Goal: Contribute content: Contribute content

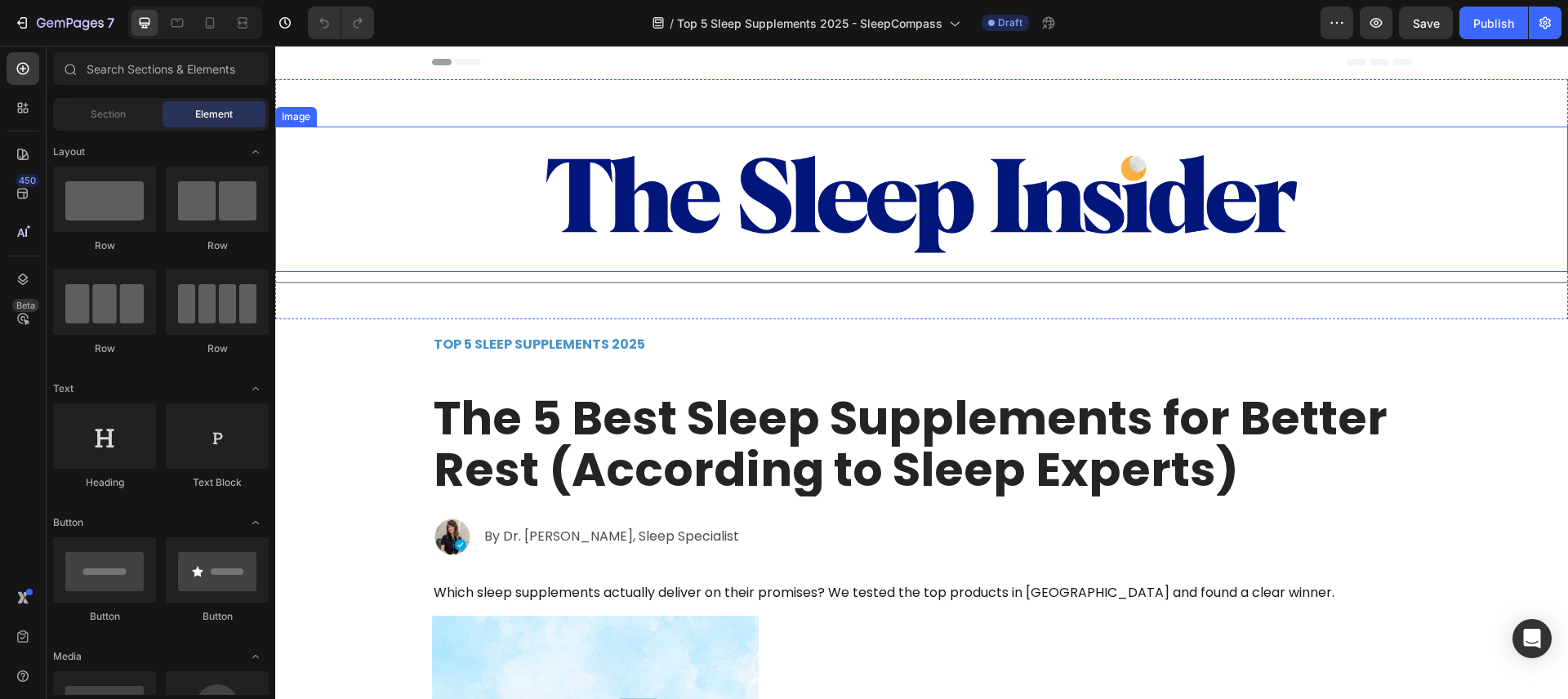
click at [643, 177] on img at bounding box center [922, 199] width 776 height 145
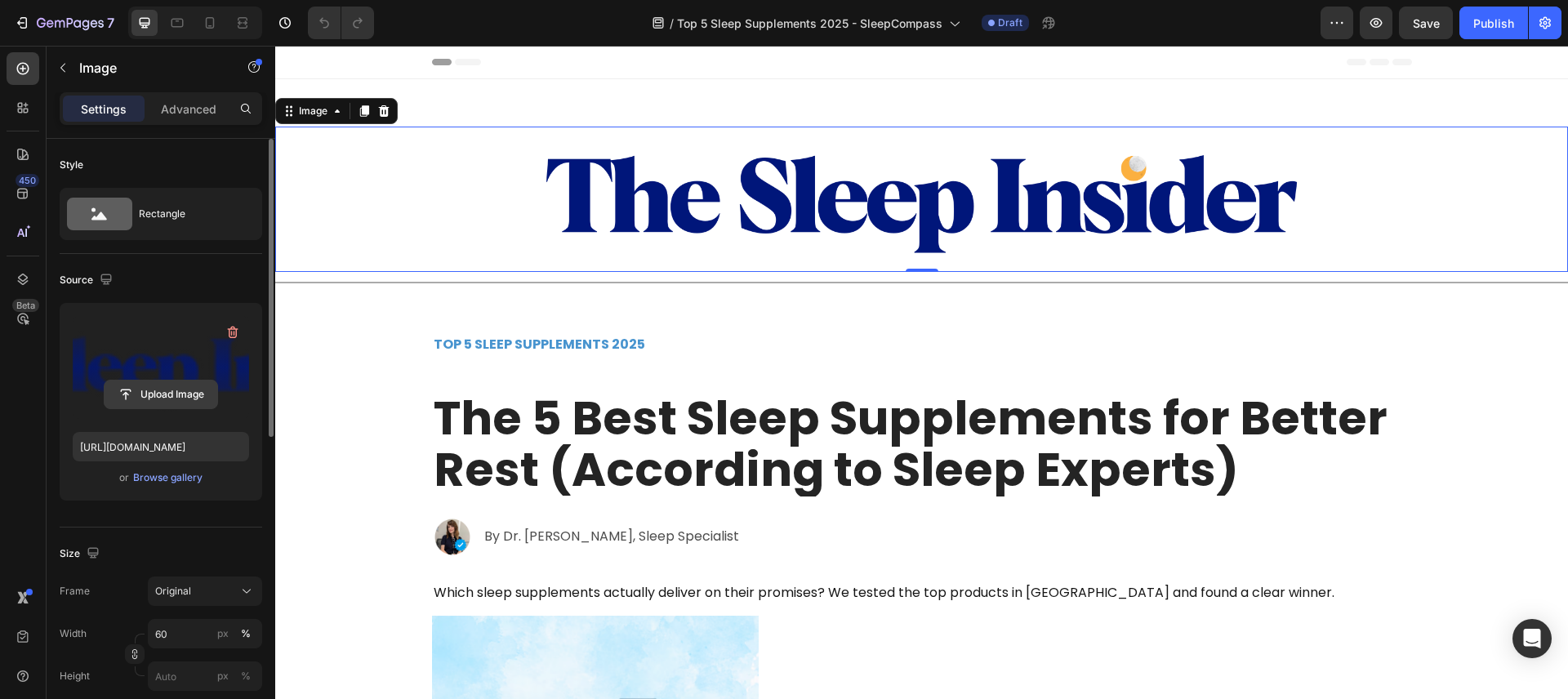
click at [165, 396] on input "file" at bounding box center [161, 393] width 113 height 28
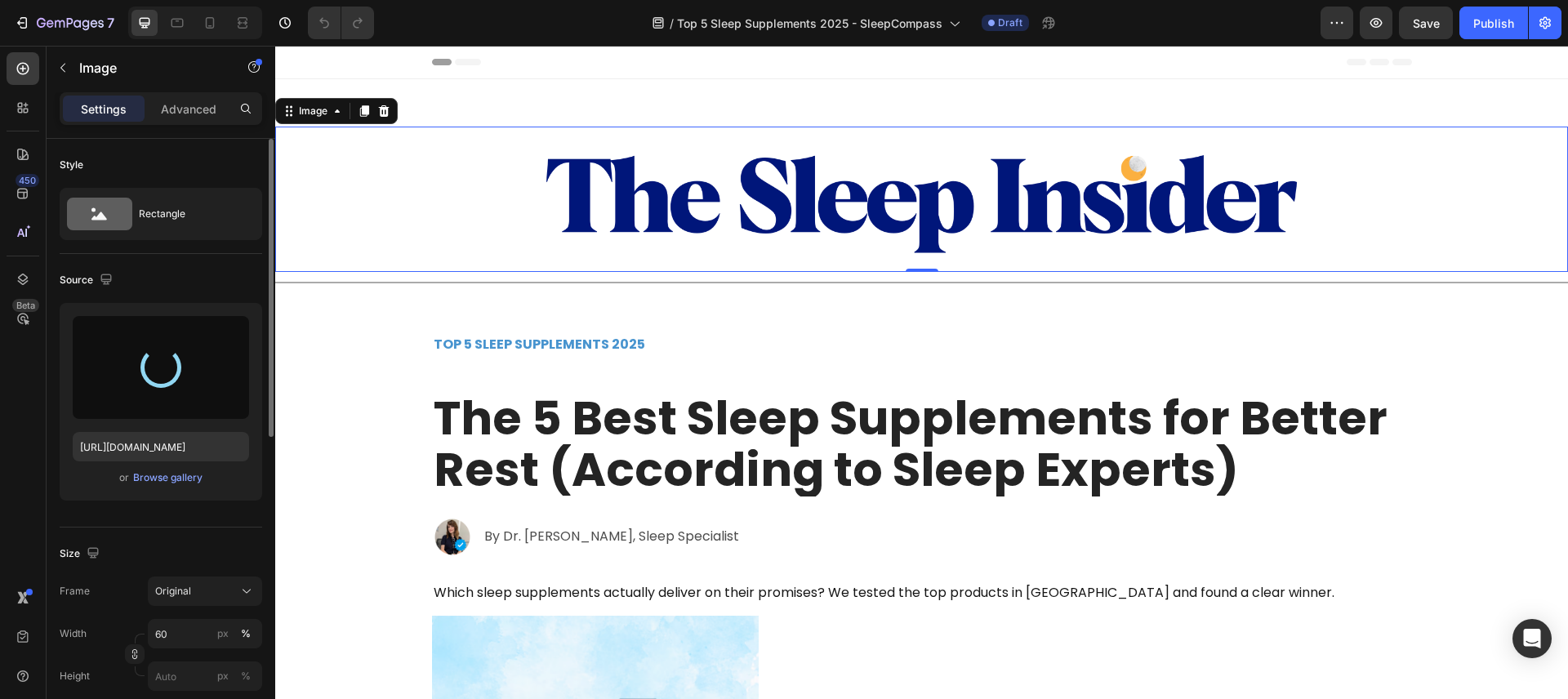
type input "https://cdn.shopify.com/s/files/1/0816/1669/9732/files/gempages_552827962873873…"
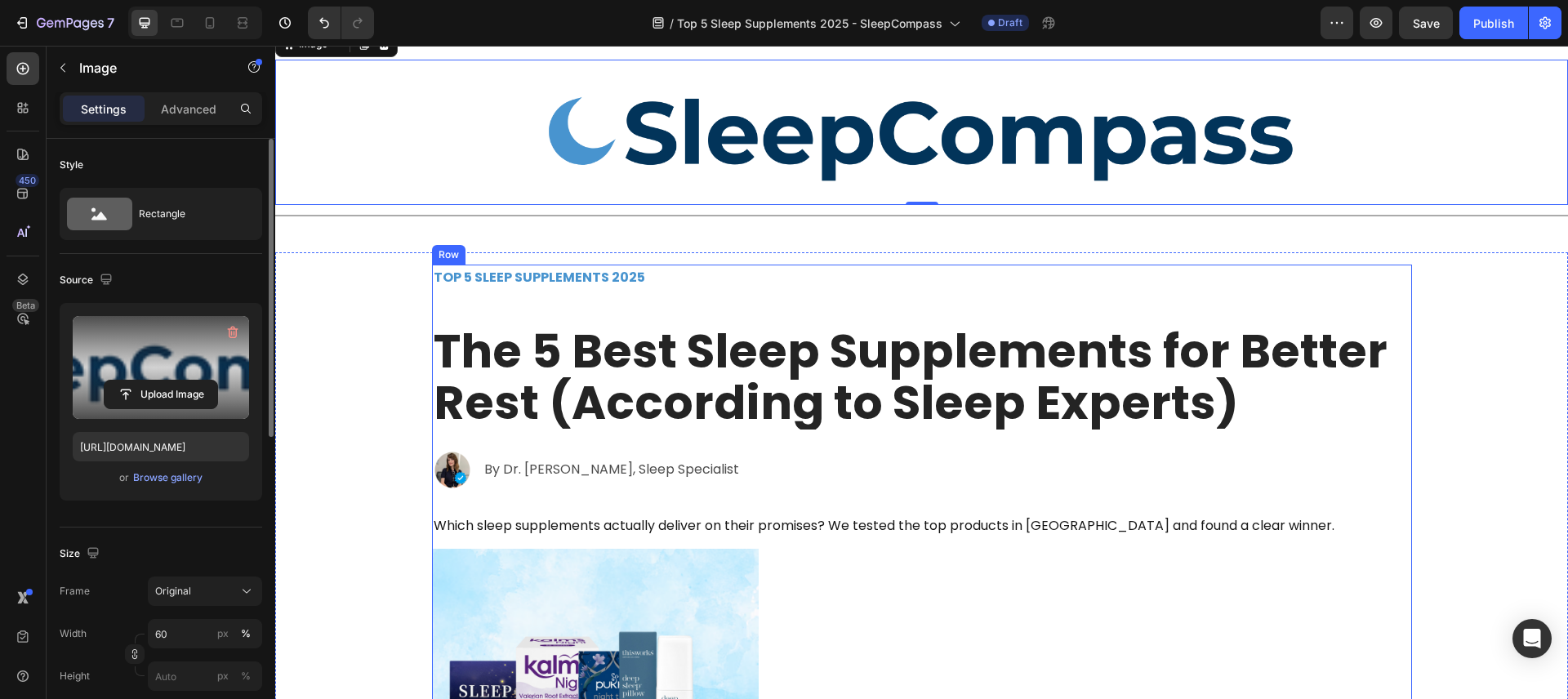
scroll to position [77, 0]
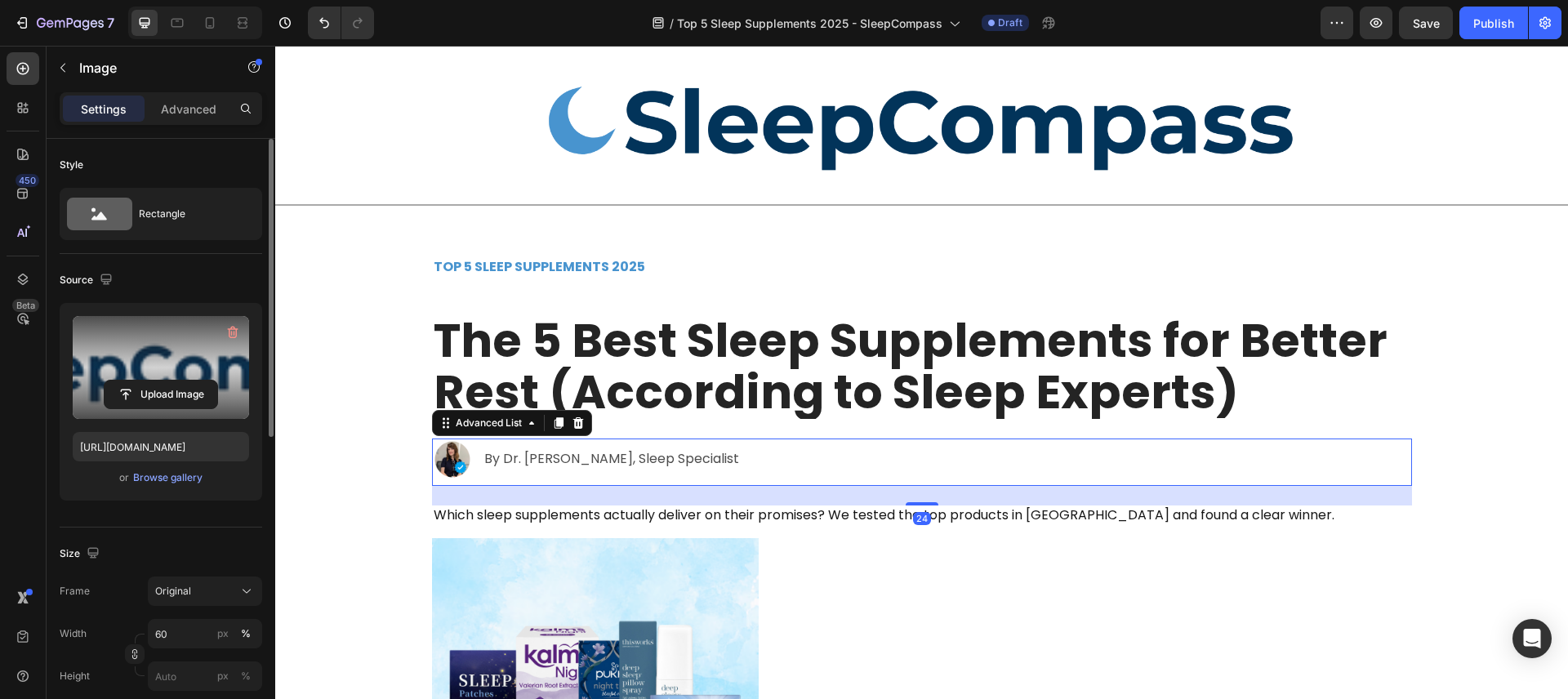
click at [742, 447] on div "Image By Dr. Elena Myers, Sleep Specialist Text Block" at bounding box center [922, 461] width 980 height 46
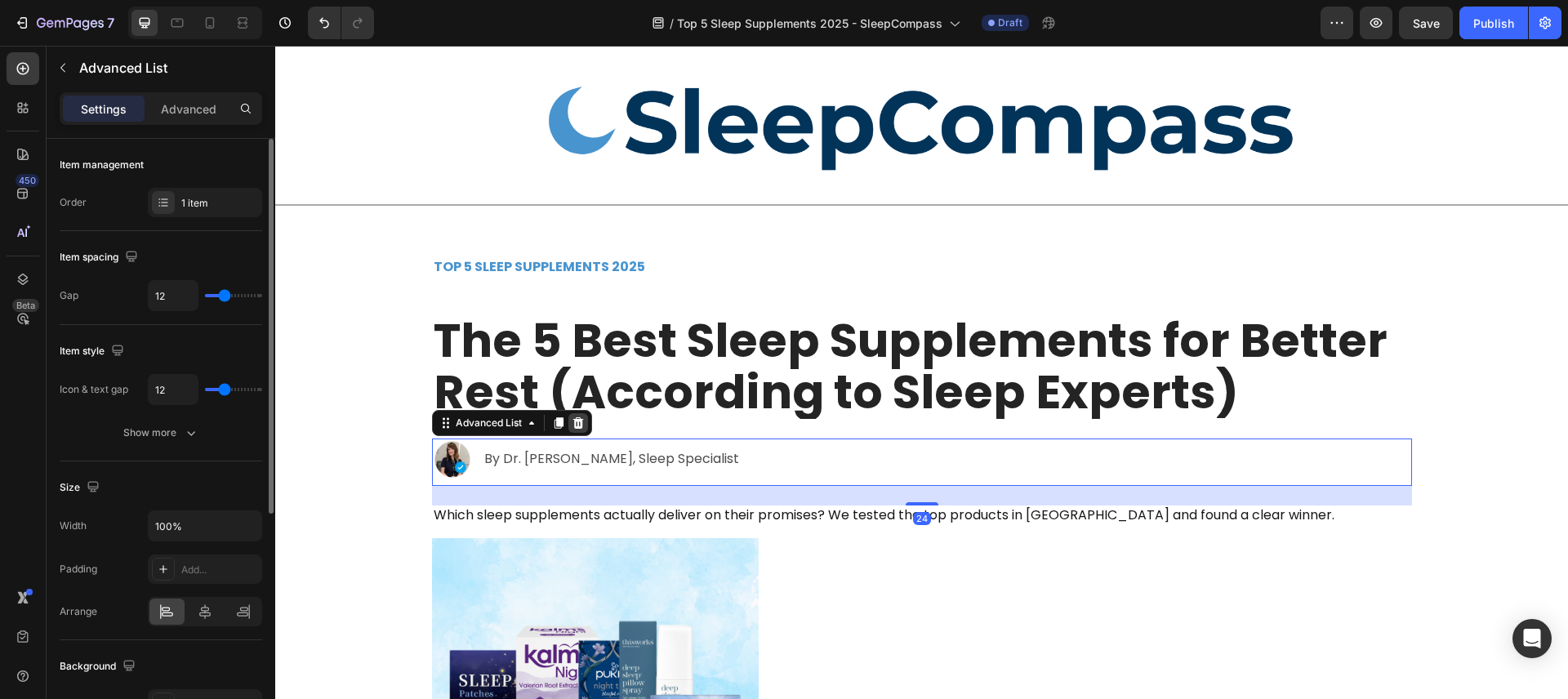
click at [585, 425] on div at bounding box center [578, 422] width 19 height 19
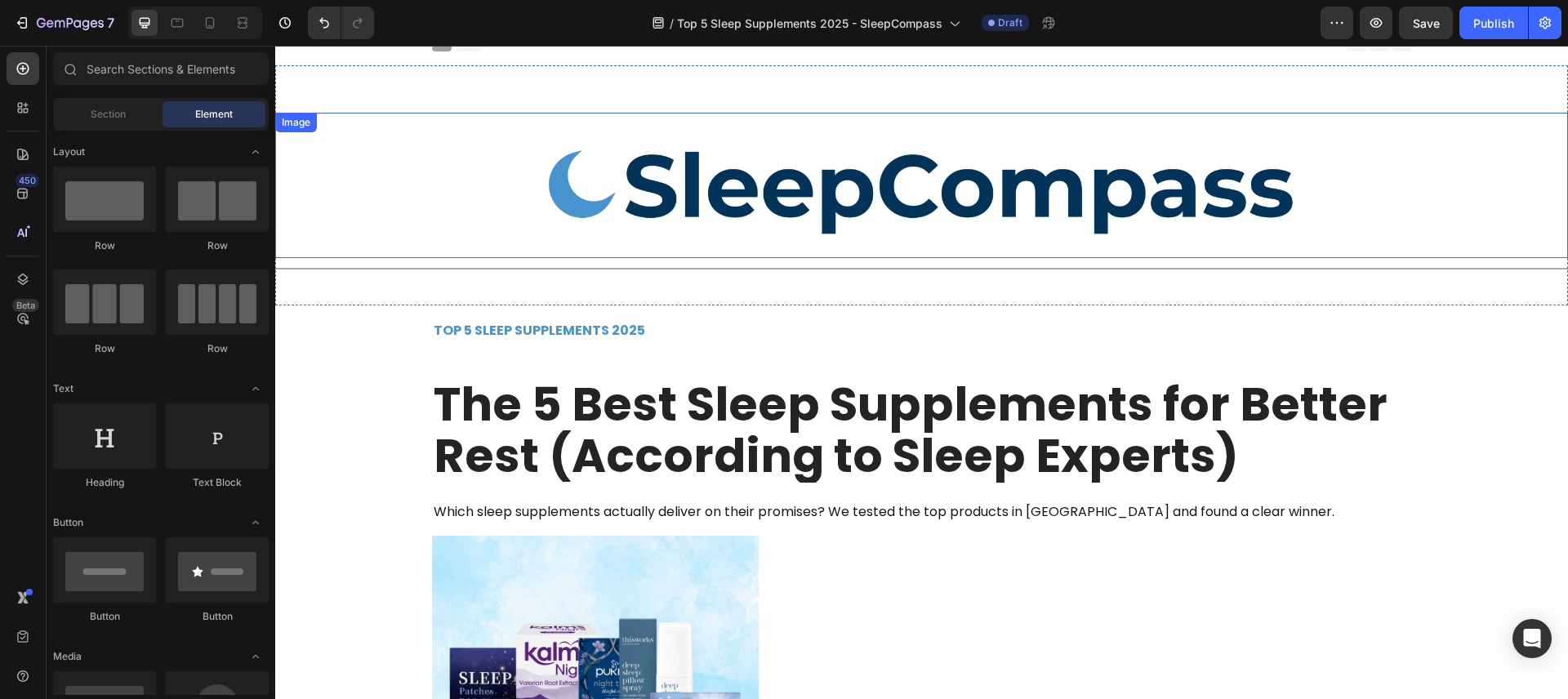
scroll to position [0, 0]
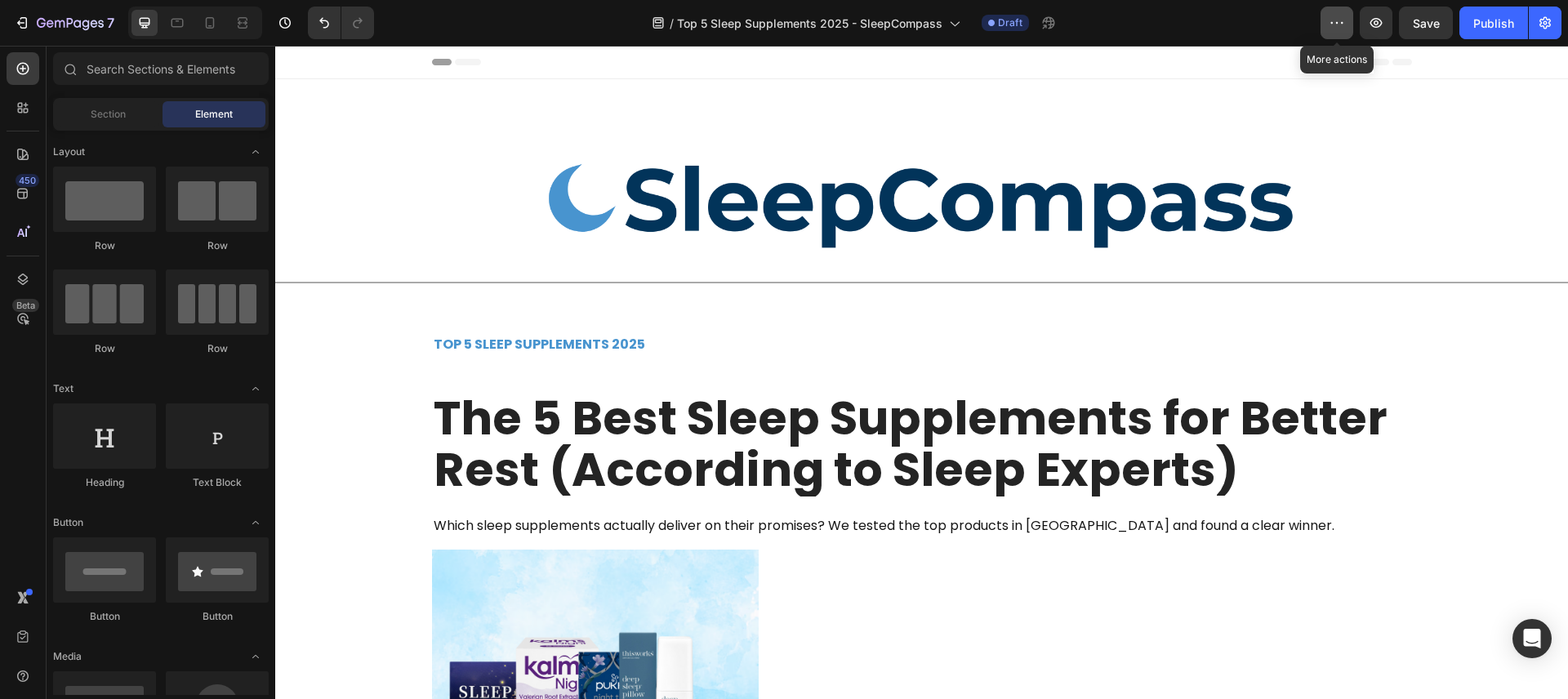
click at [1347, 27] on button "button" at bounding box center [1337, 23] width 33 height 33
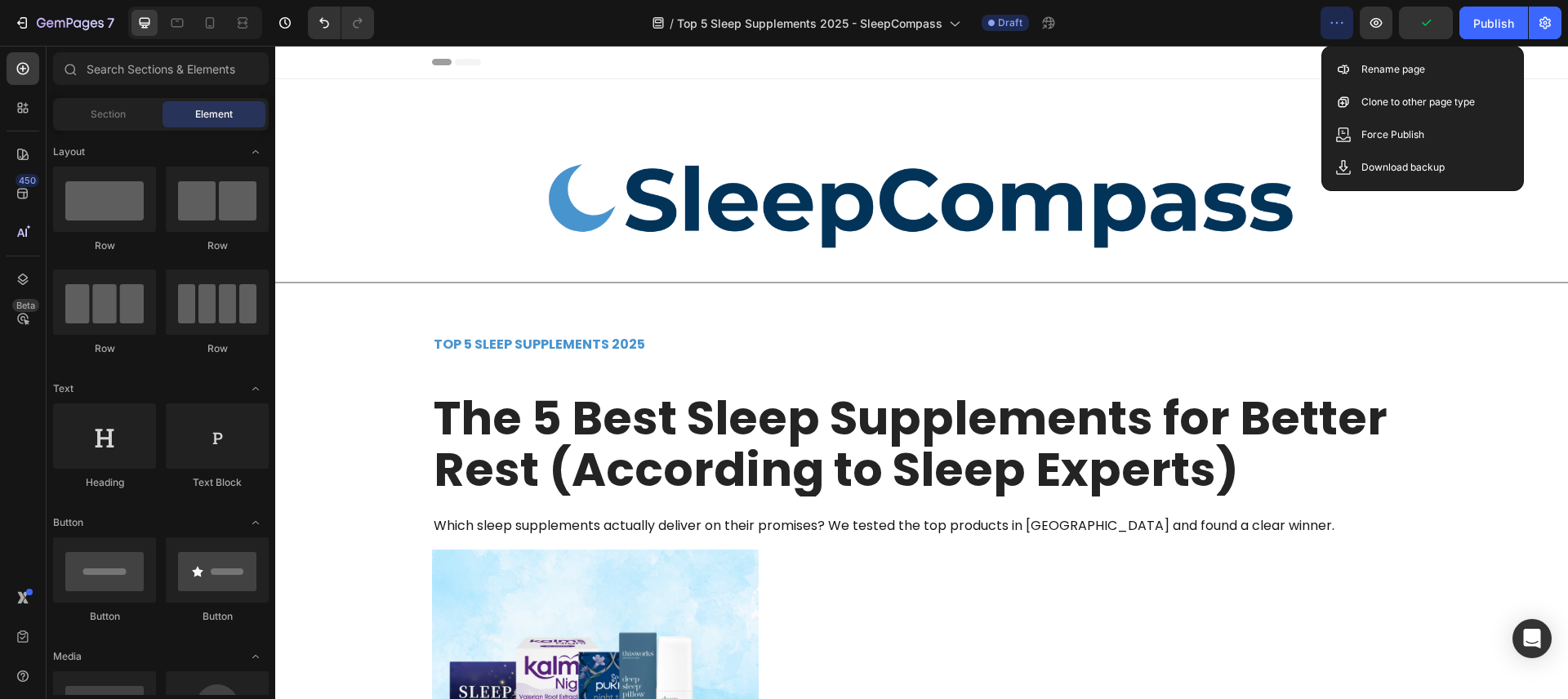
click at [1164, 16] on div "/ Top 5 Sleep Supplements 2025 - SleepCompass Draft" at bounding box center [853, 23] width 933 height 33
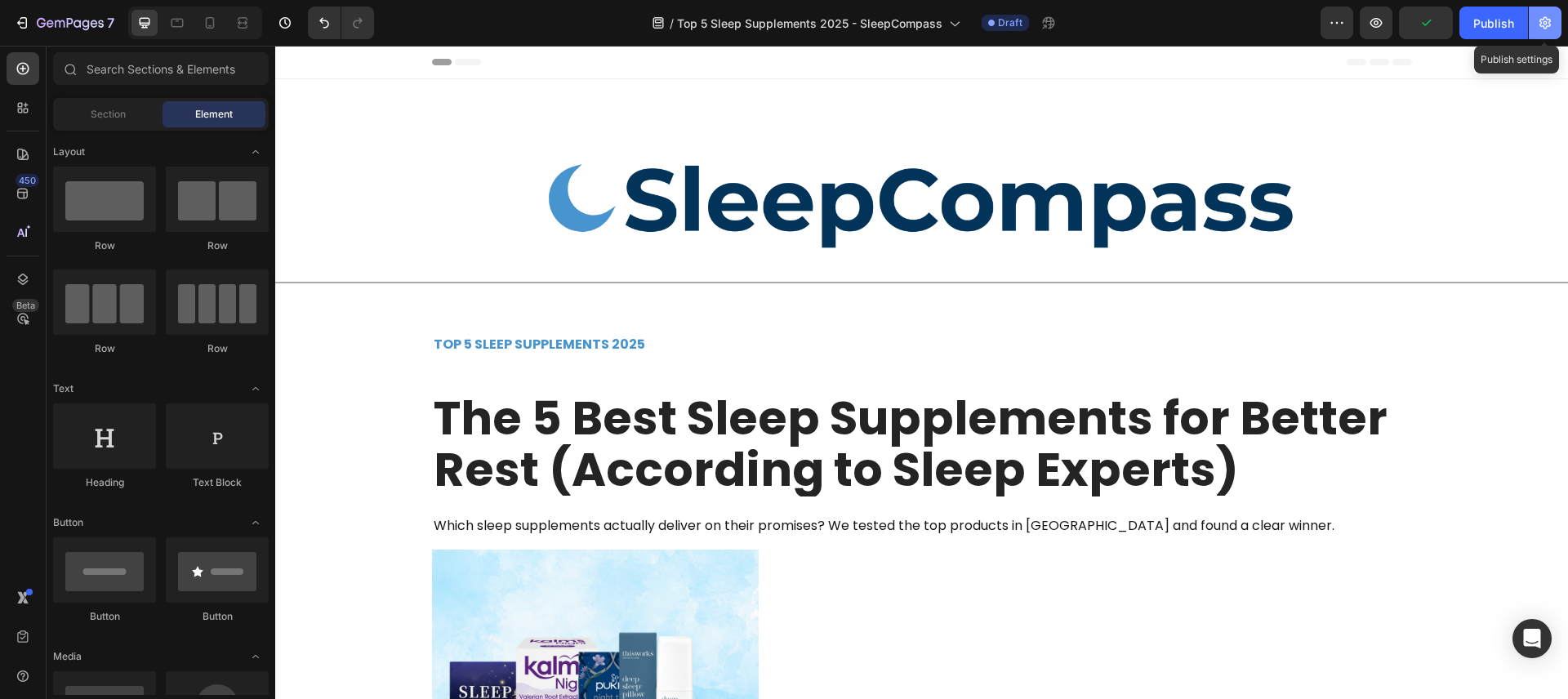
click at [1553, 15] on icon "button" at bounding box center [1545, 22] width 16 height 16
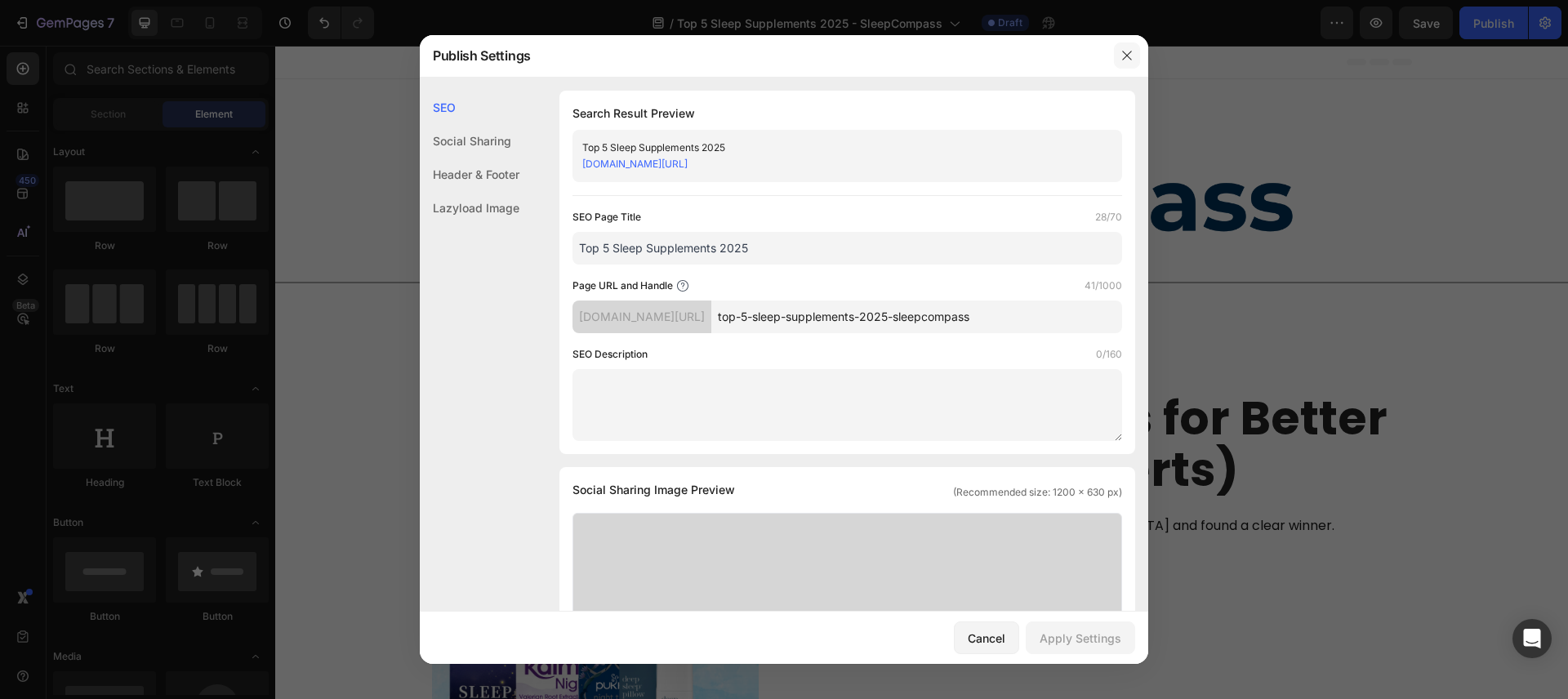
drag, startPoint x: 1120, startPoint y: 57, endPoint x: 923, endPoint y: 4, distance: 204.0
click at [1121, 57] on icon "button" at bounding box center [1128, 56] width 14 height 14
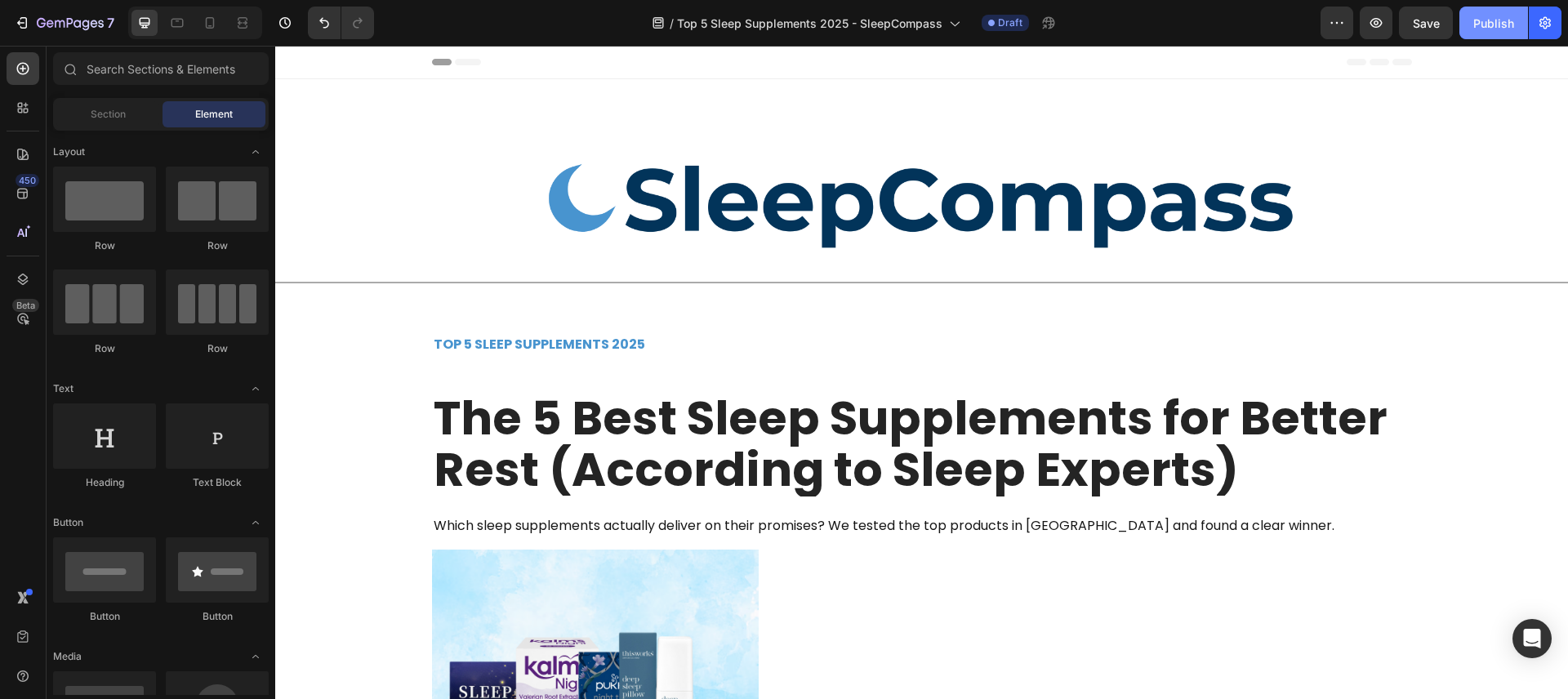
click at [1480, 19] on div "Publish" at bounding box center [1494, 23] width 41 height 17
click at [213, 14] on div at bounding box center [210, 22] width 26 height 26
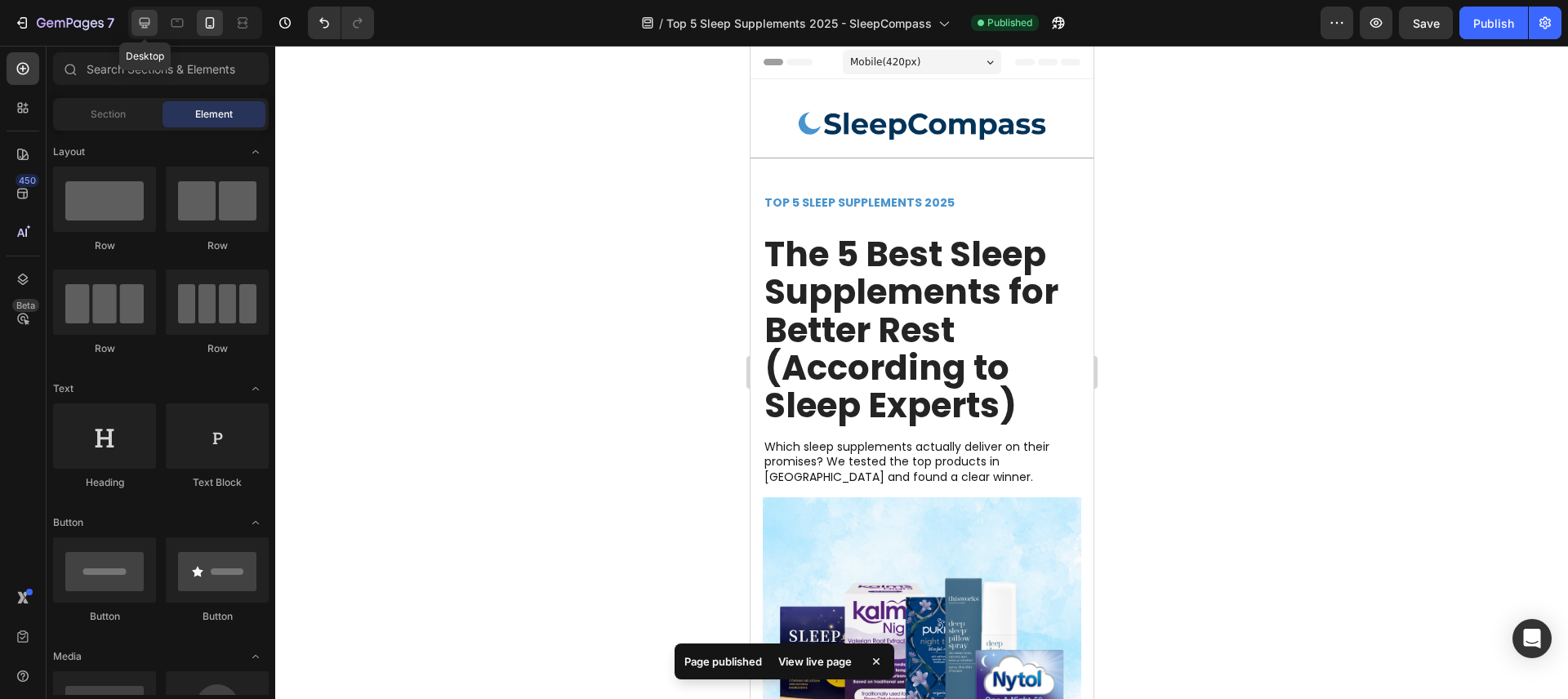
click at [152, 21] on icon at bounding box center [144, 22] width 16 height 16
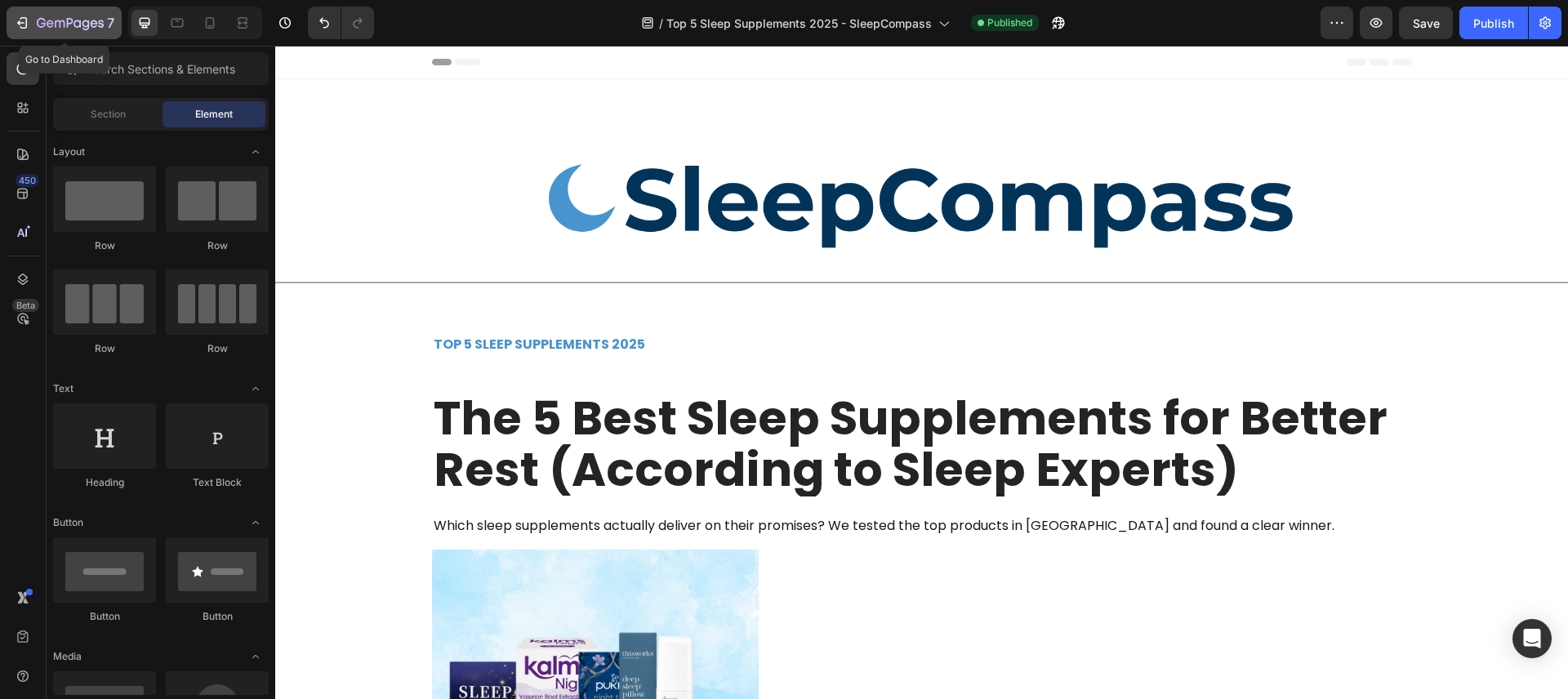
click at [43, 18] on icon "button" at bounding box center [41, 23] width 9 height 10
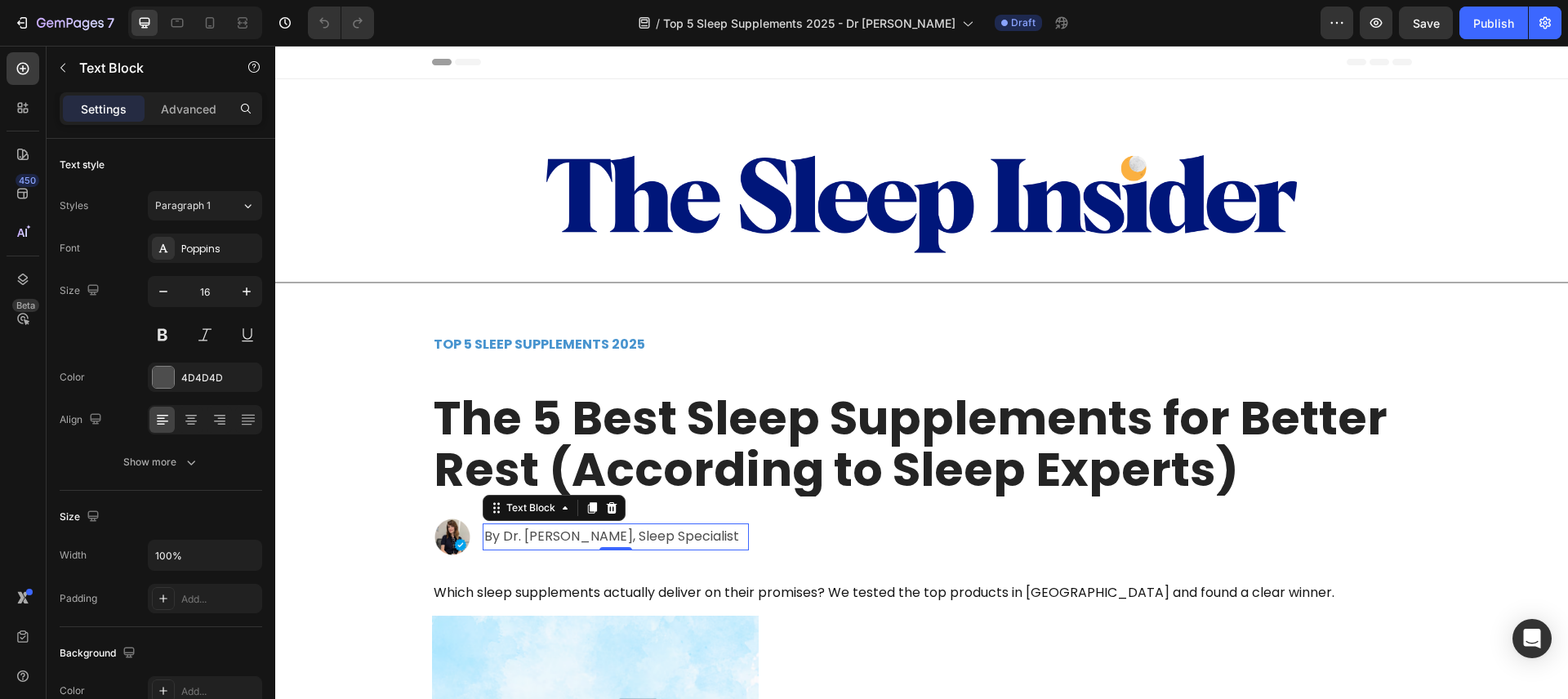
click at [543, 540] on p "By Dr. Elena Myers, Sleep Specialist" at bounding box center [616, 537] width 263 height 23
click at [507, 537] on p "By Dr. Elena Myers, Sleep Specialist" at bounding box center [616, 537] width 263 height 23
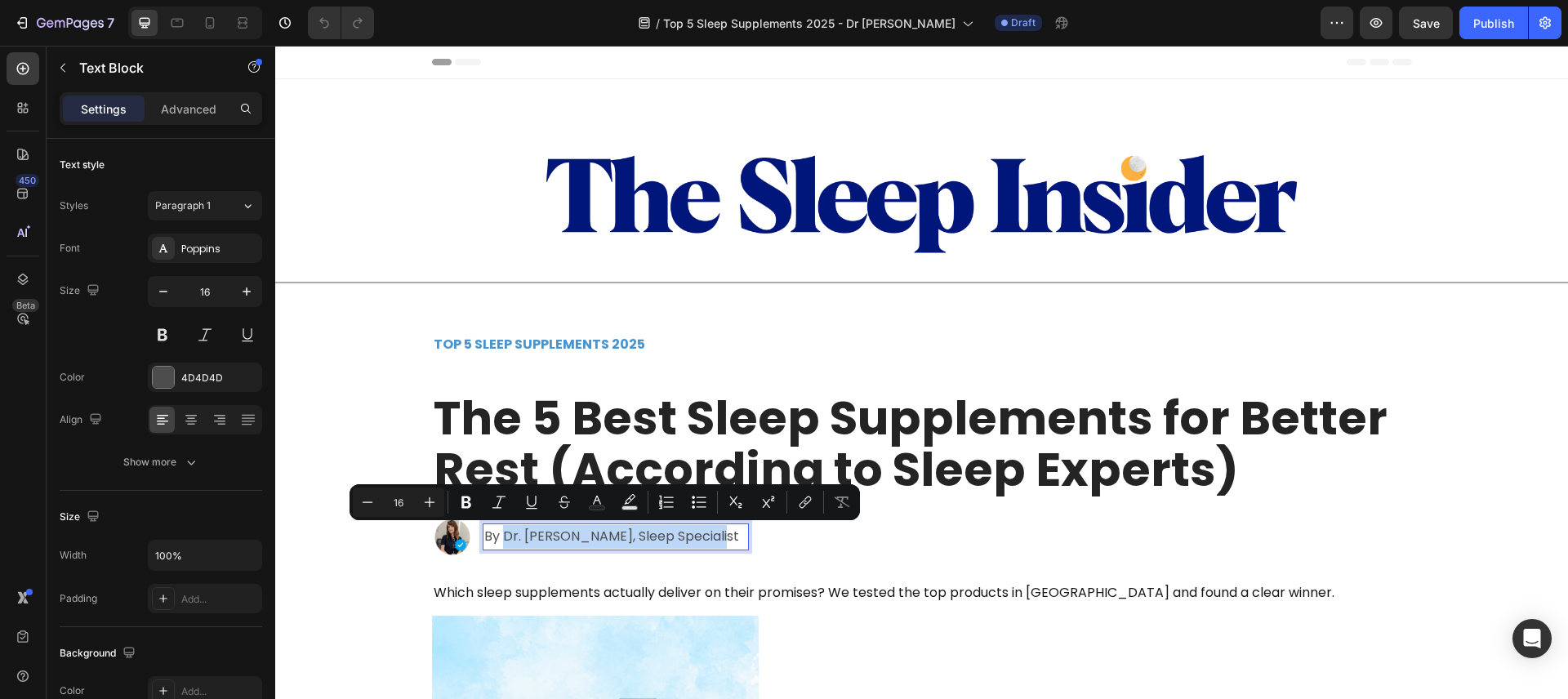
drag, startPoint x: 503, startPoint y: 538, endPoint x: 707, endPoint y: 538, distance: 204.0
click at [707, 538] on p "By Dr. Elena Myers, Sleep Specialist" at bounding box center [616, 537] width 263 height 23
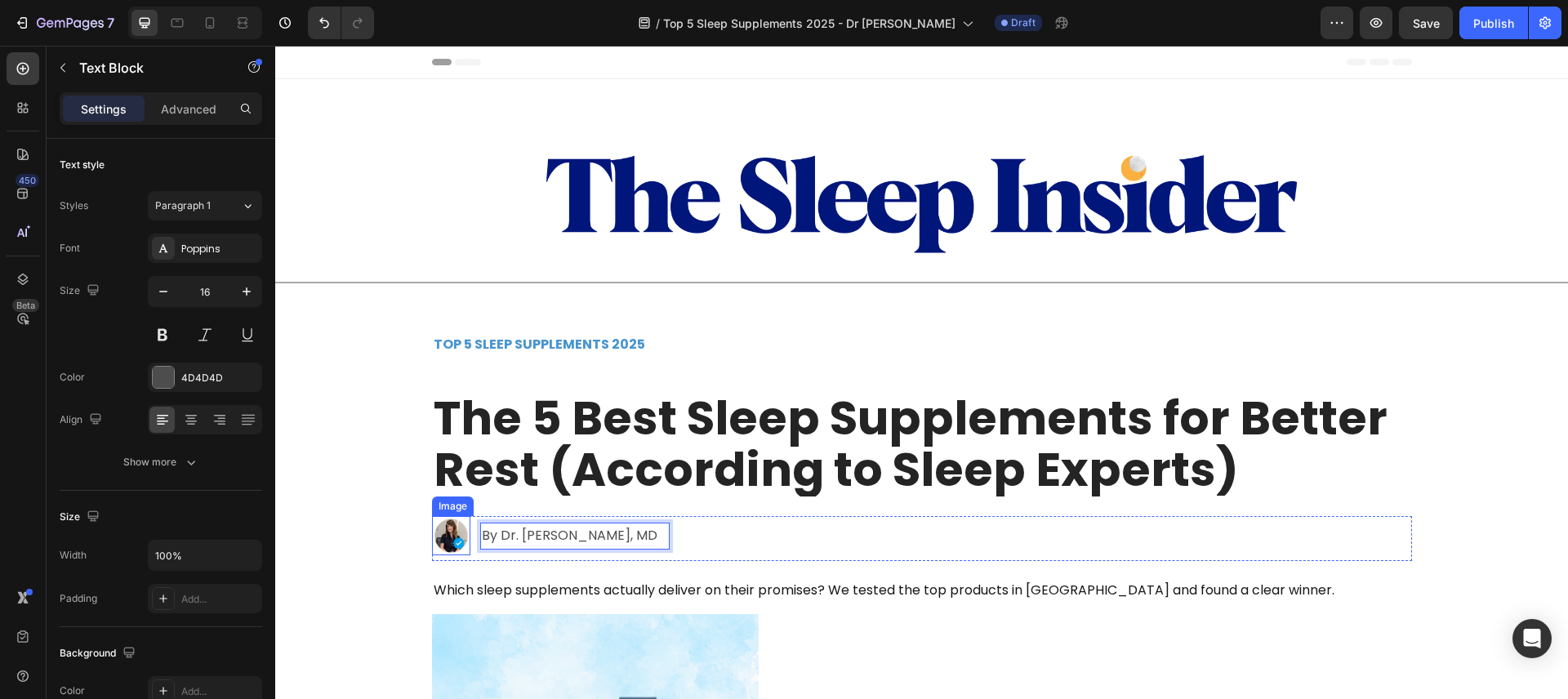
click at [451, 536] on img at bounding box center [452, 536] width 40 height 40
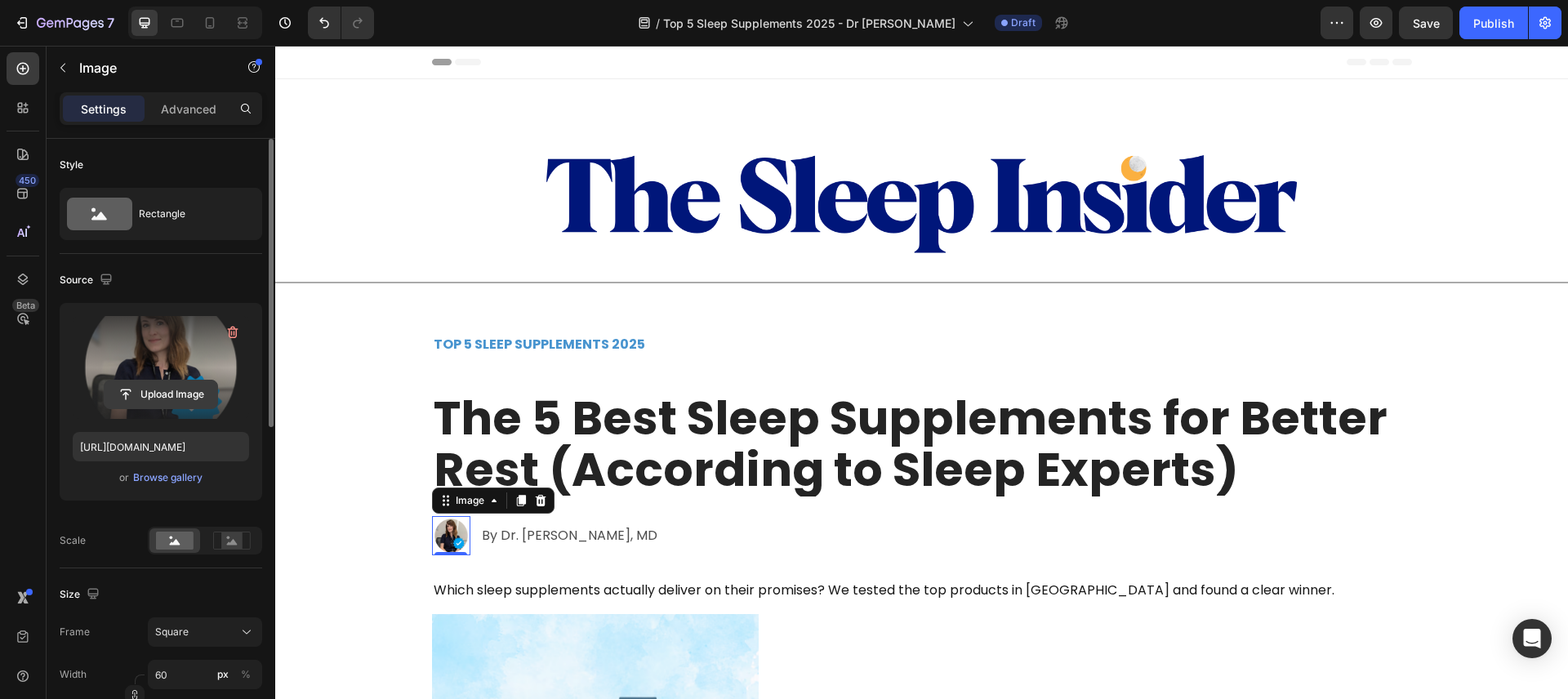
click at [174, 395] on input "file" at bounding box center [161, 393] width 113 height 28
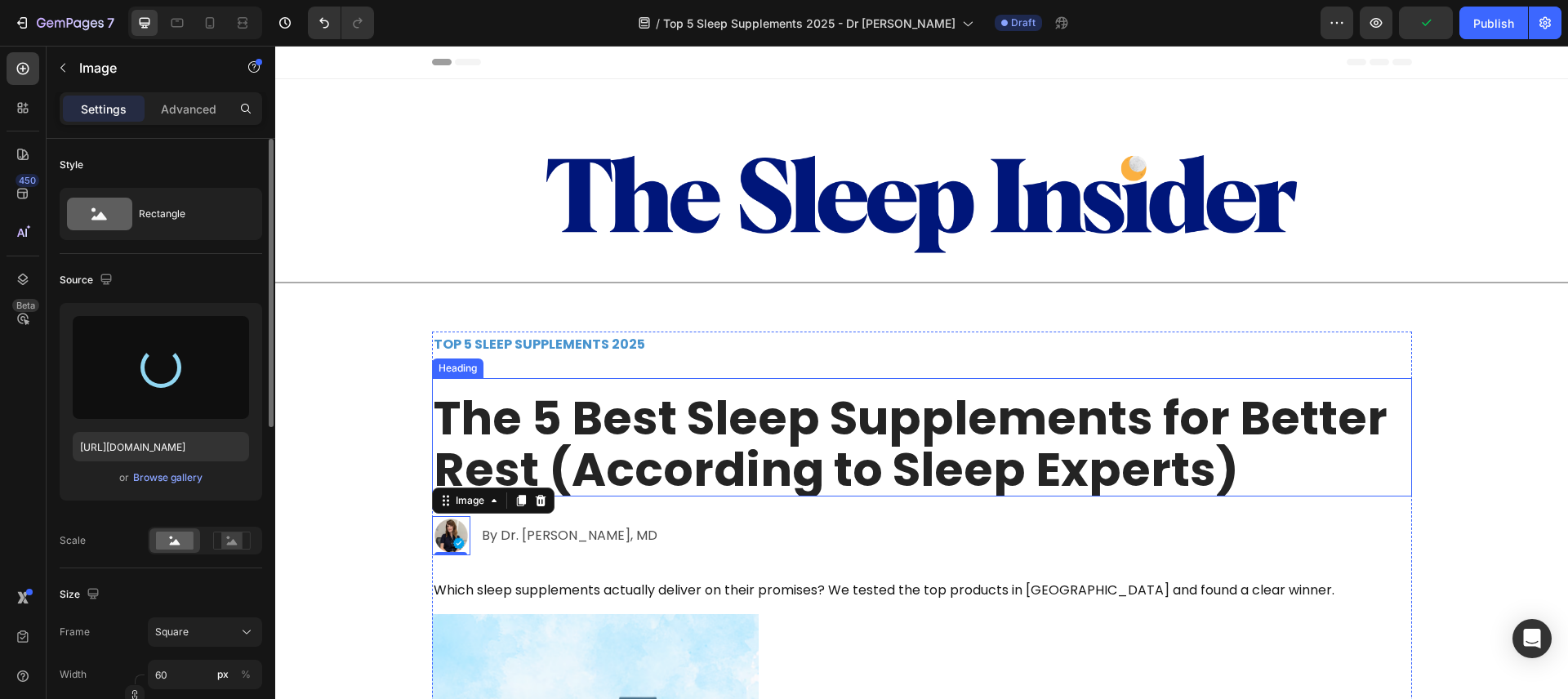
type input "https://cdn.shopify.com/s/files/1/0816/1669/9732/files/gempages_552827962873873…"
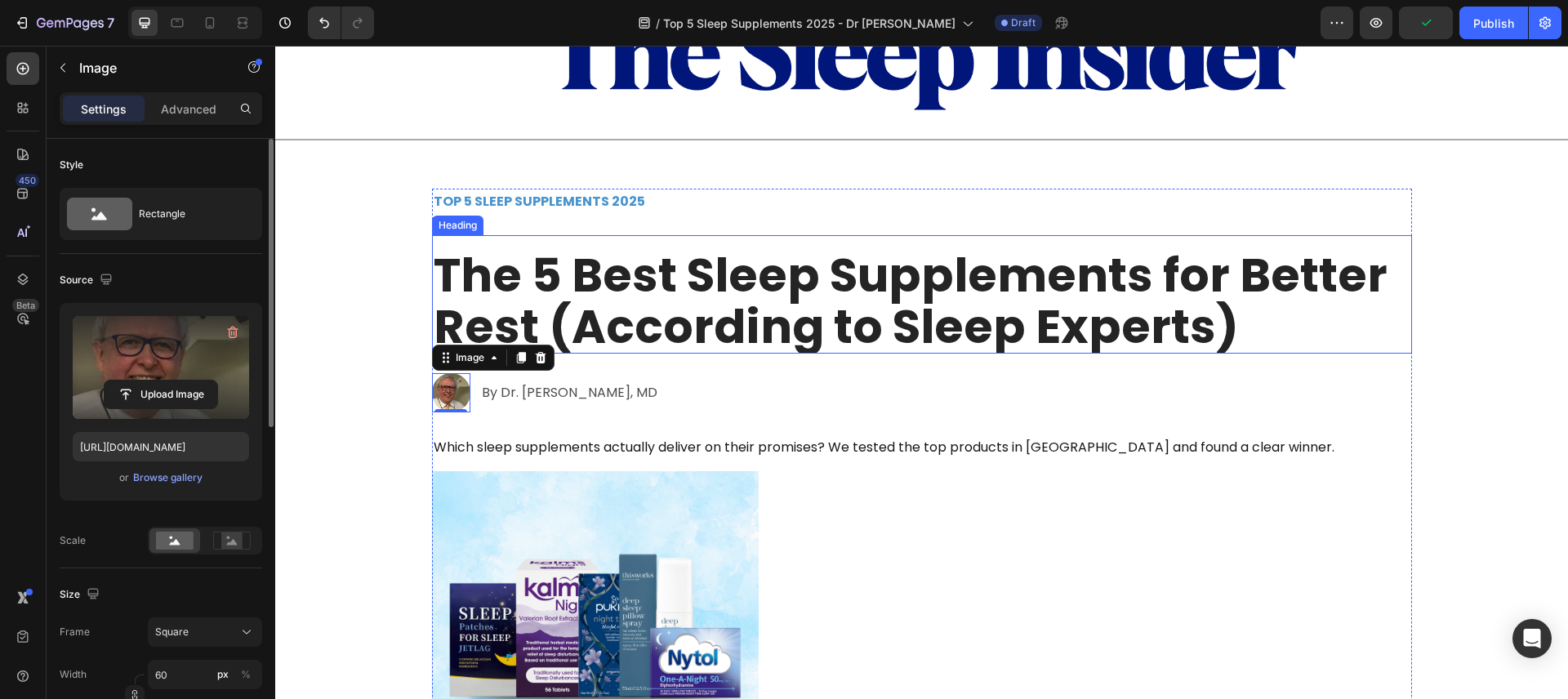
scroll to position [145, 0]
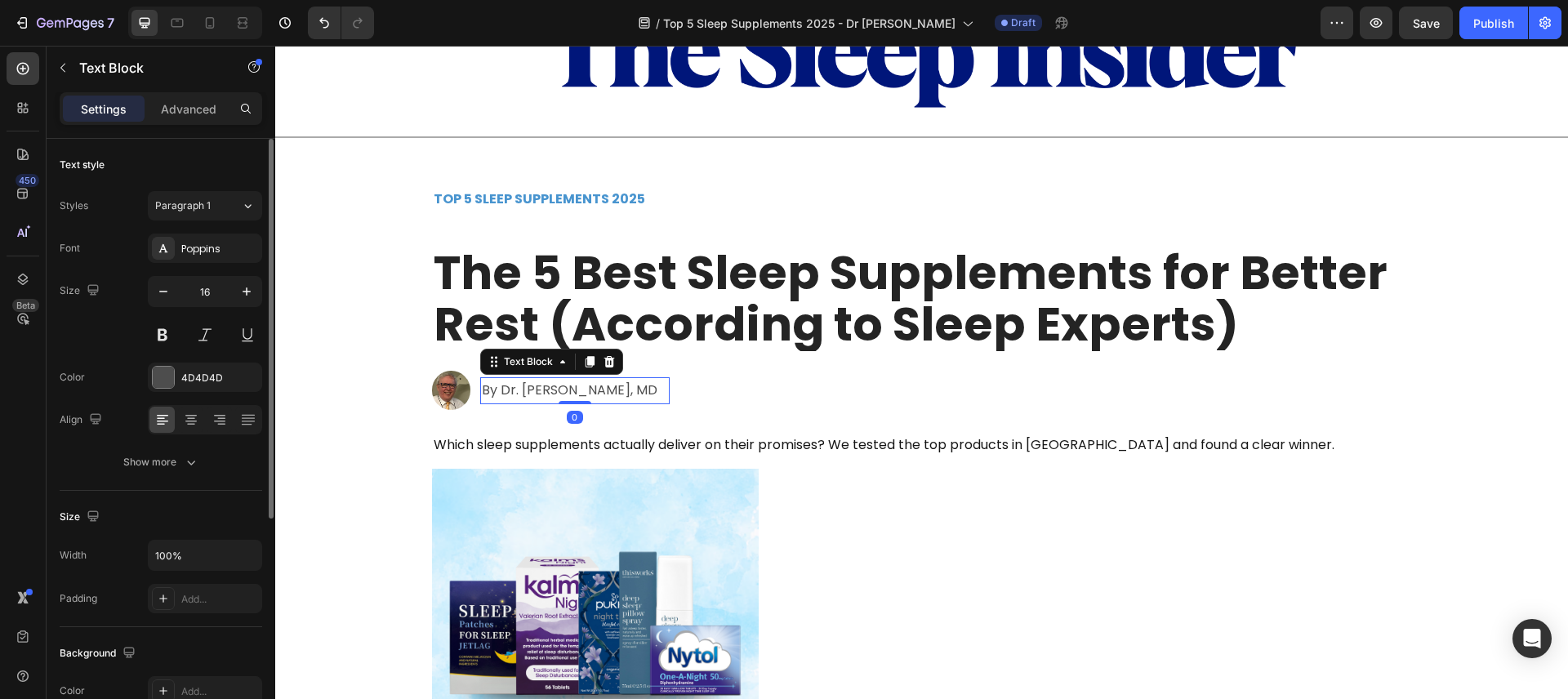
click at [636, 399] on p "By Dr. Chris Winter, MD" at bounding box center [575, 391] width 186 height 23
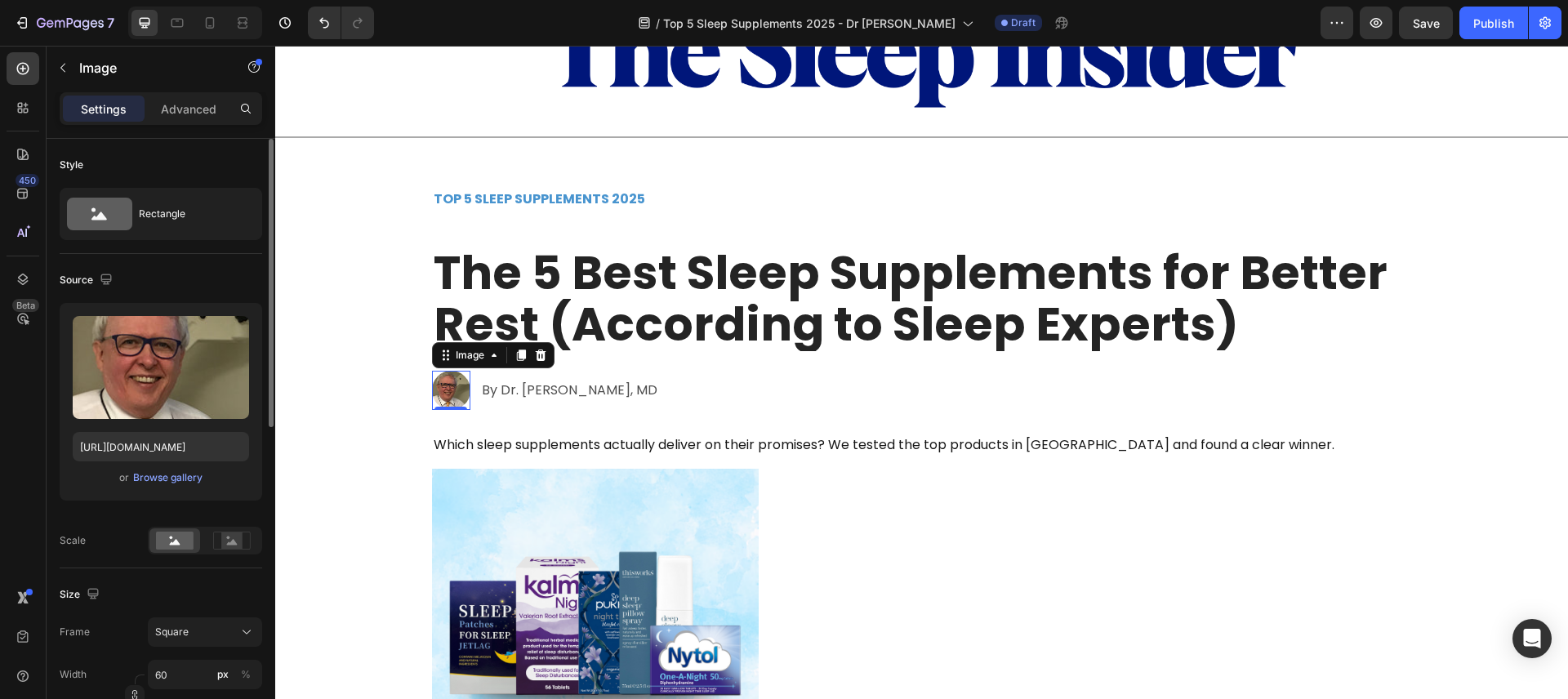
click at [451, 401] on div "Image 0" at bounding box center [452, 390] width 40 height 40
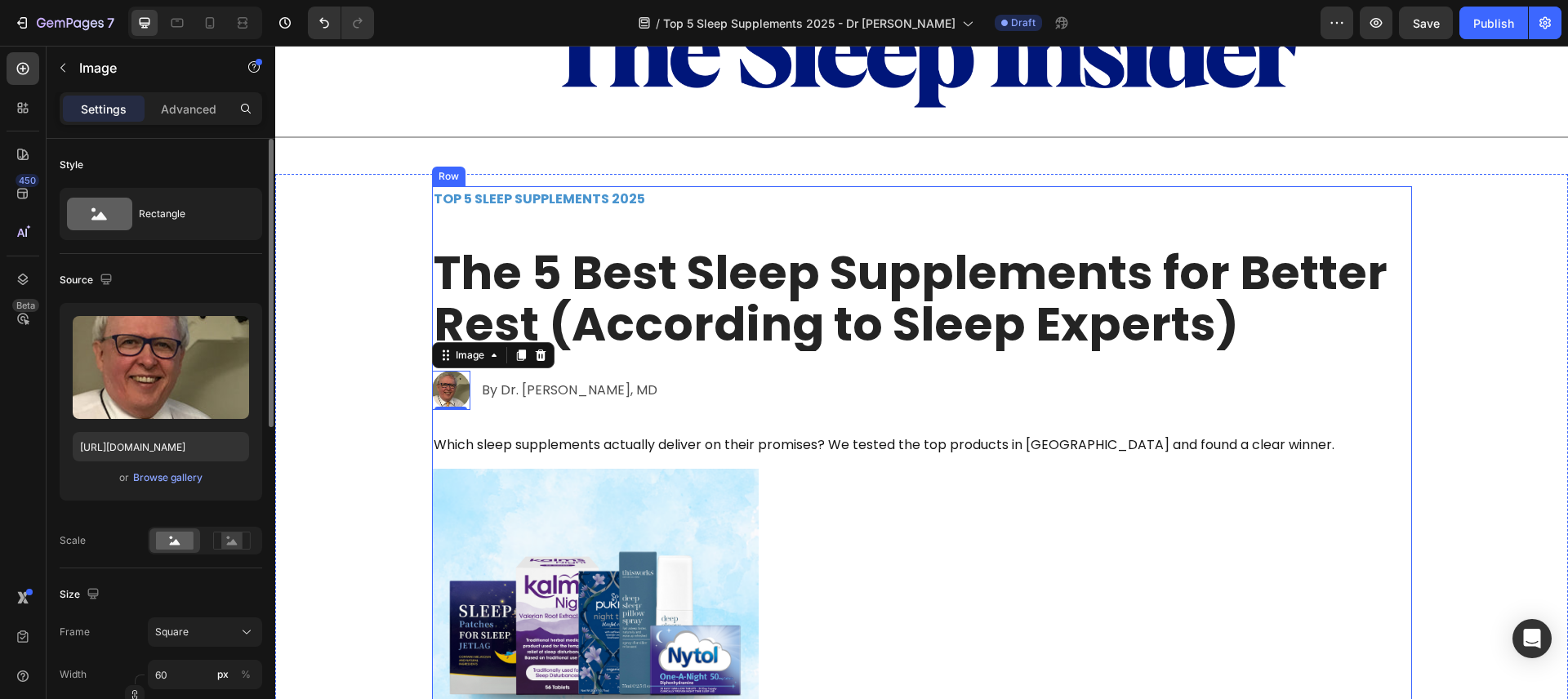
scroll to position [0, 0]
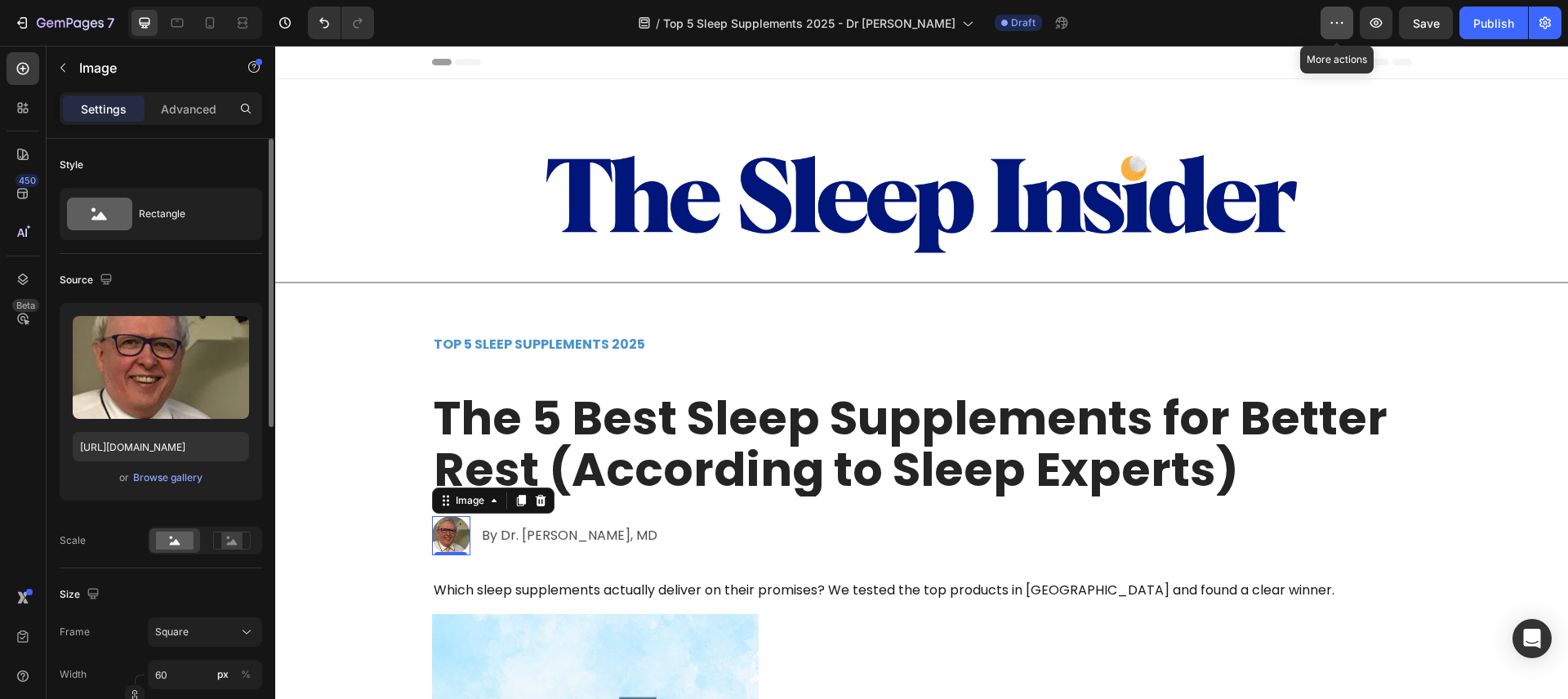
click at [1339, 23] on icon "button" at bounding box center [1337, 22] width 16 height 16
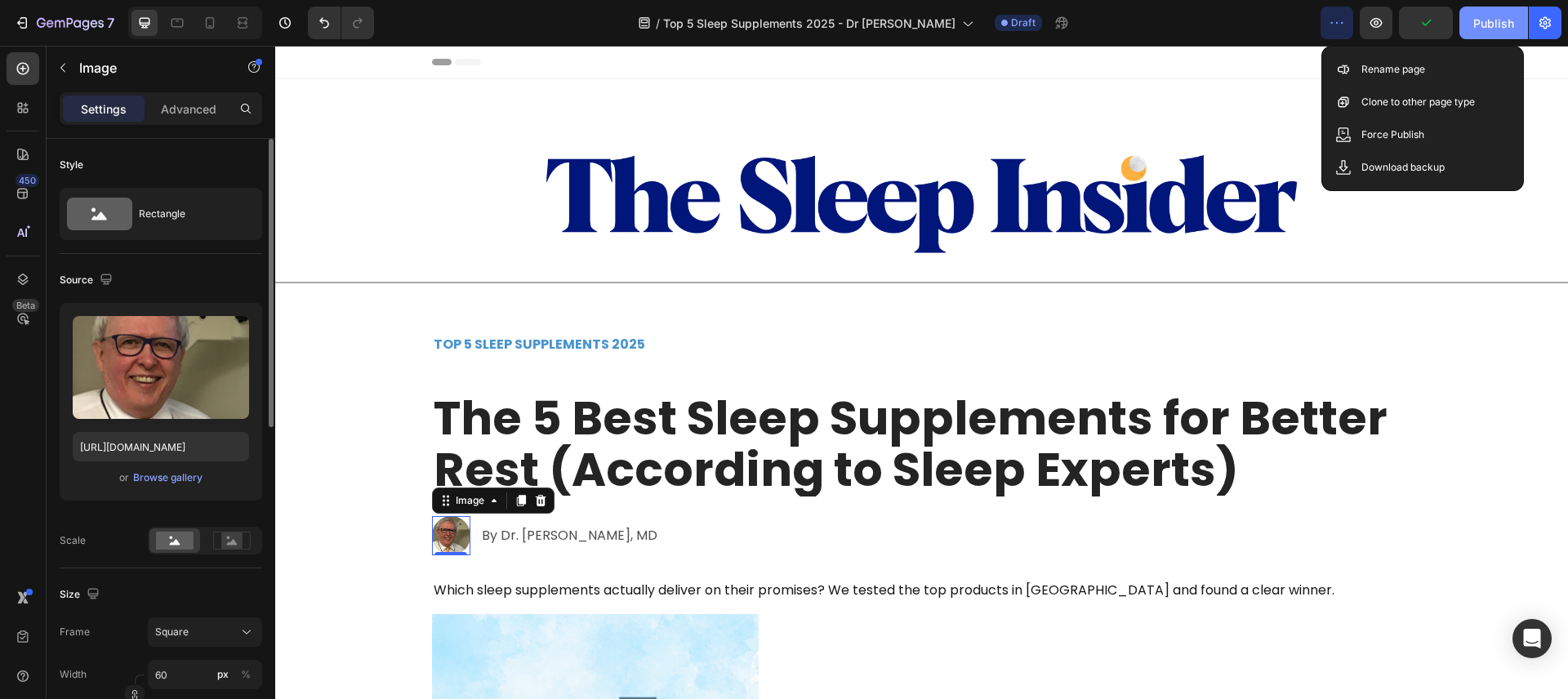
click at [1494, 19] on div "Publish" at bounding box center [1494, 23] width 41 height 17
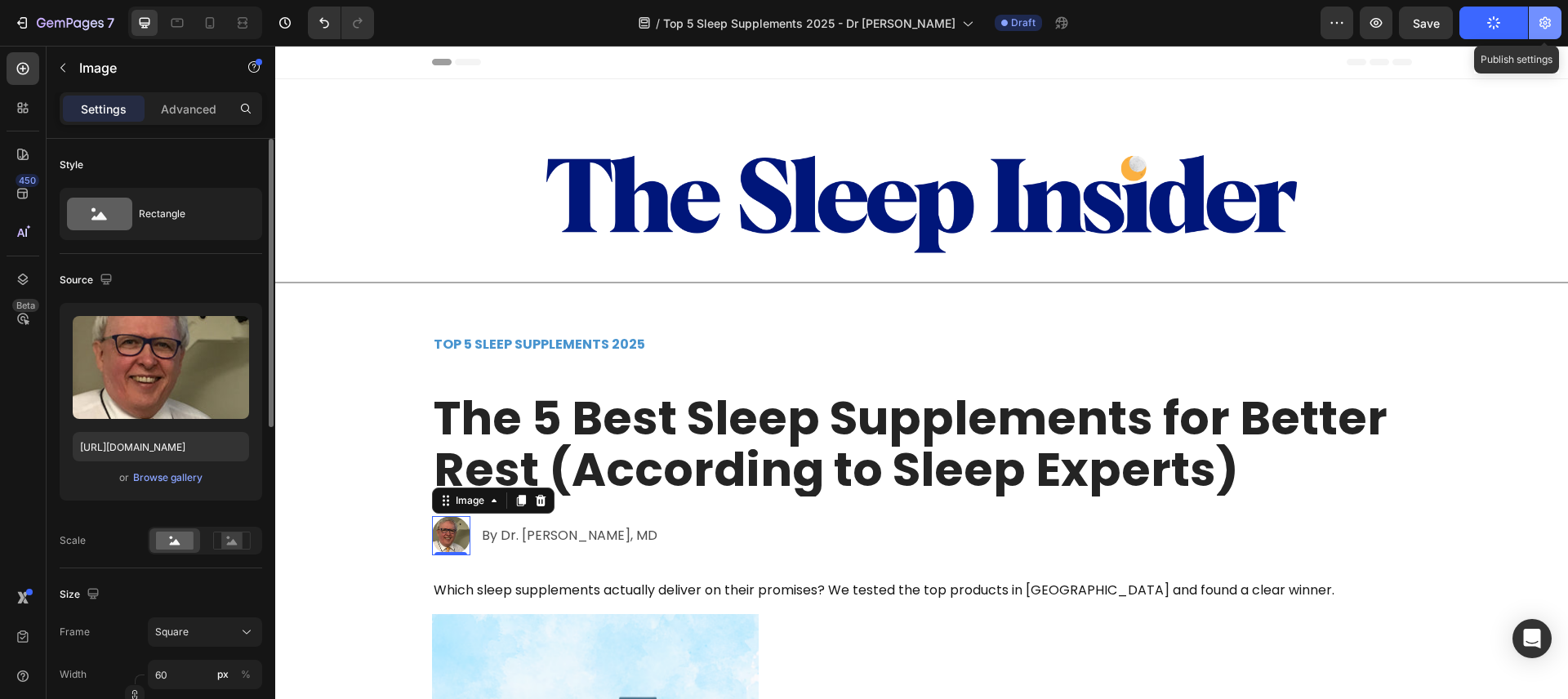
click at [1546, 25] on icon "button" at bounding box center [1545, 22] width 16 height 16
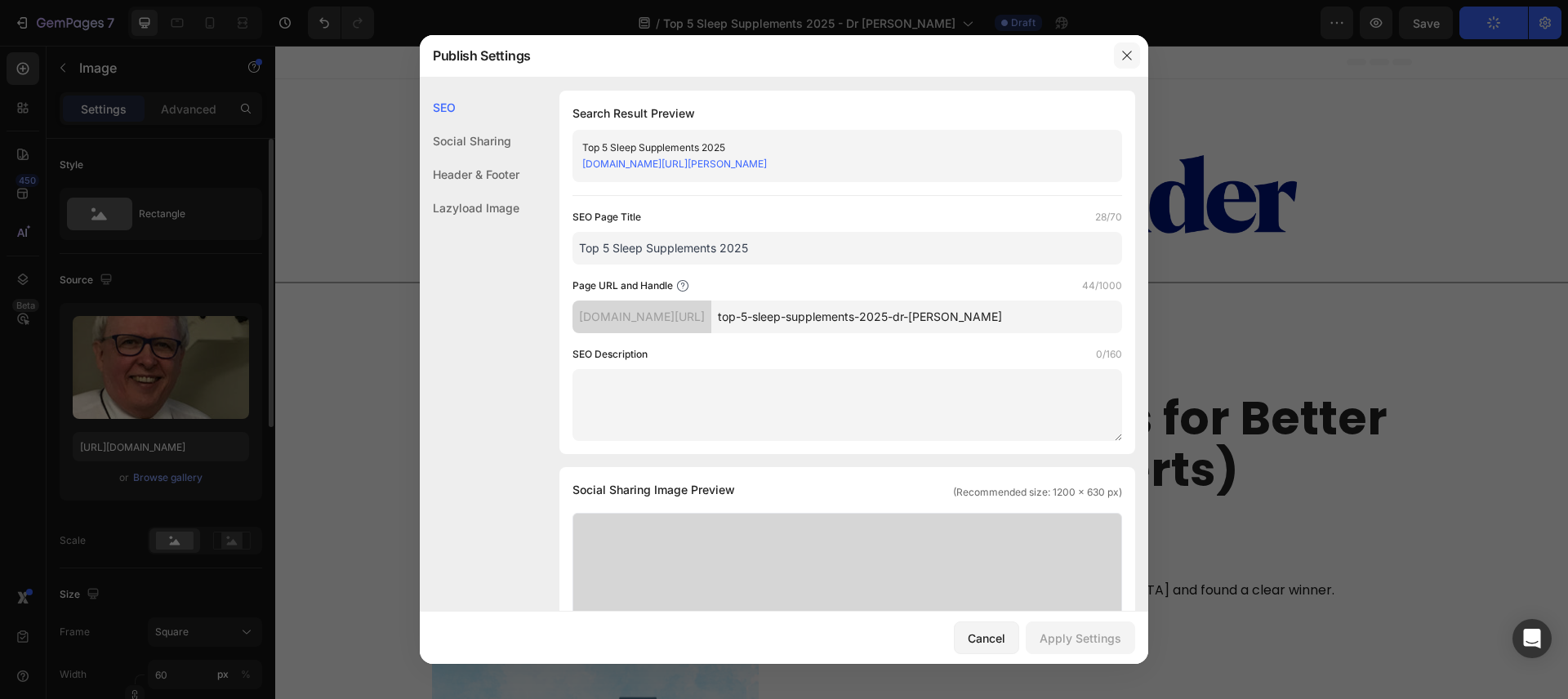
click at [1123, 55] on icon "button" at bounding box center [1128, 56] width 14 height 14
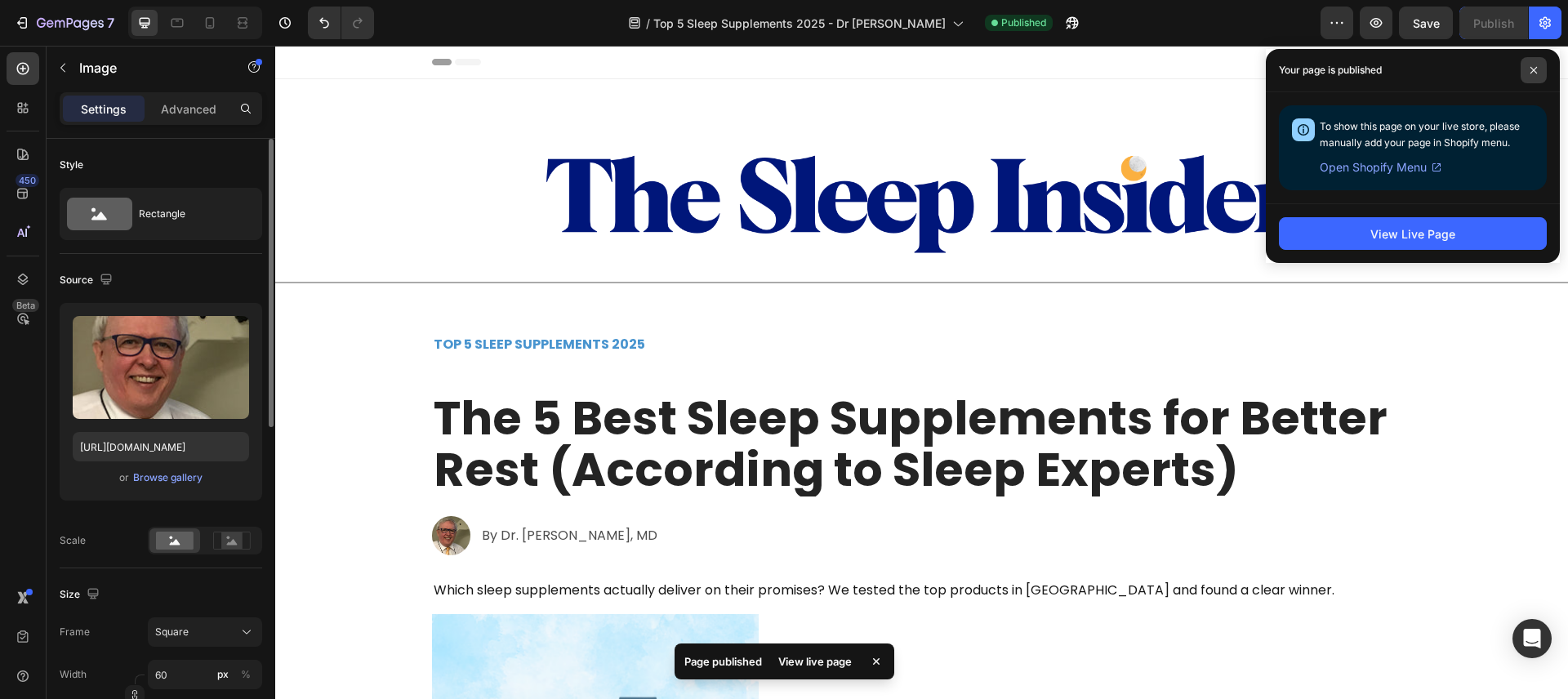
click at [1531, 71] on icon at bounding box center [1534, 70] width 8 height 8
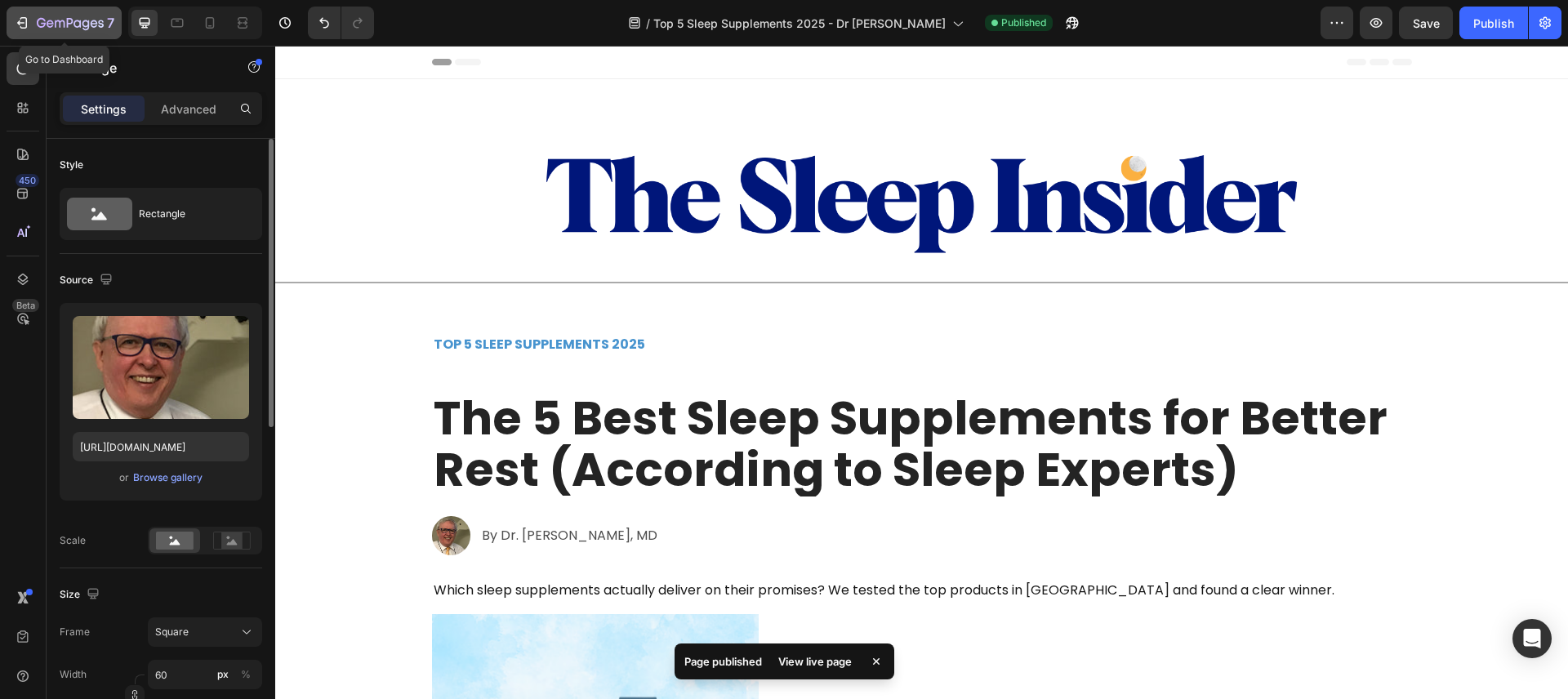
click at [8, 16] on button "7" at bounding box center [64, 23] width 115 height 33
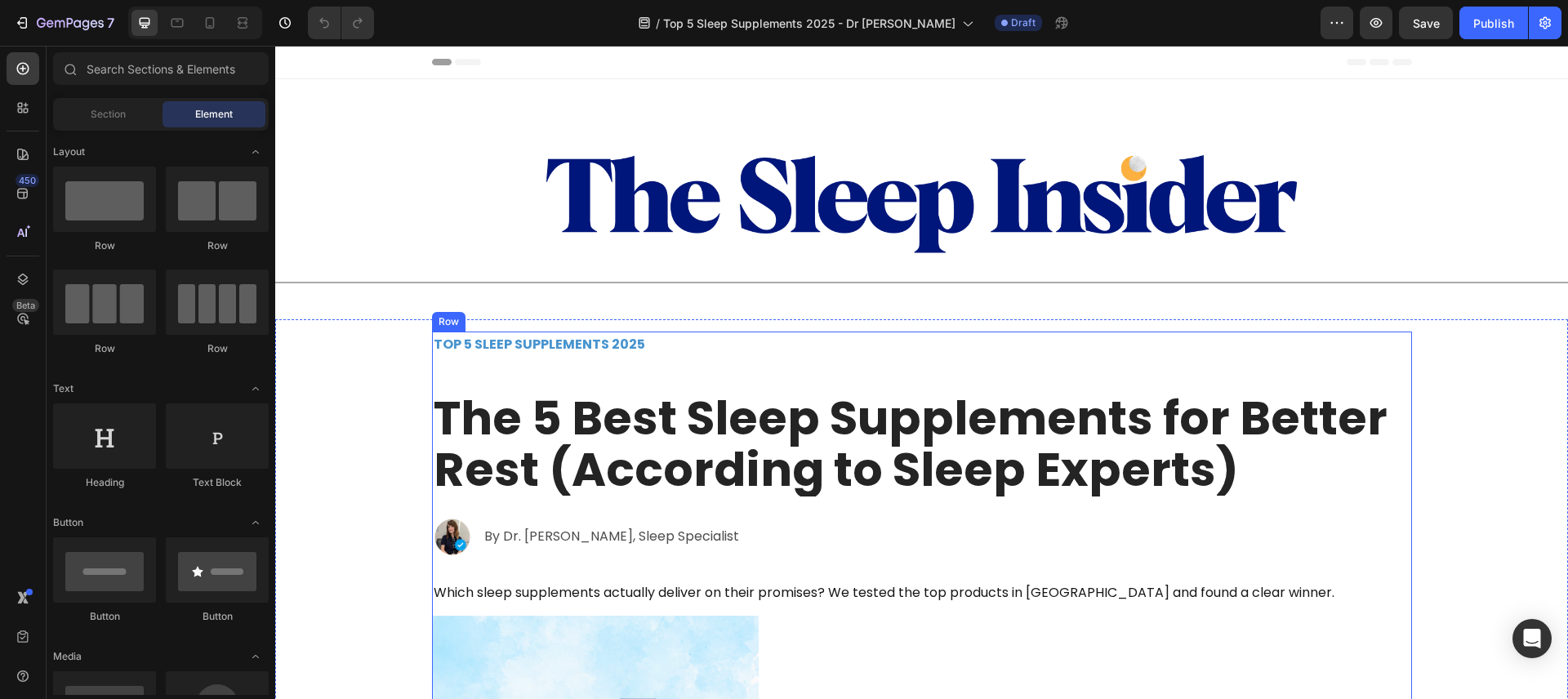
click at [552, 539] on p "By Dr. Elena Myers, Sleep Specialist" at bounding box center [616, 537] width 263 height 23
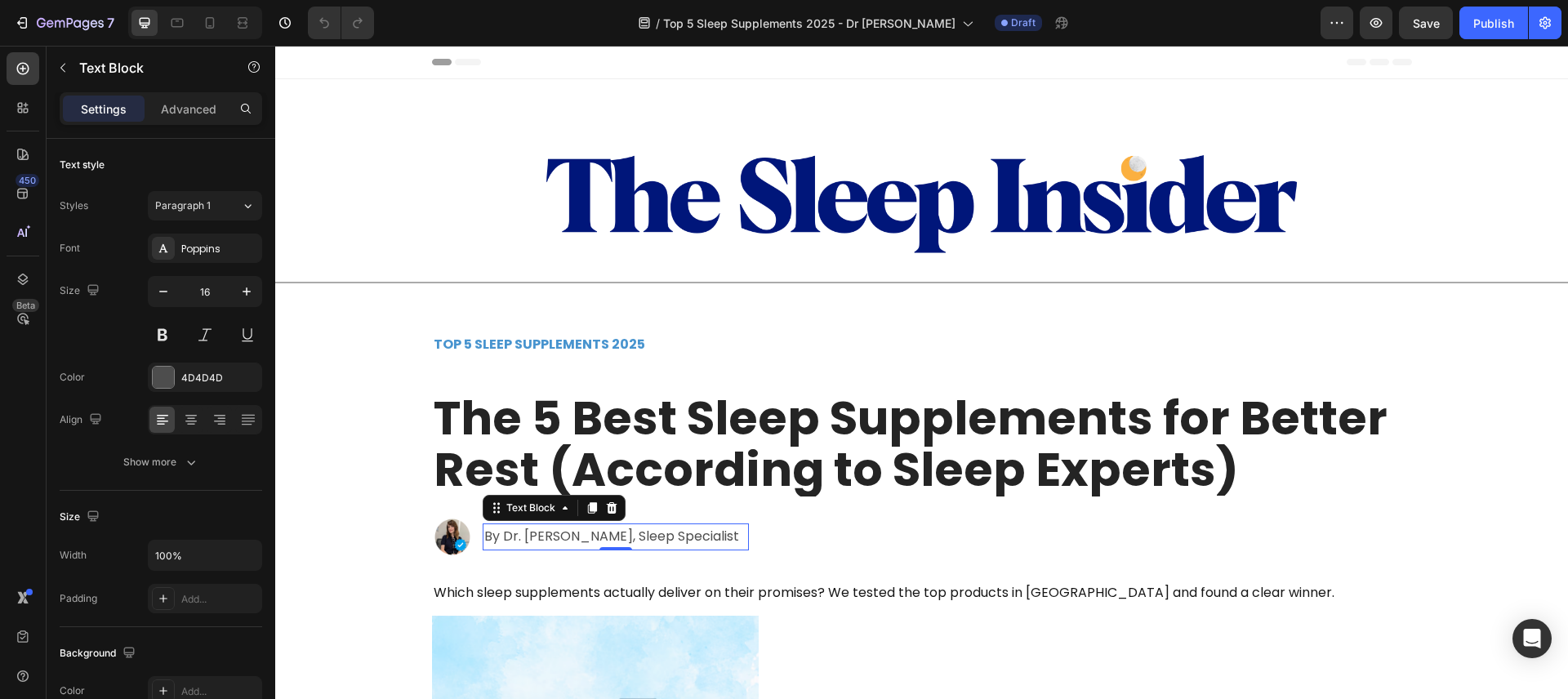
click at [552, 539] on p "By Dr. [PERSON_NAME], Sleep Specialist" at bounding box center [616, 537] width 263 height 23
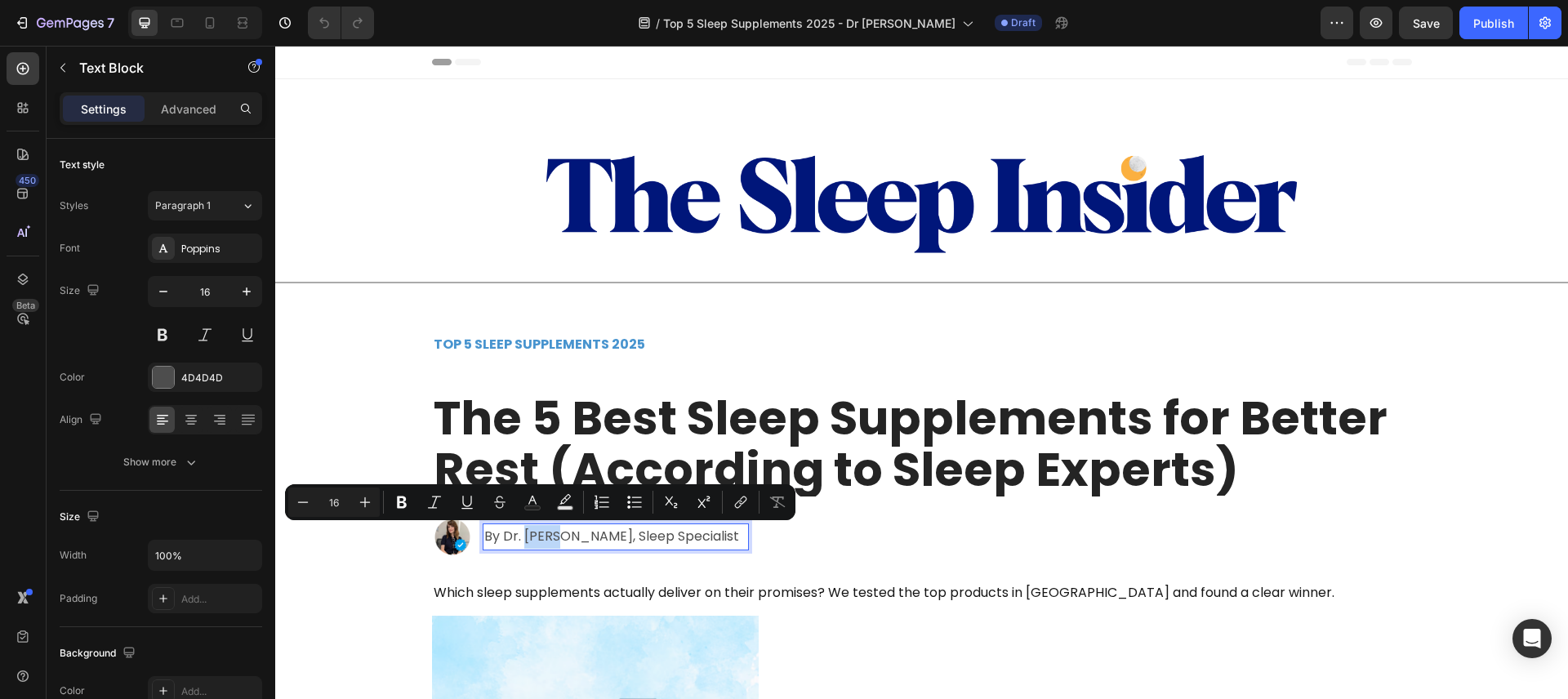
click at [525, 539] on p "By Dr. [PERSON_NAME], Sleep Specialist" at bounding box center [616, 537] width 263 height 23
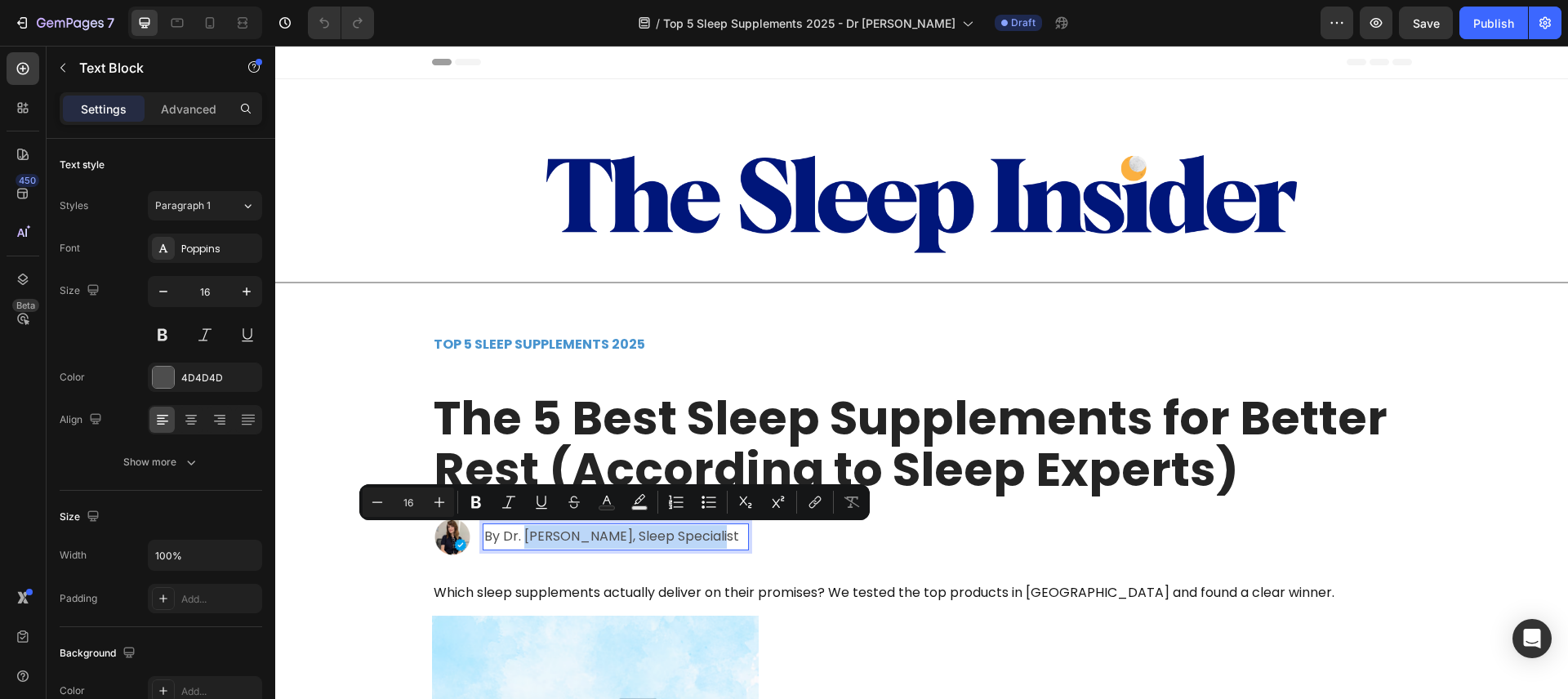
drag, startPoint x: 522, startPoint y: 538, endPoint x: 708, endPoint y: 539, distance: 186.0
click at [708, 539] on p "By Dr. [PERSON_NAME], Sleep Specialist" at bounding box center [616, 537] width 263 height 23
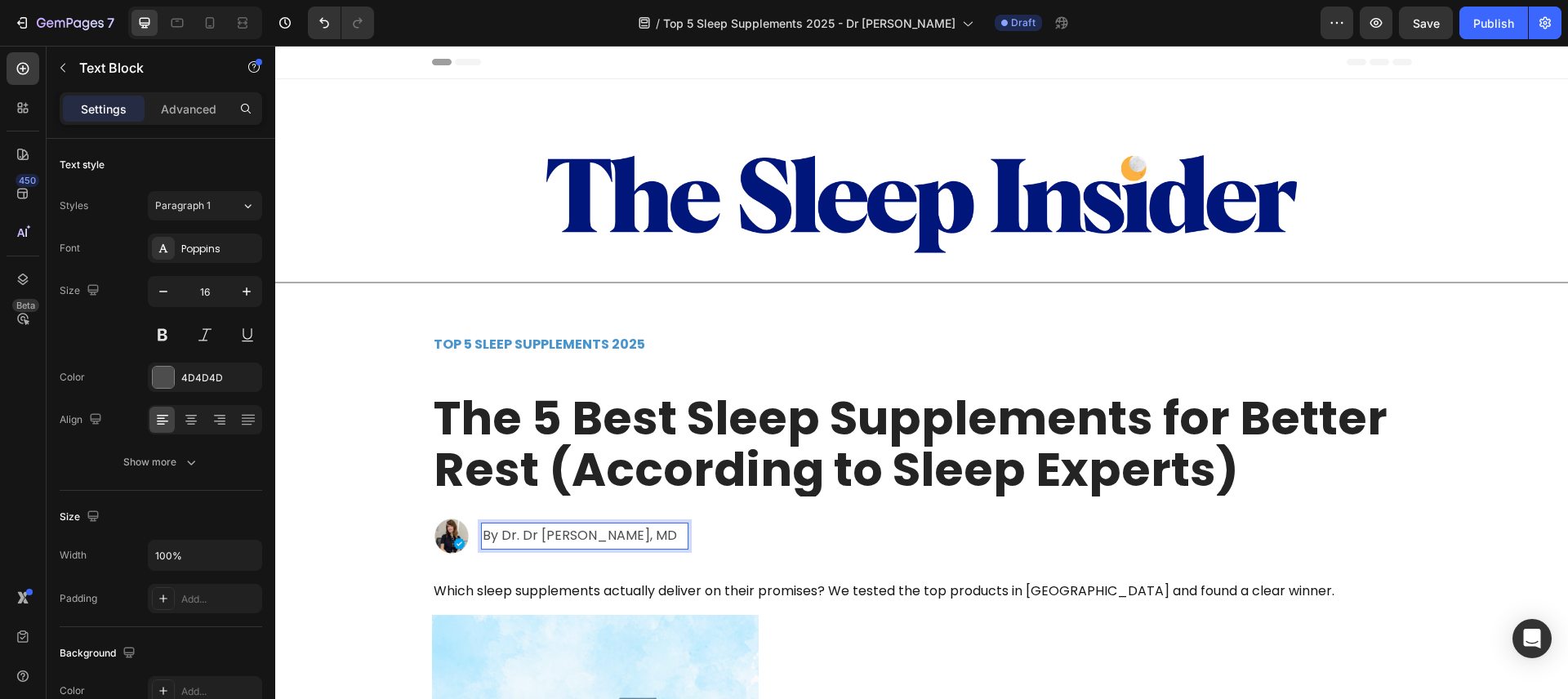
click at [519, 539] on p "By Dr. Dr Emily Carter, MD" at bounding box center [584, 536] width 204 height 23
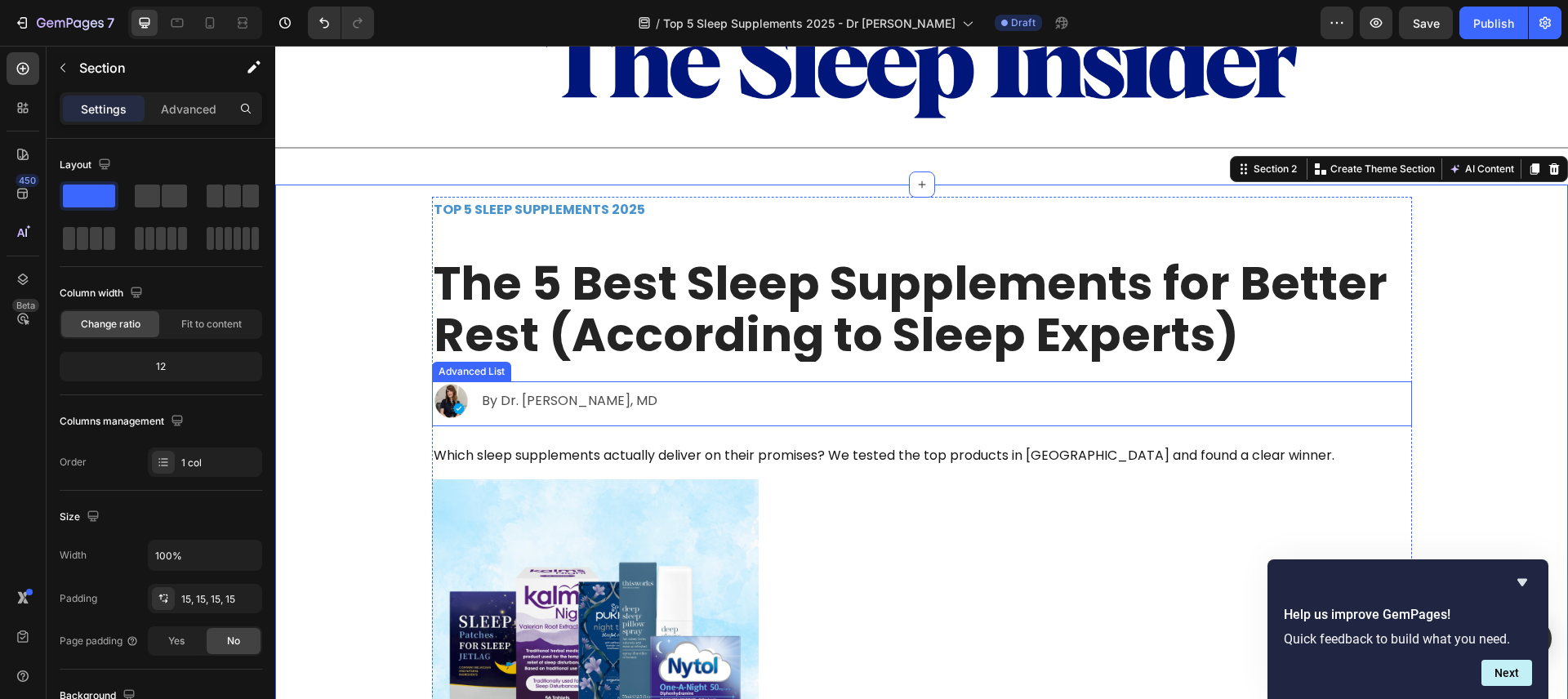
scroll to position [140, 0]
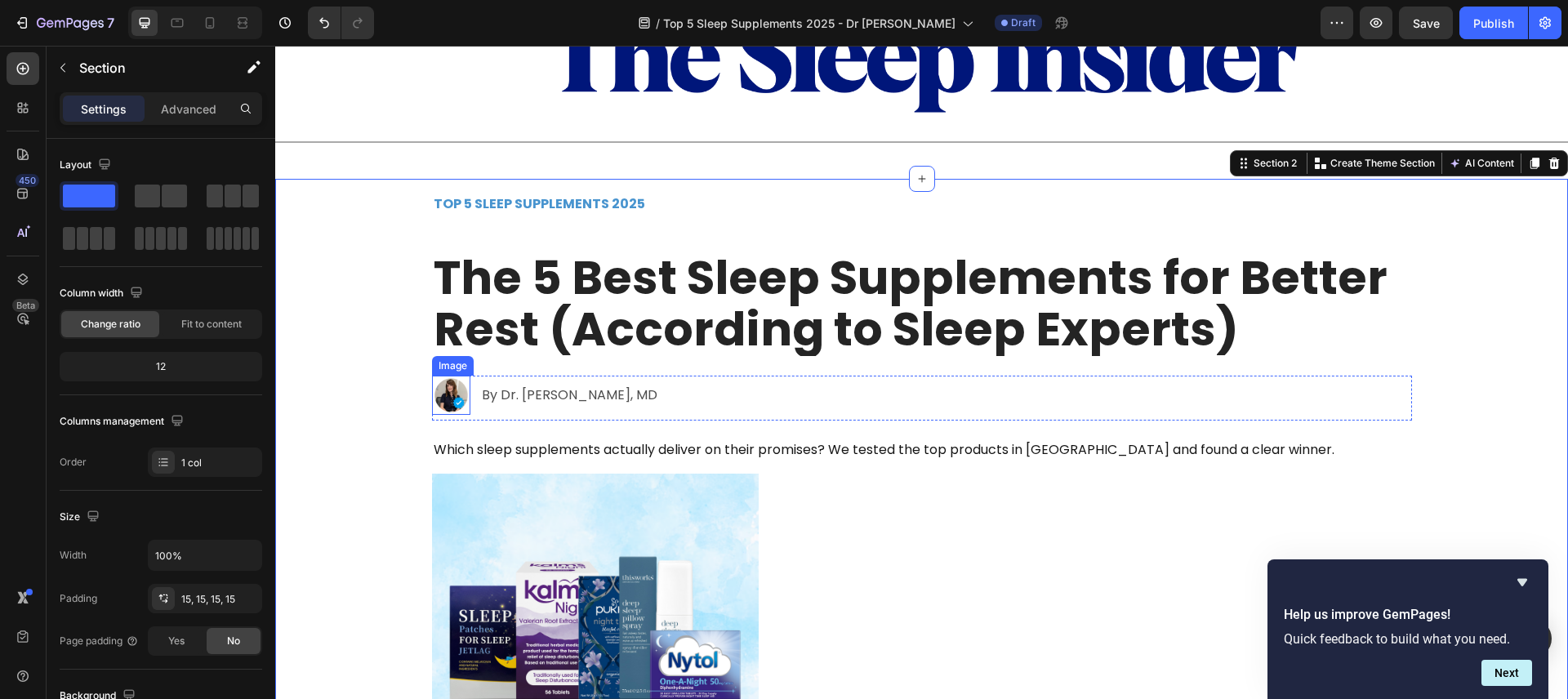
click at [458, 397] on img at bounding box center [452, 394] width 40 height 40
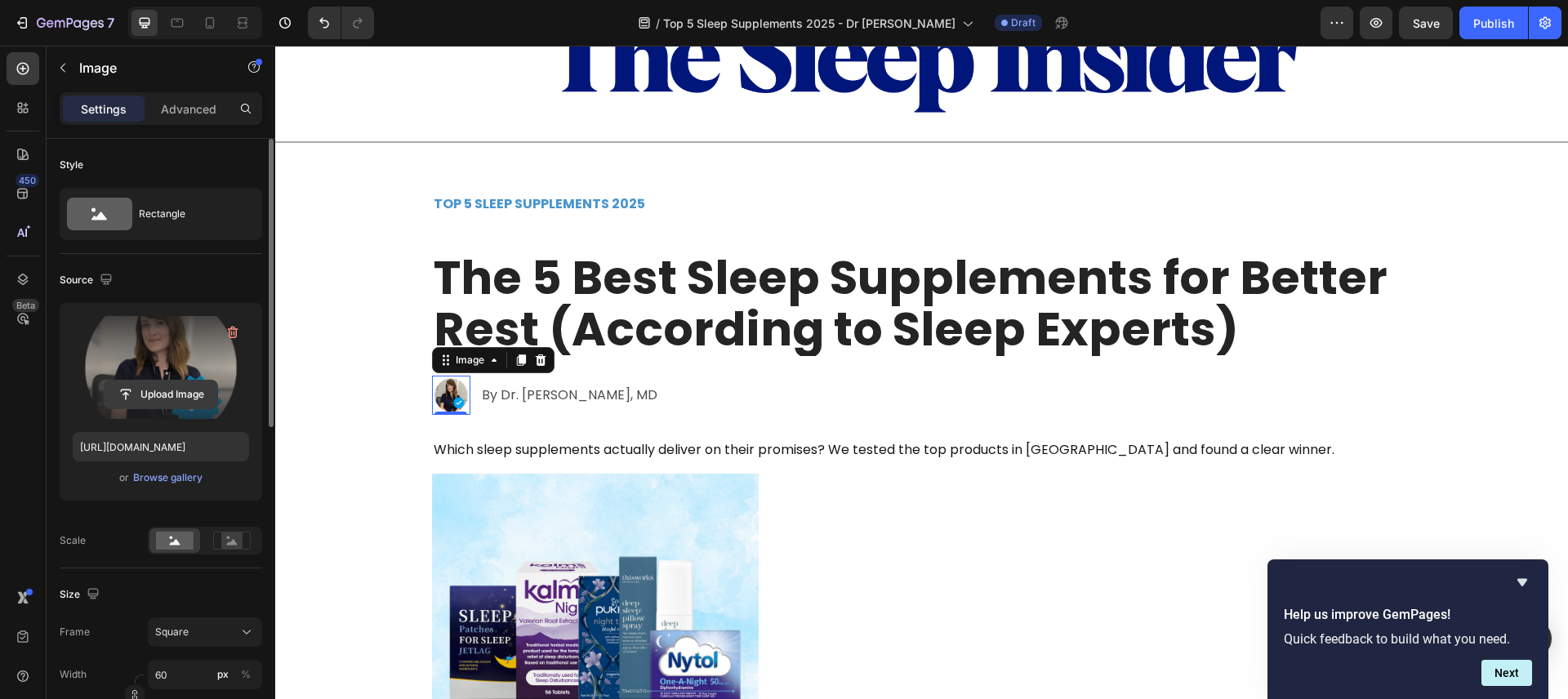
click at [158, 391] on input "file" at bounding box center [161, 393] width 113 height 28
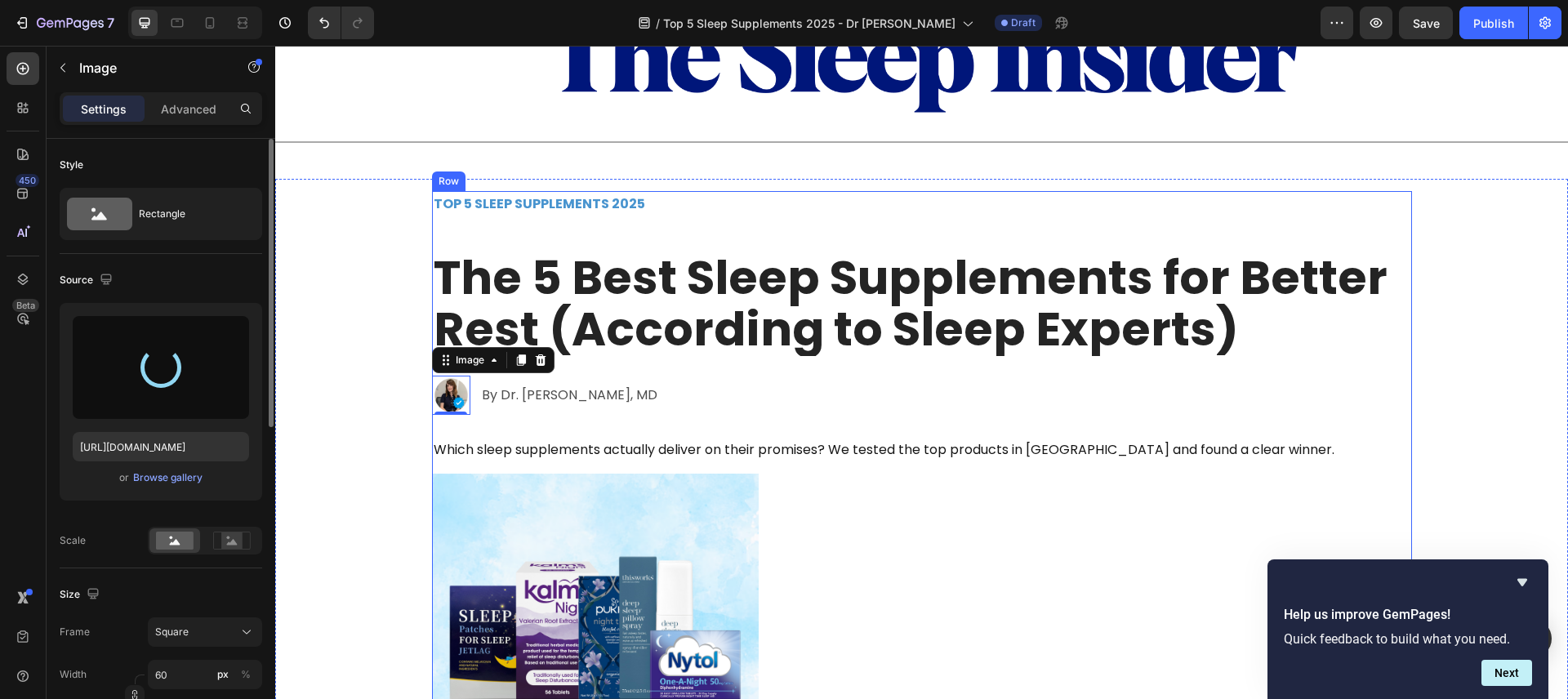
type input "https://cdn.shopify.com/s/files/1/0816/1669/9732/files/gempages_552827962873873…"
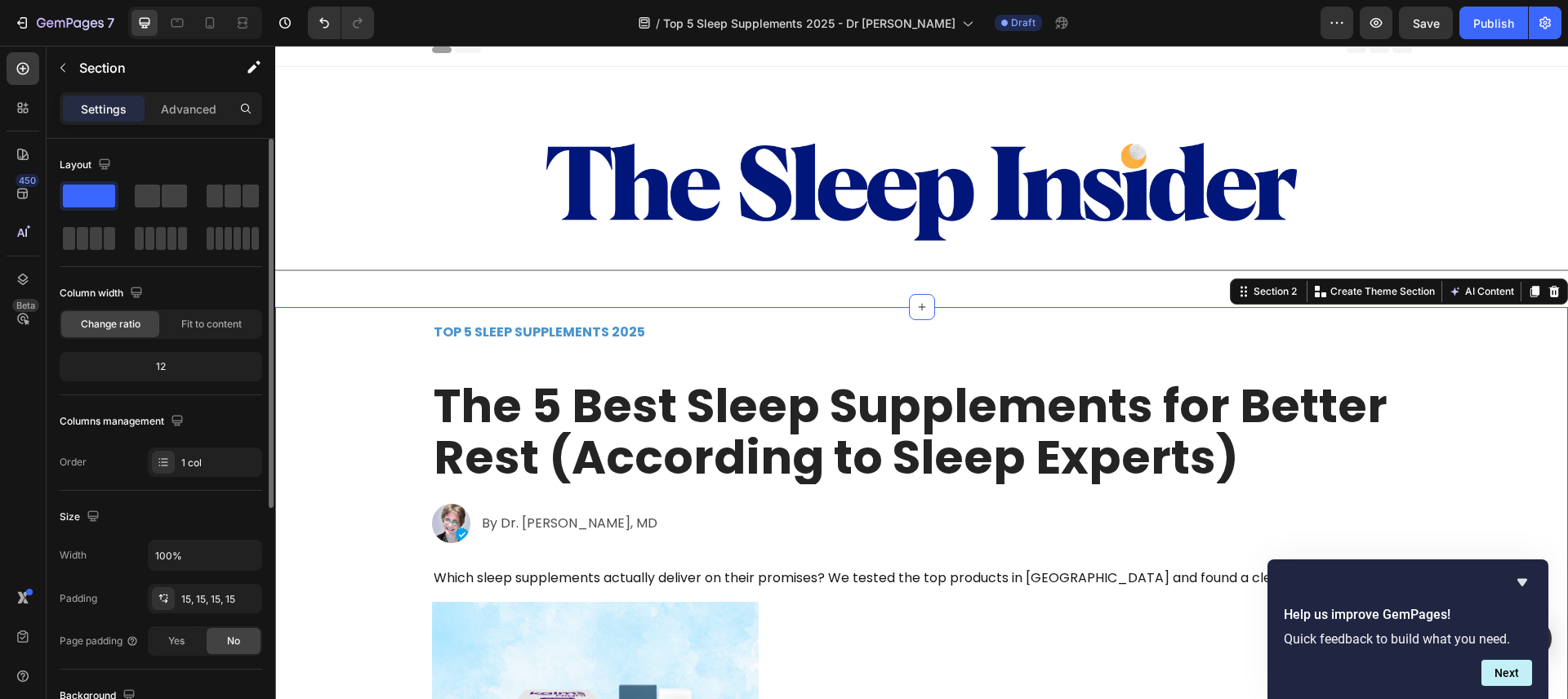
scroll to position [0, 0]
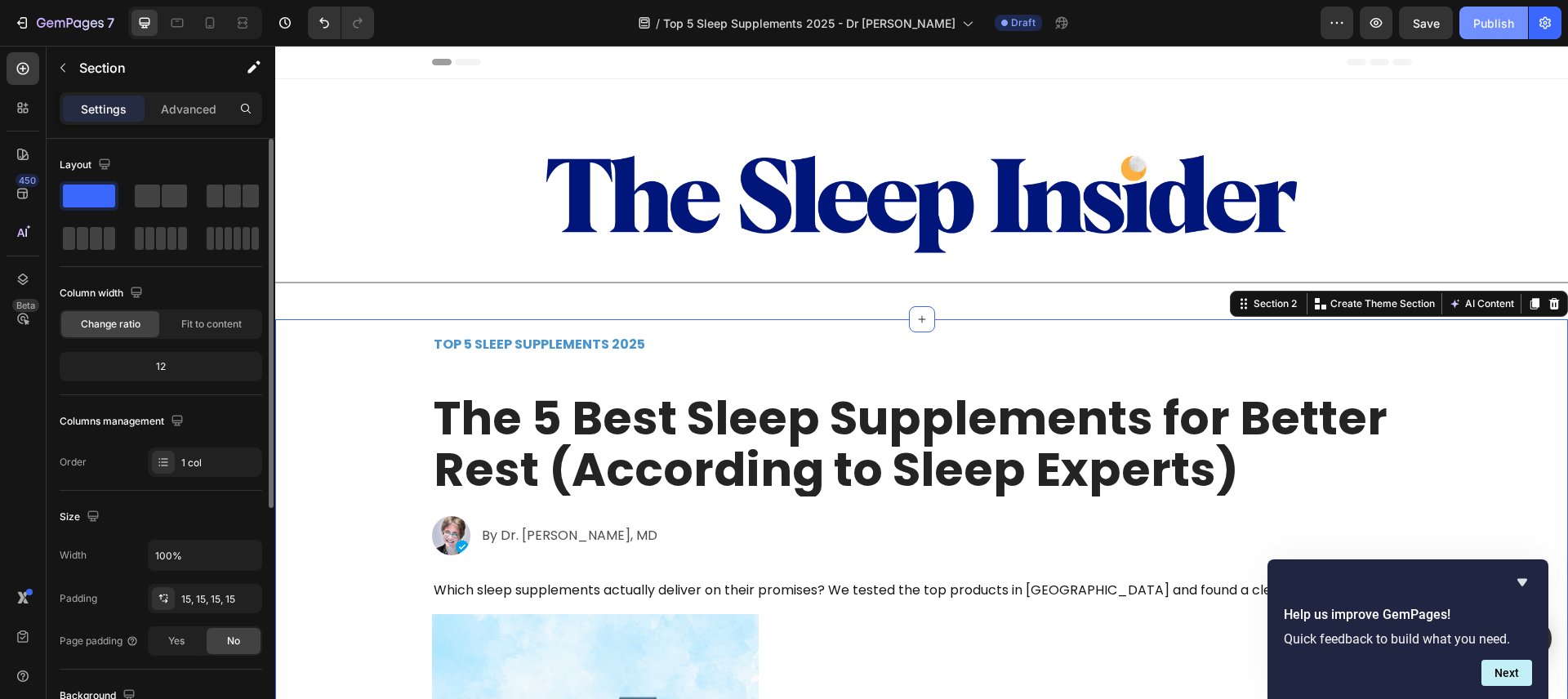
click at [1493, 23] on div "Publish" at bounding box center [1494, 23] width 41 height 17
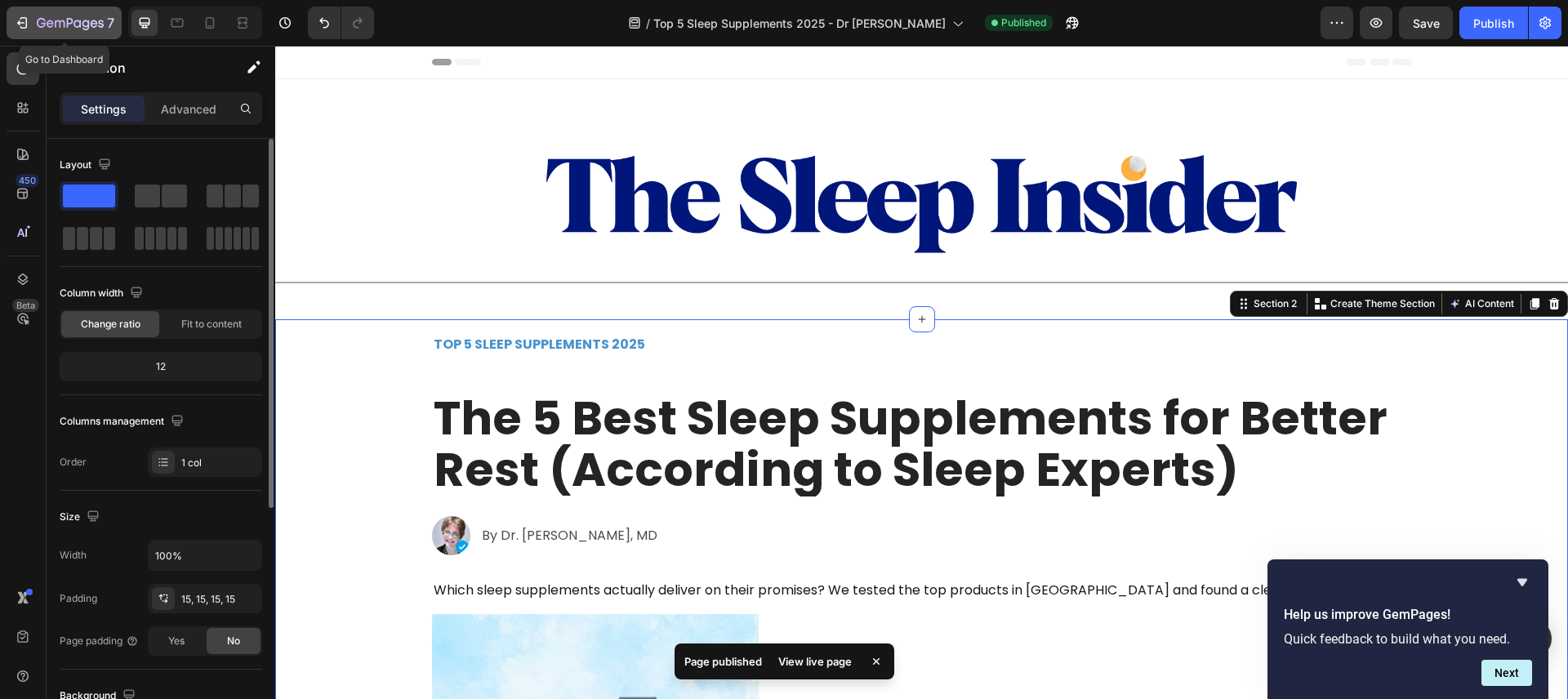
click at [25, 26] on icon "button" at bounding box center [24, 23] width 8 height 12
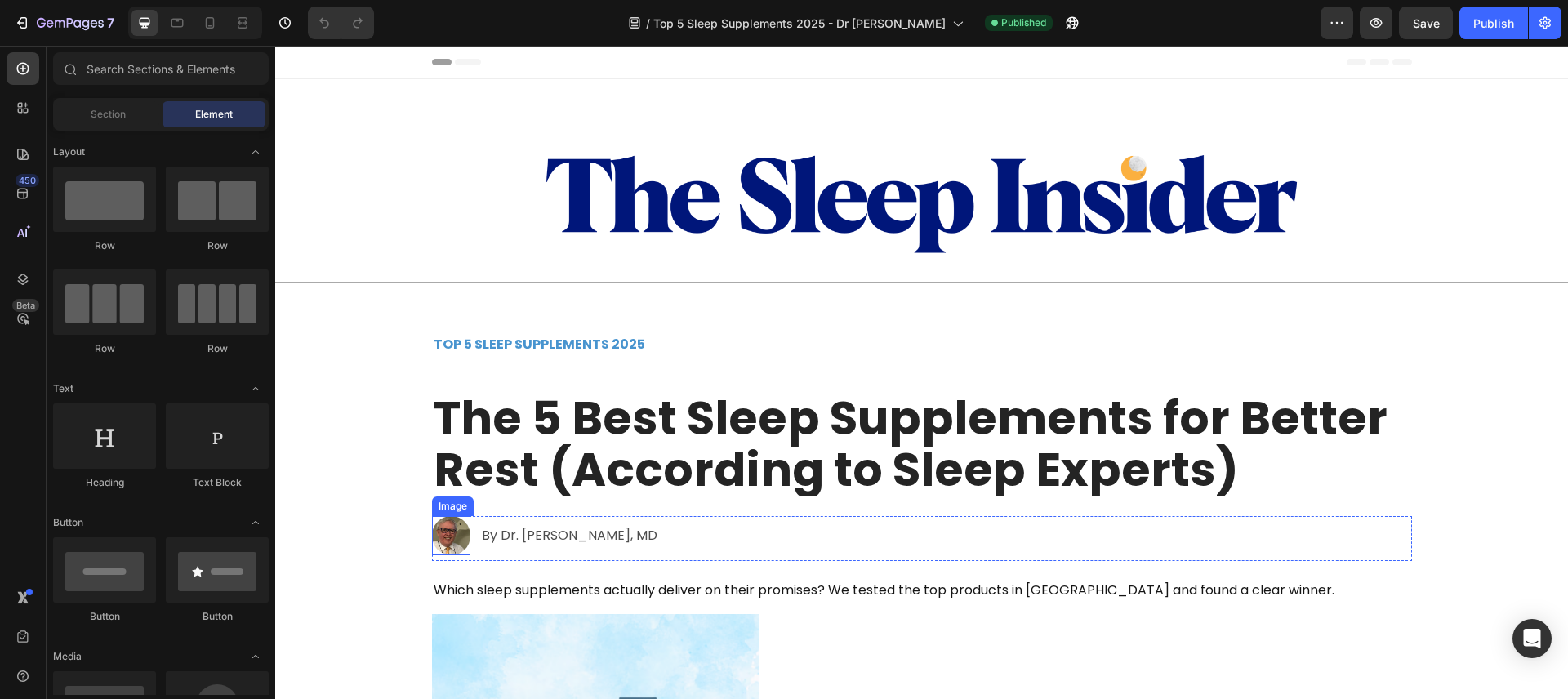
click at [459, 540] on img at bounding box center [452, 536] width 40 height 40
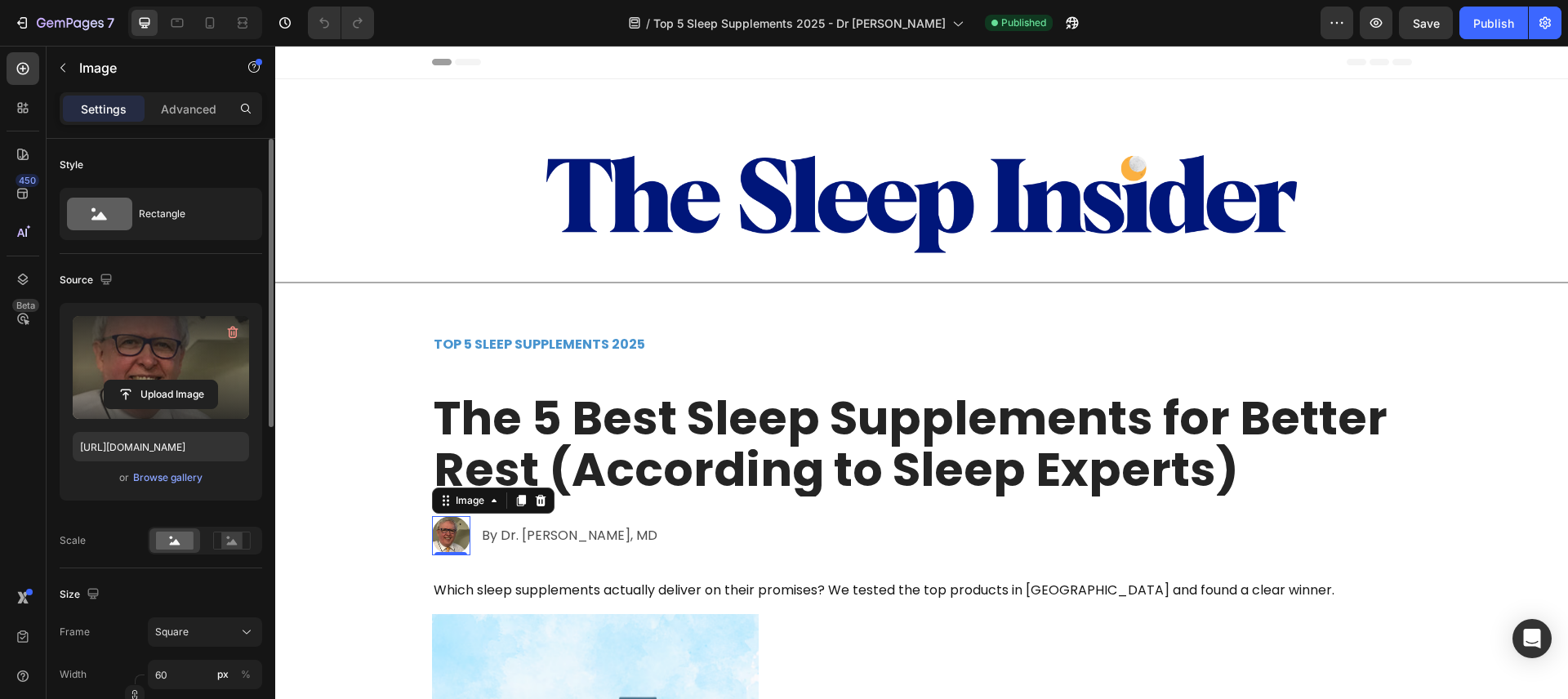
click at [179, 378] on label at bounding box center [161, 367] width 176 height 102
click at [179, 380] on input "file" at bounding box center [161, 393] width 113 height 28
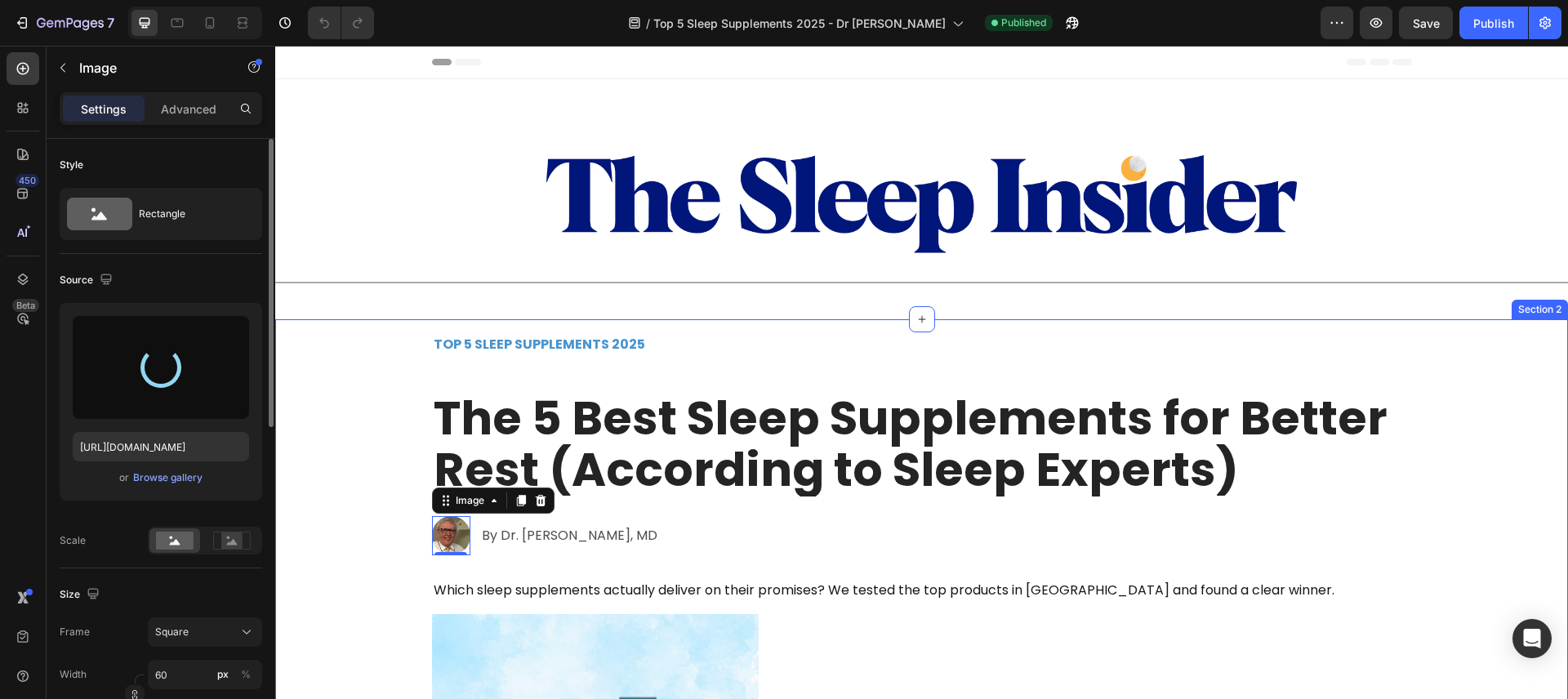
type input "https://cdn.shopify.com/s/files/1/0816/1669/9732/files/gempages_552827962873873…"
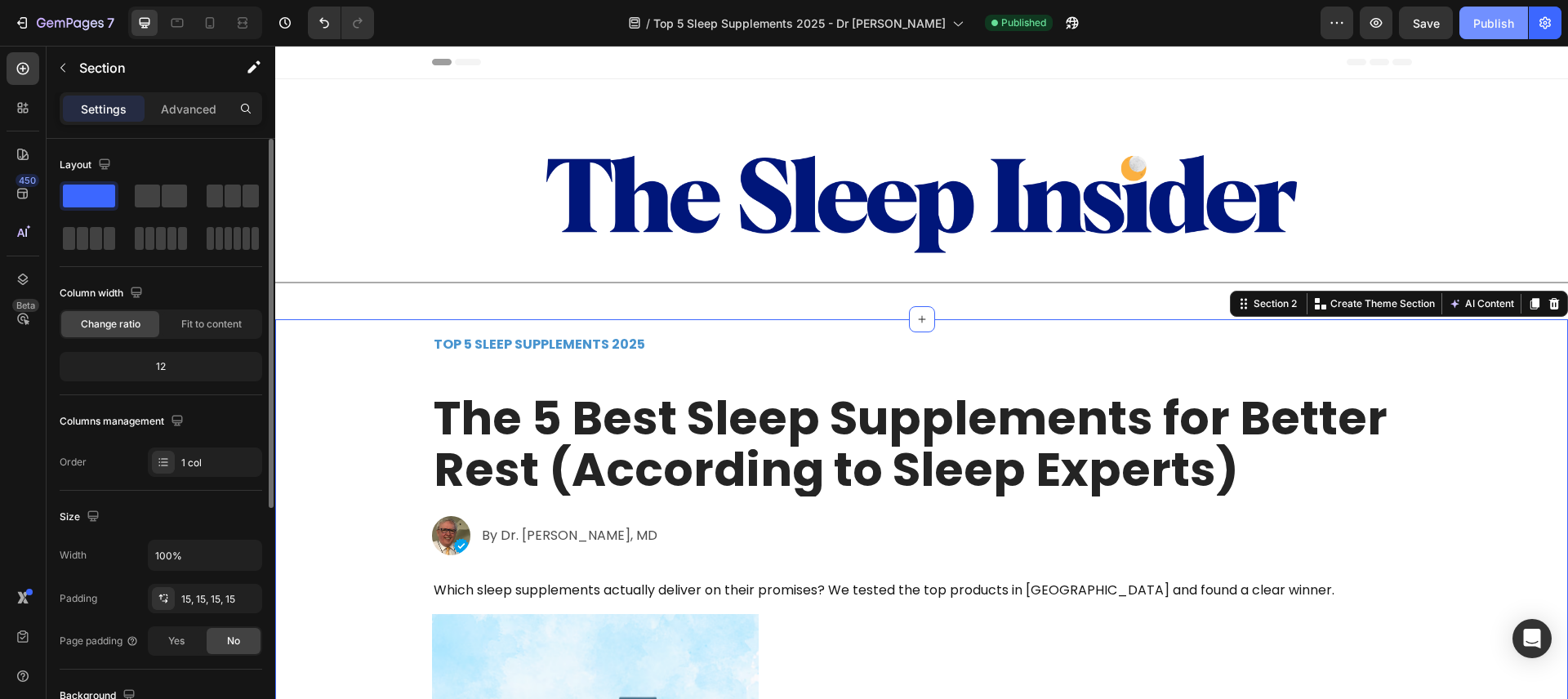
click at [1484, 29] on div "Publish" at bounding box center [1494, 23] width 41 height 17
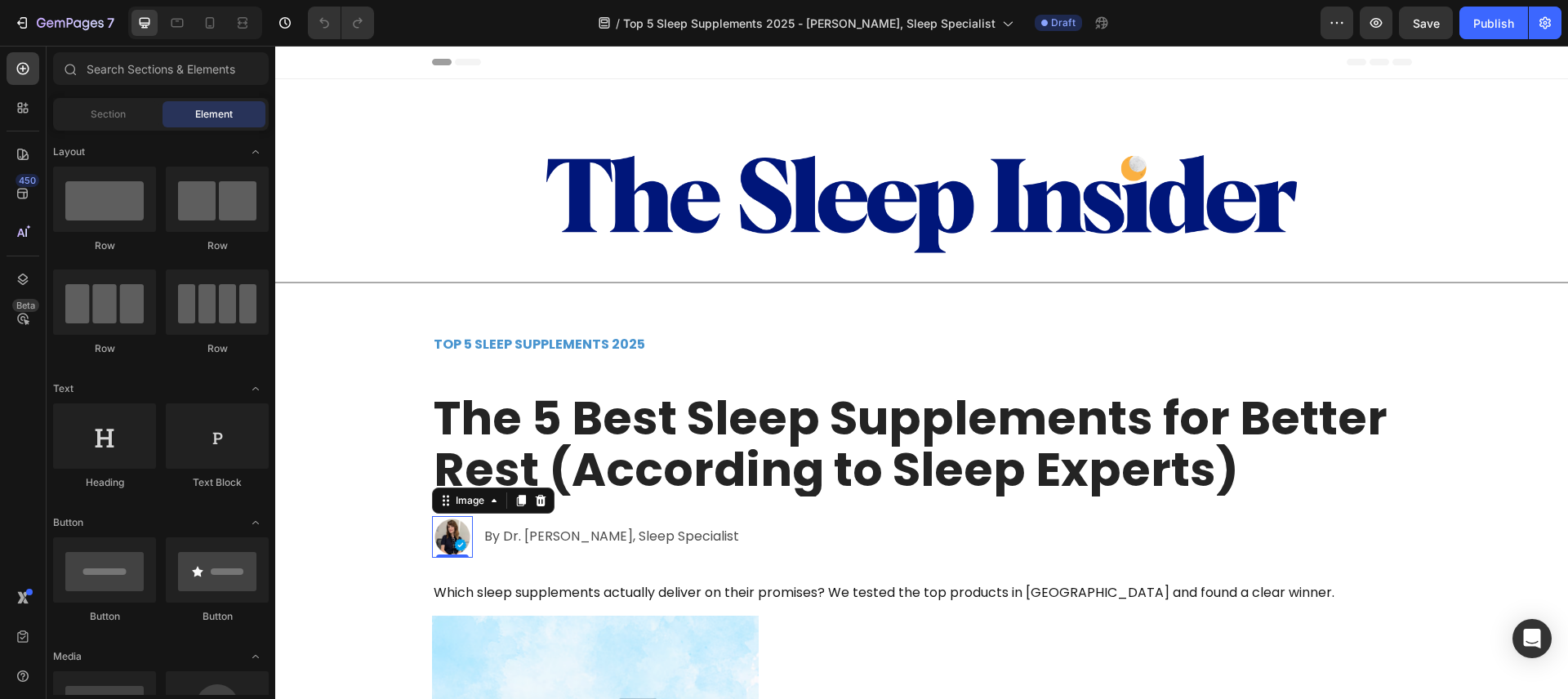
click at [443, 527] on img at bounding box center [453, 537] width 41 height 41
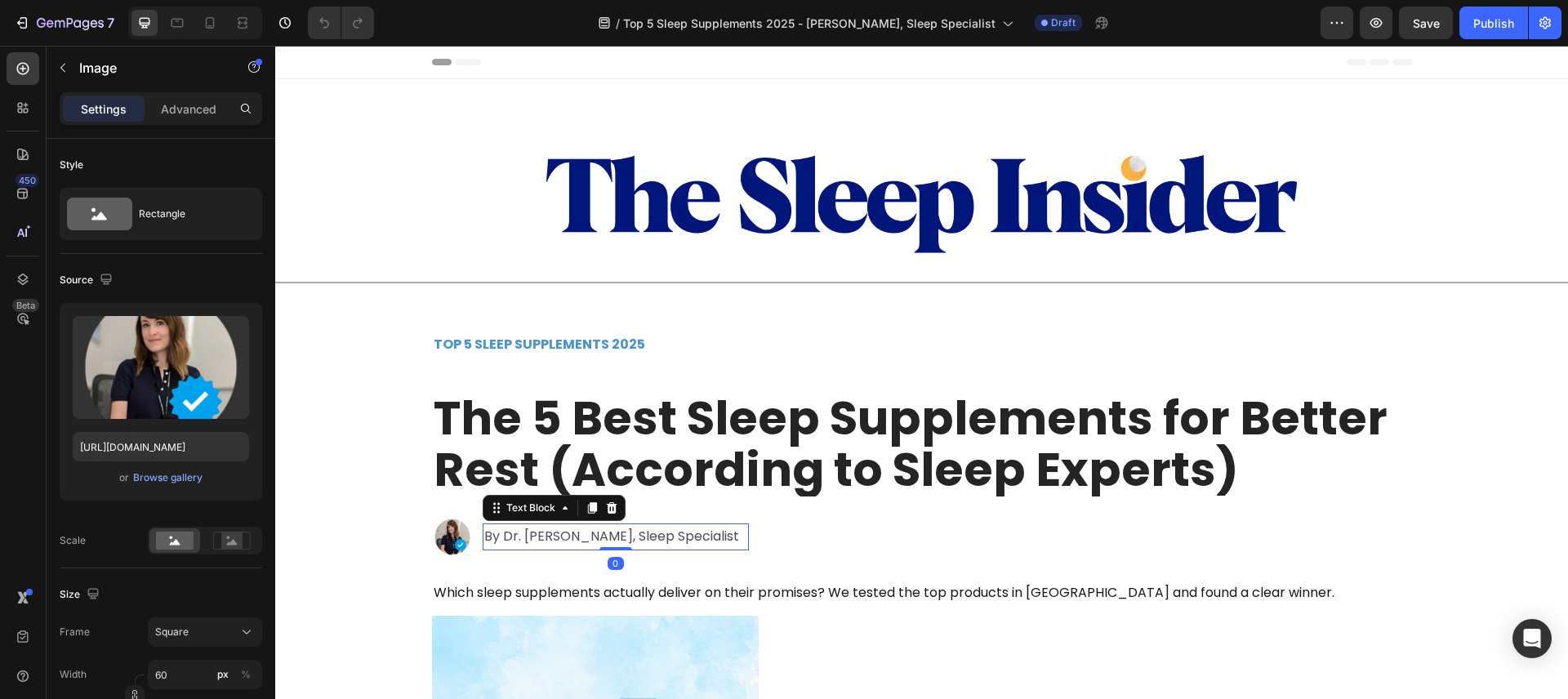
click at [527, 533] on p "By Dr. Elena Myers, Sleep Specialist" at bounding box center [616, 537] width 263 height 23
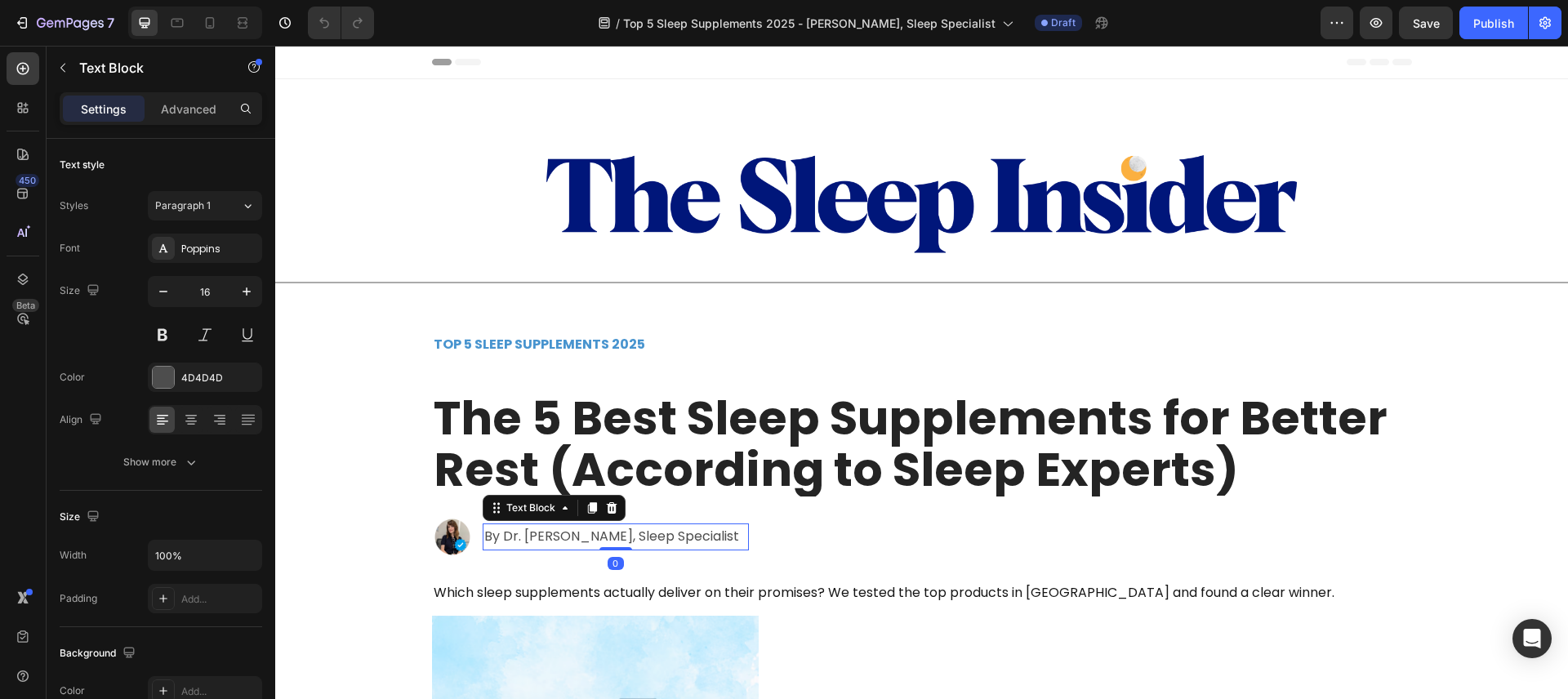
click at [527, 533] on p "By Dr. Elena Myers, Sleep Specialist" at bounding box center [616, 537] width 263 height 23
click at [508, 537] on p "By Dr. Elena Myers, Sleep Specialist" at bounding box center [616, 537] width 263 height 23
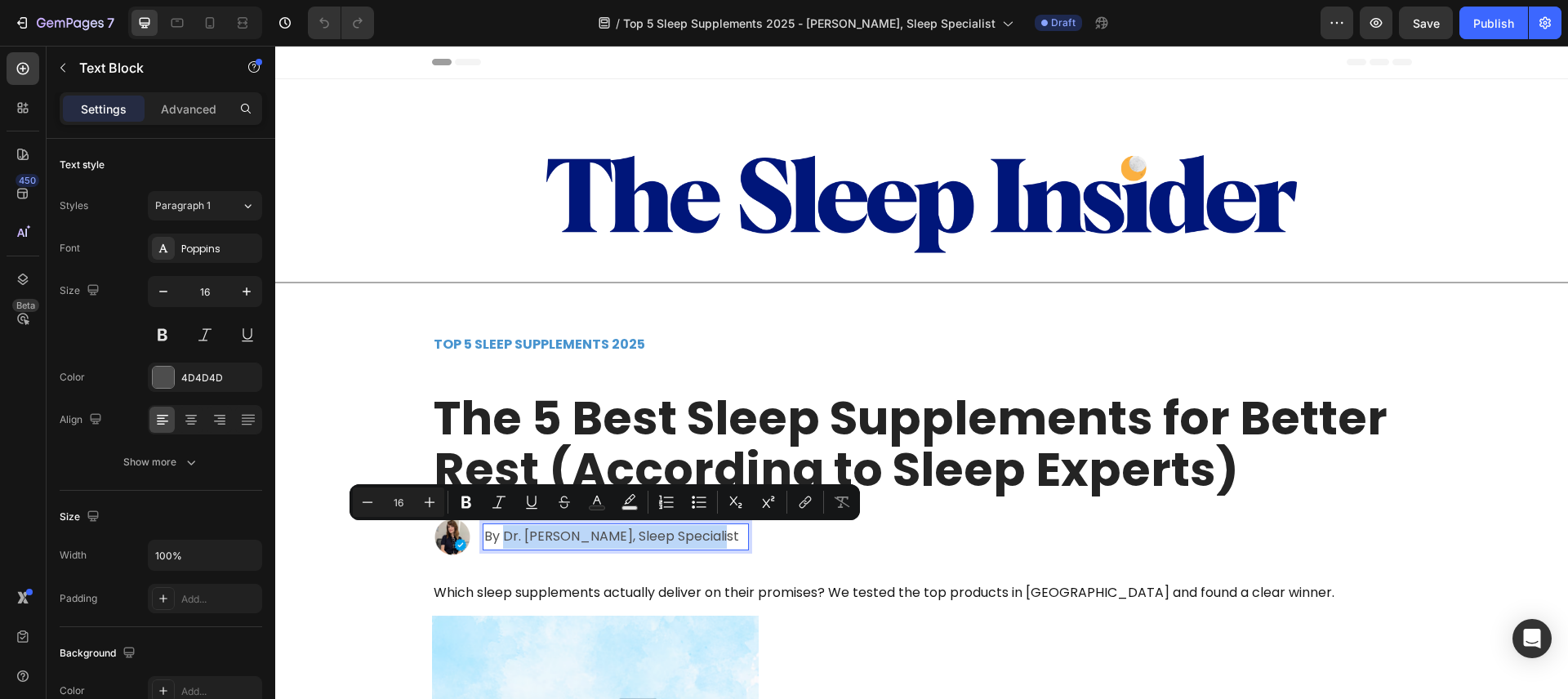
drag, startPoint x: 501, startPoint y: 538, endPoint x: 706, endPoint y: 540, distance: 205.0
click at [706, 540] on p "By Dr. Elena Myers, Sleep Specialist" at bounding box center [616, 537] width 263 height 23
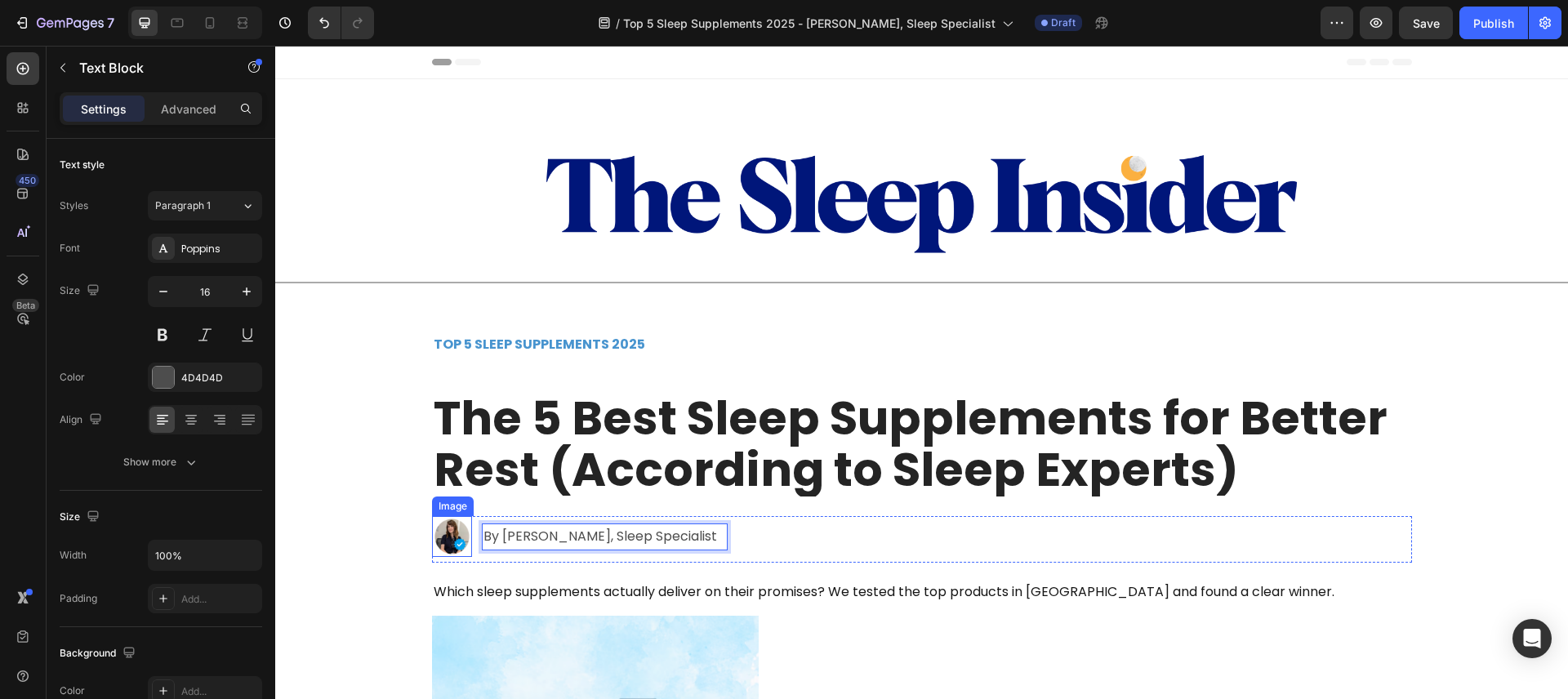
click at [455, 534] on img at bounding box center [453, 537] width 41 height 41
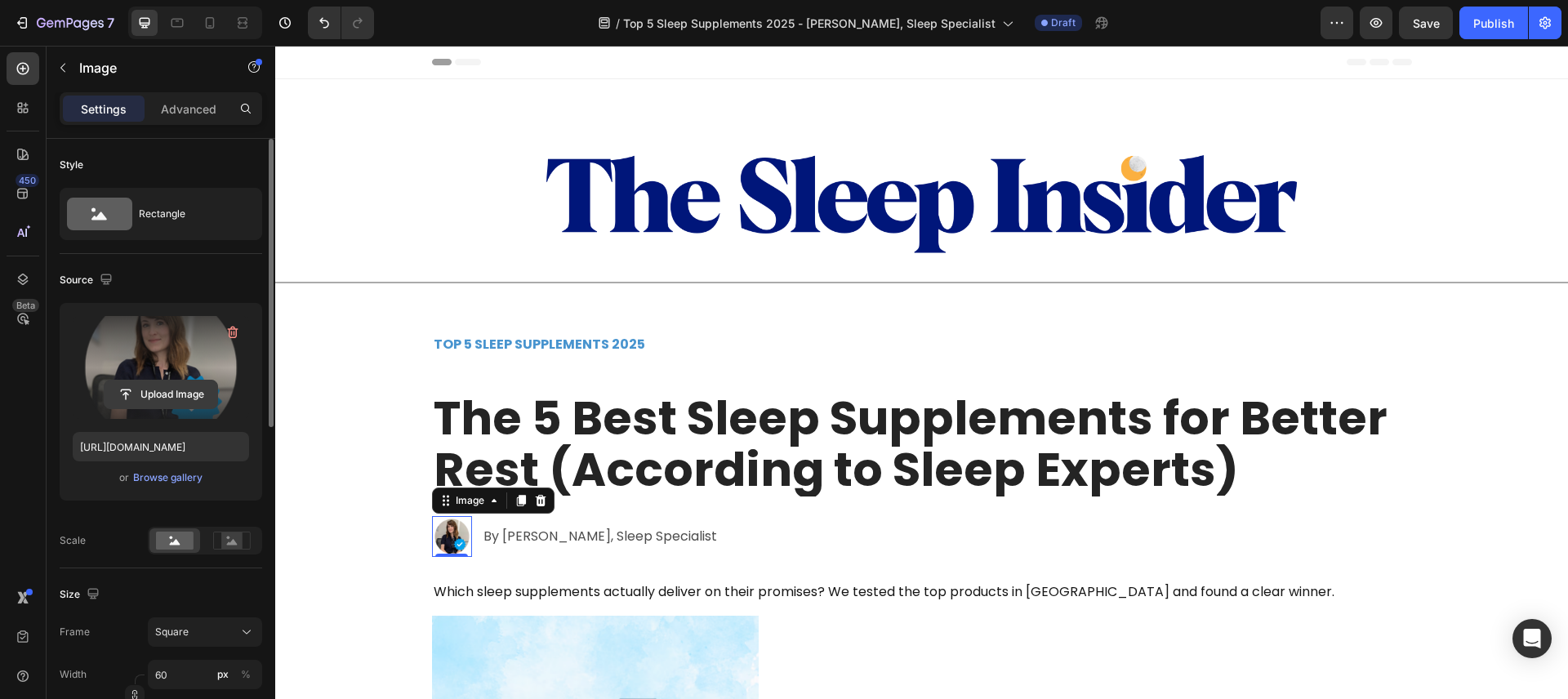
click at [179, 380] on button "Upload Image" at bounding box center [161, 394] width 114 height 29
click at [155, 399] on input "file" at bounding box center [161, 393] width 113 height 28
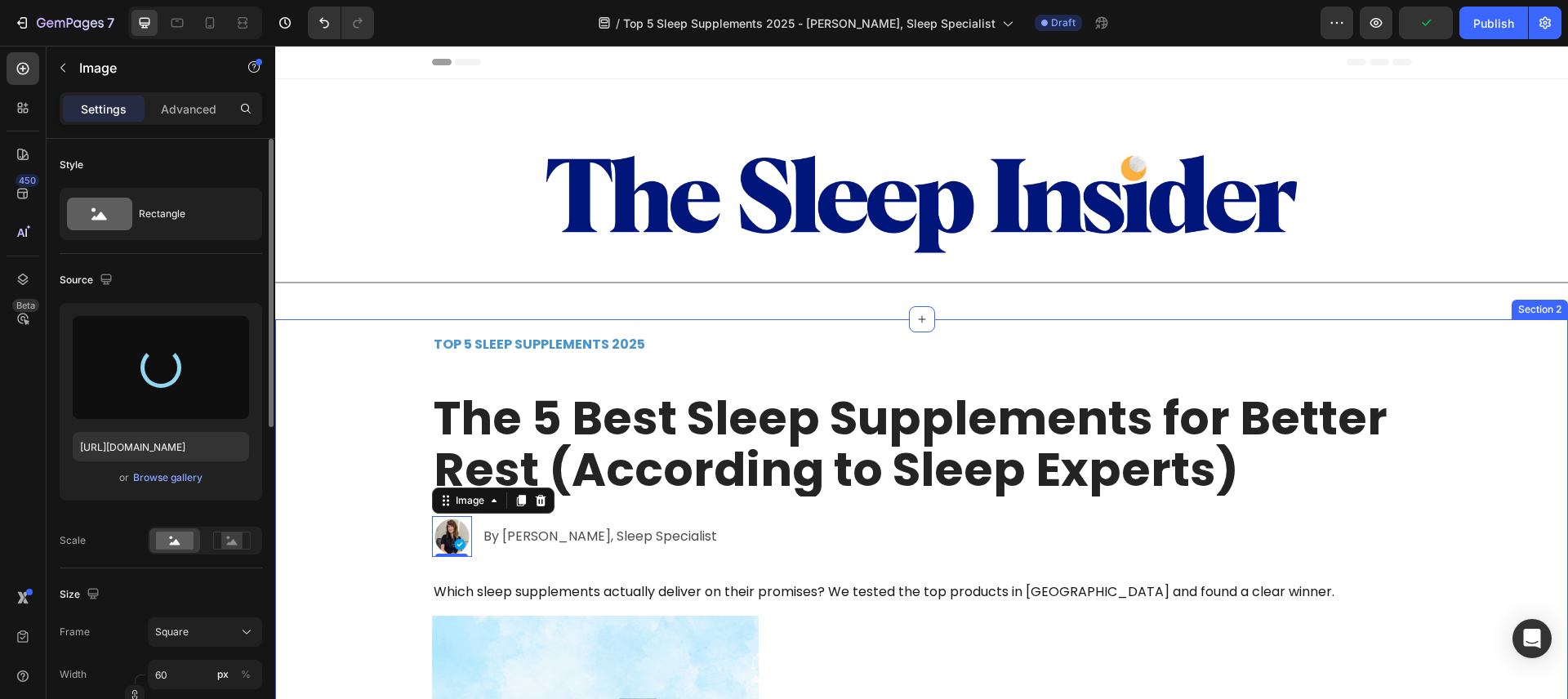
type input "https://cdn.shopify.com/s/files/1/0816/1669/9732/files/gempages_552827962873873…"
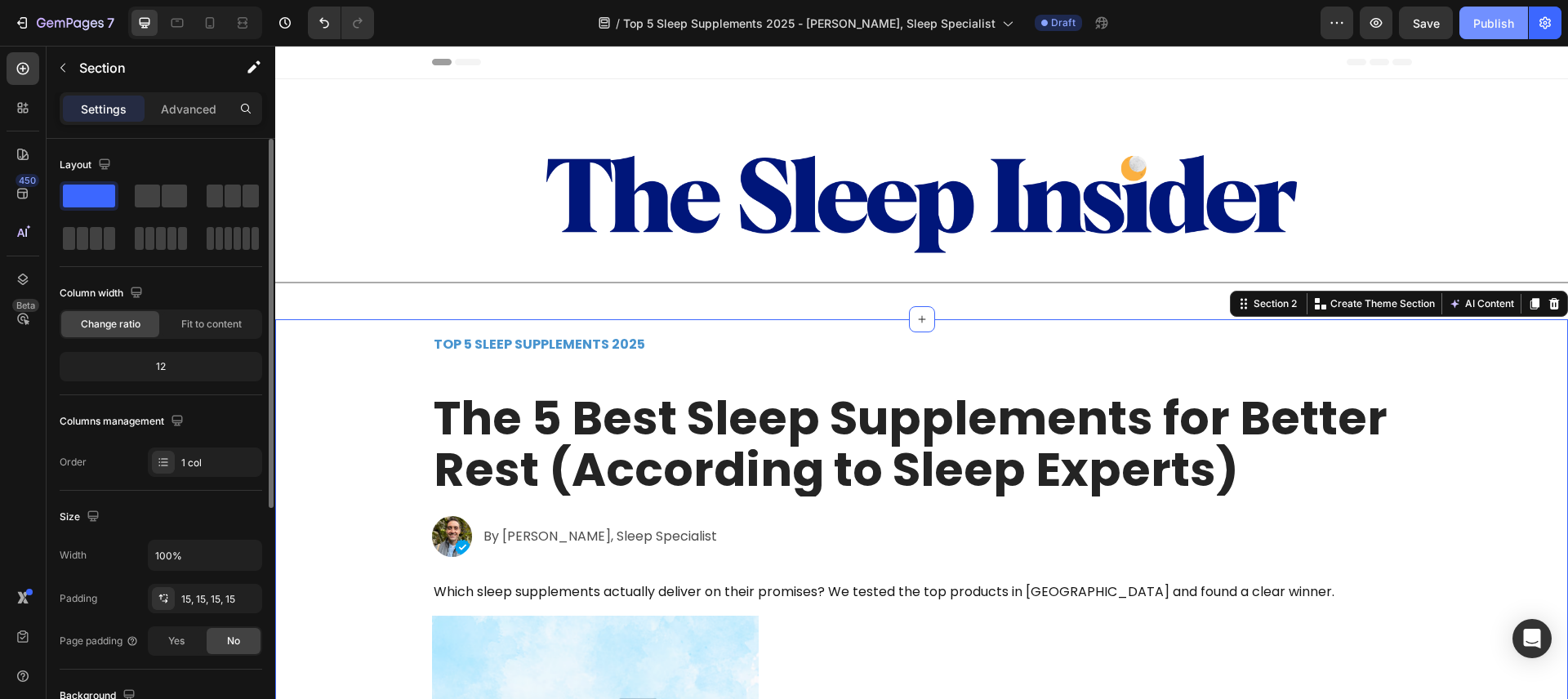
click at [1493, 27] on div "Publish" at bounding box center [1494, 23] width 41 height 17
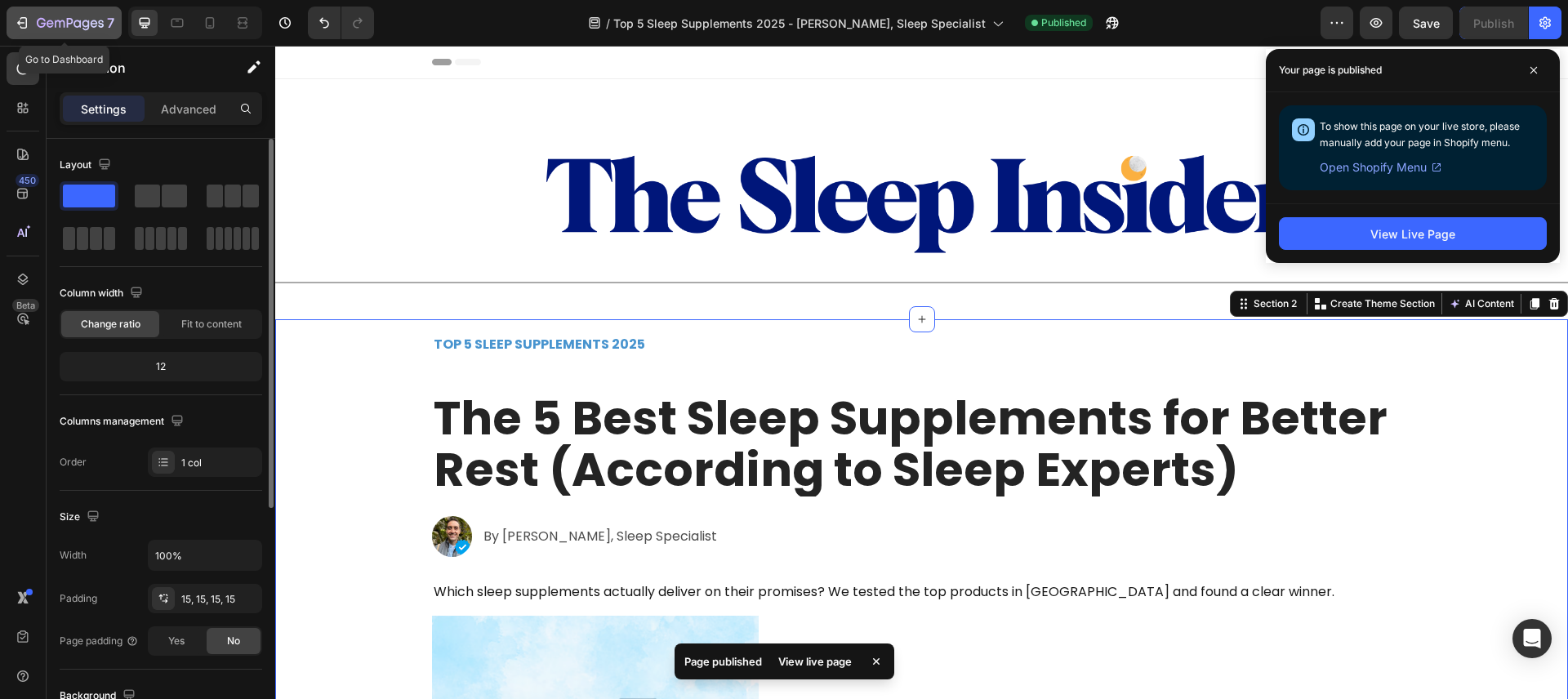
click at [40, 14] on div "7" at bounding box center [75, 23] width 77 height 19
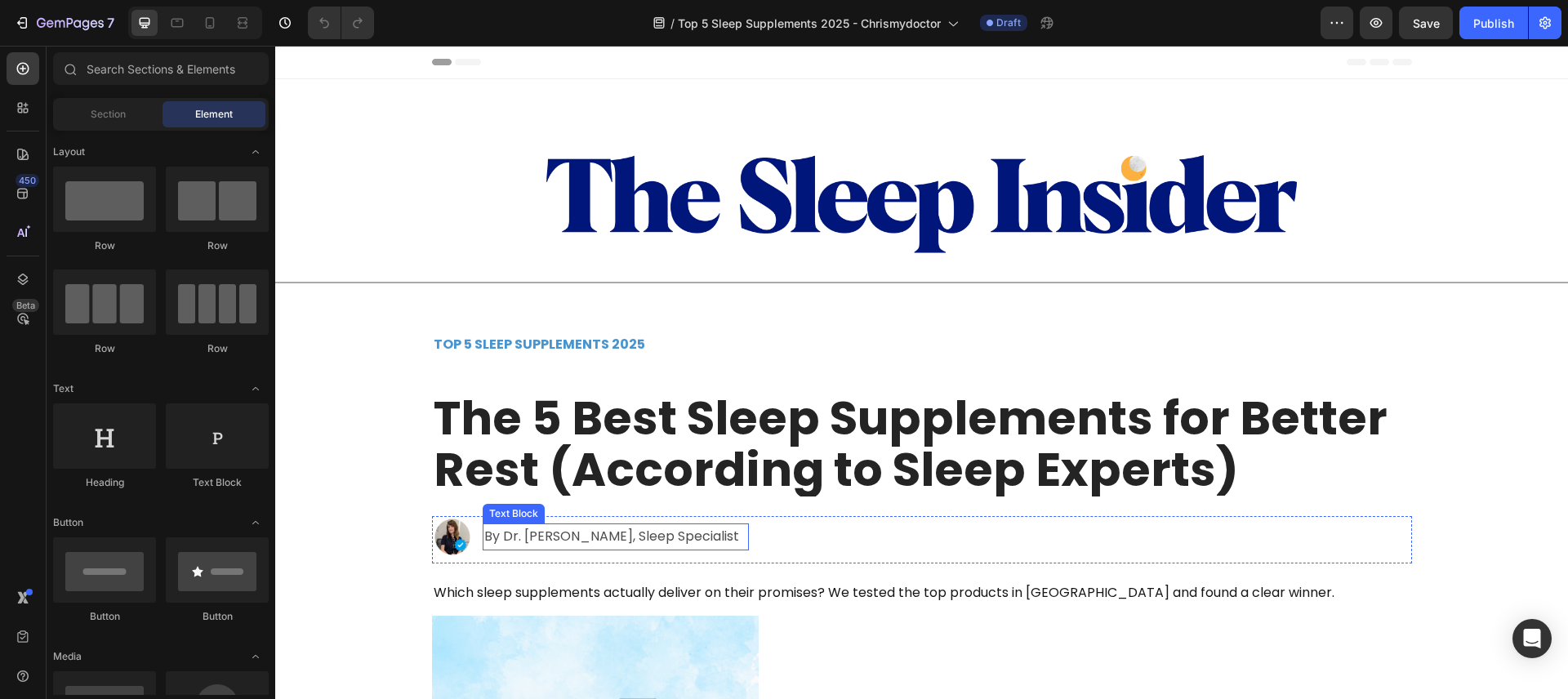
click at [531, 532] on p "By Dr. Elena Myers, Sleep Specialist" at bounding box center [616, 537] width 263 height 23
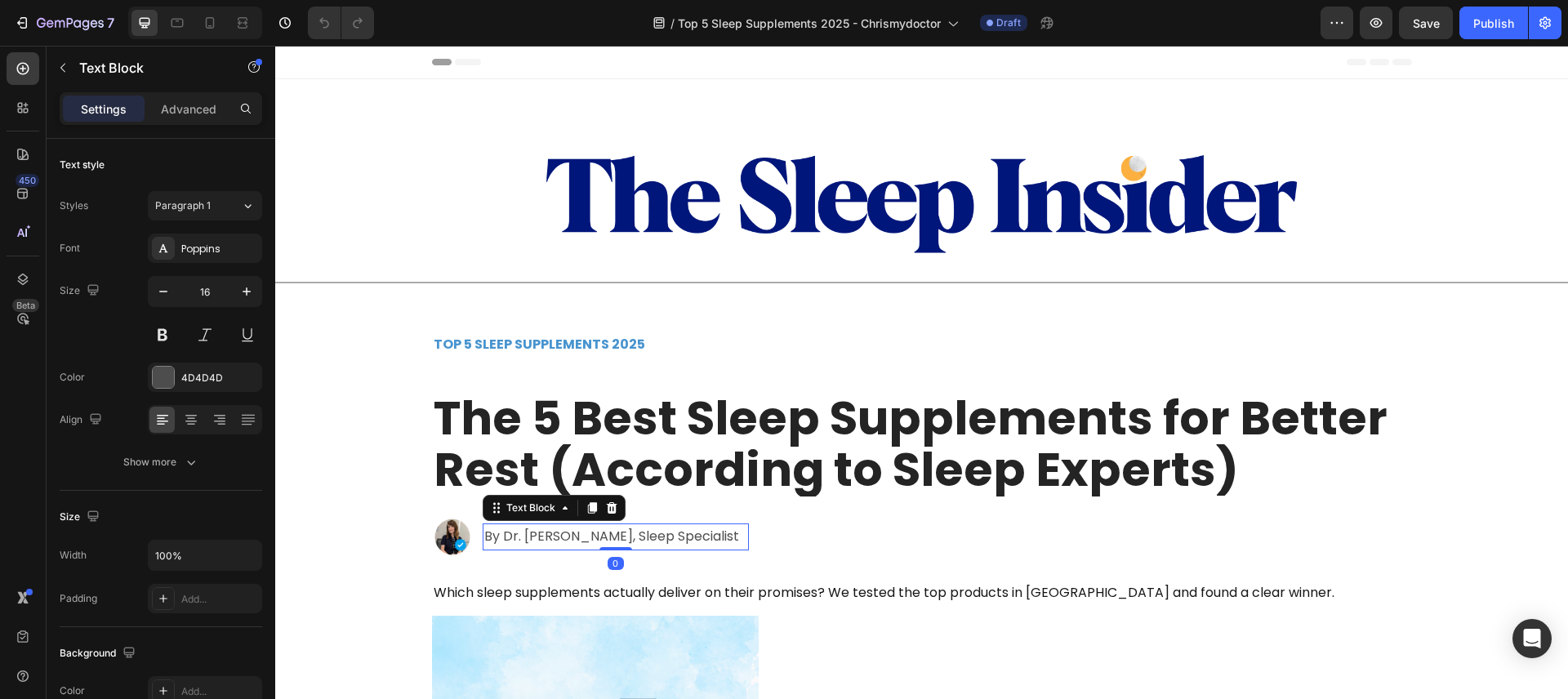
click at [530, 533] on p "By Dr. Elena Myers, Sleep Specialist" at bounding box center [616, 537] width 263 height 23
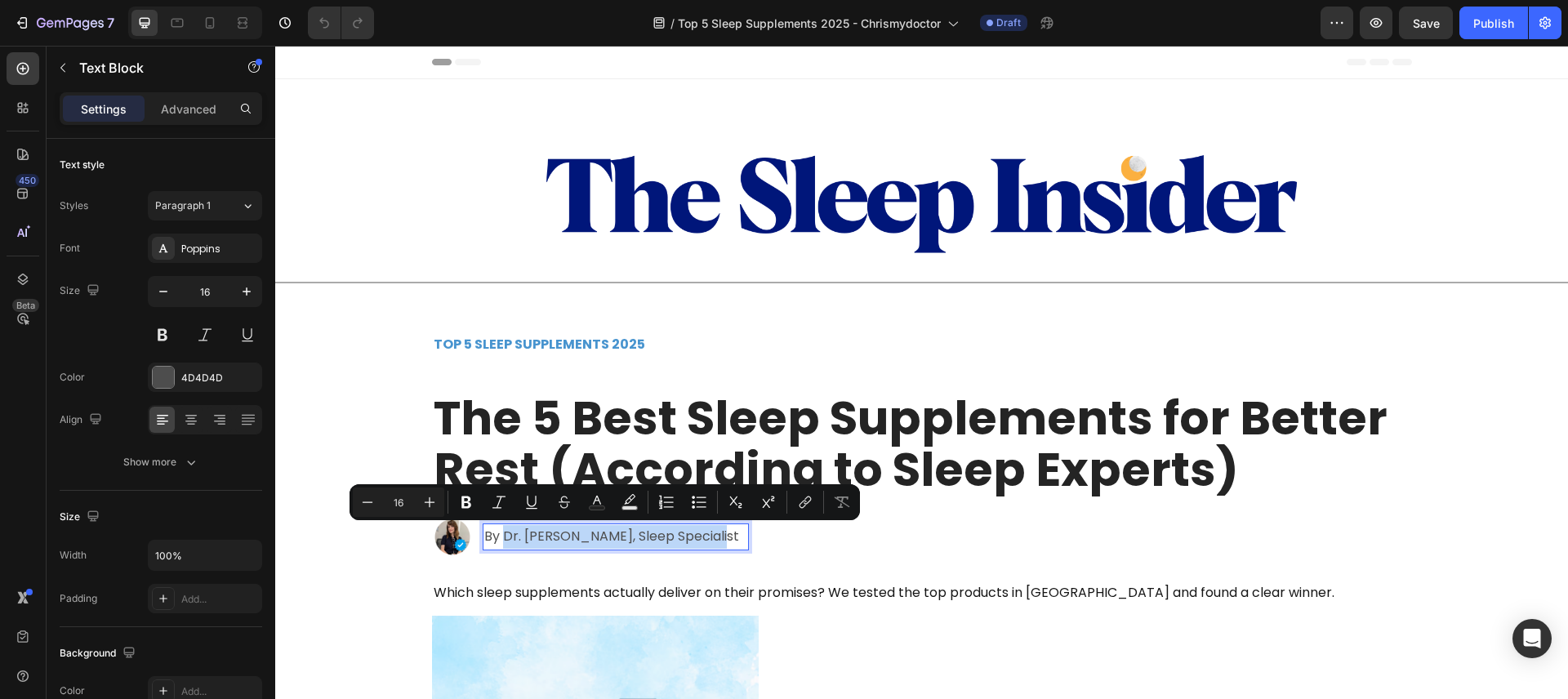
drag, startPoint x: 504, startPoint y: 535, endPoint x: 708, endPoint y: 541, distance: 204.1
click at [708, 541] on p "By Dr. Elena Myers, Sleep Specialist" at bounding box center [616, 537] width 263 height 23
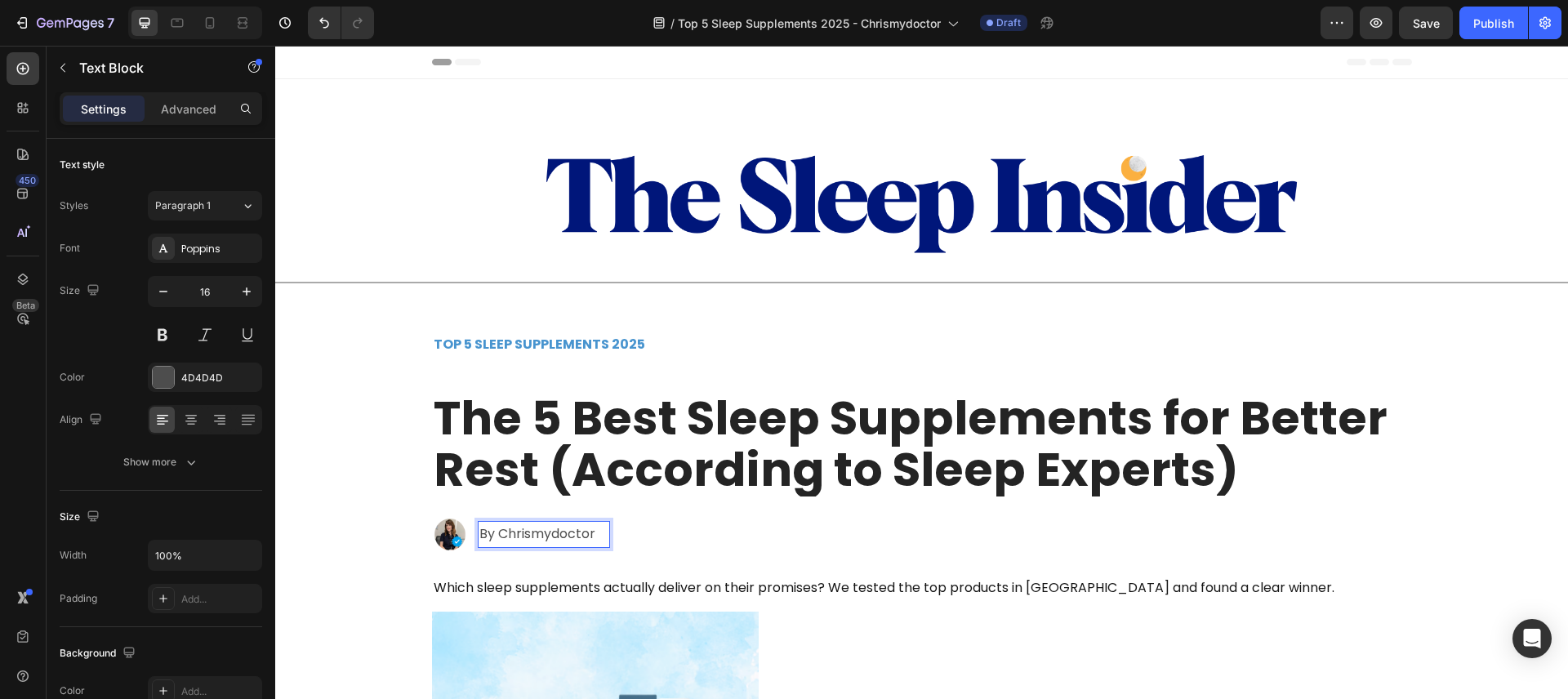
click at [512, 535] on p "By Chrismydoctor" at bounding box center [544, 534] width 129 height 23
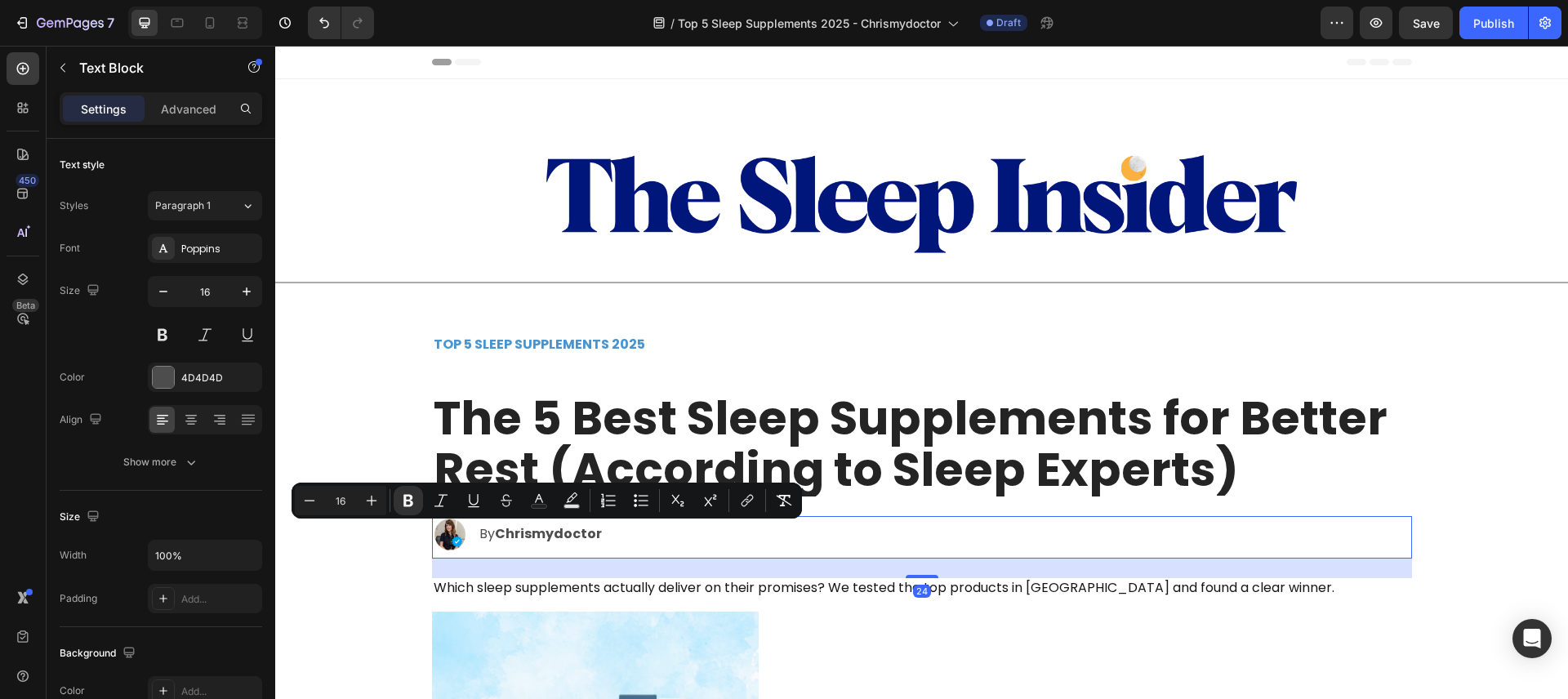
click at [663, 540] on div "Image By Chrismydoctor Text Block" at bounding box center [922, 538] width 980 height 43
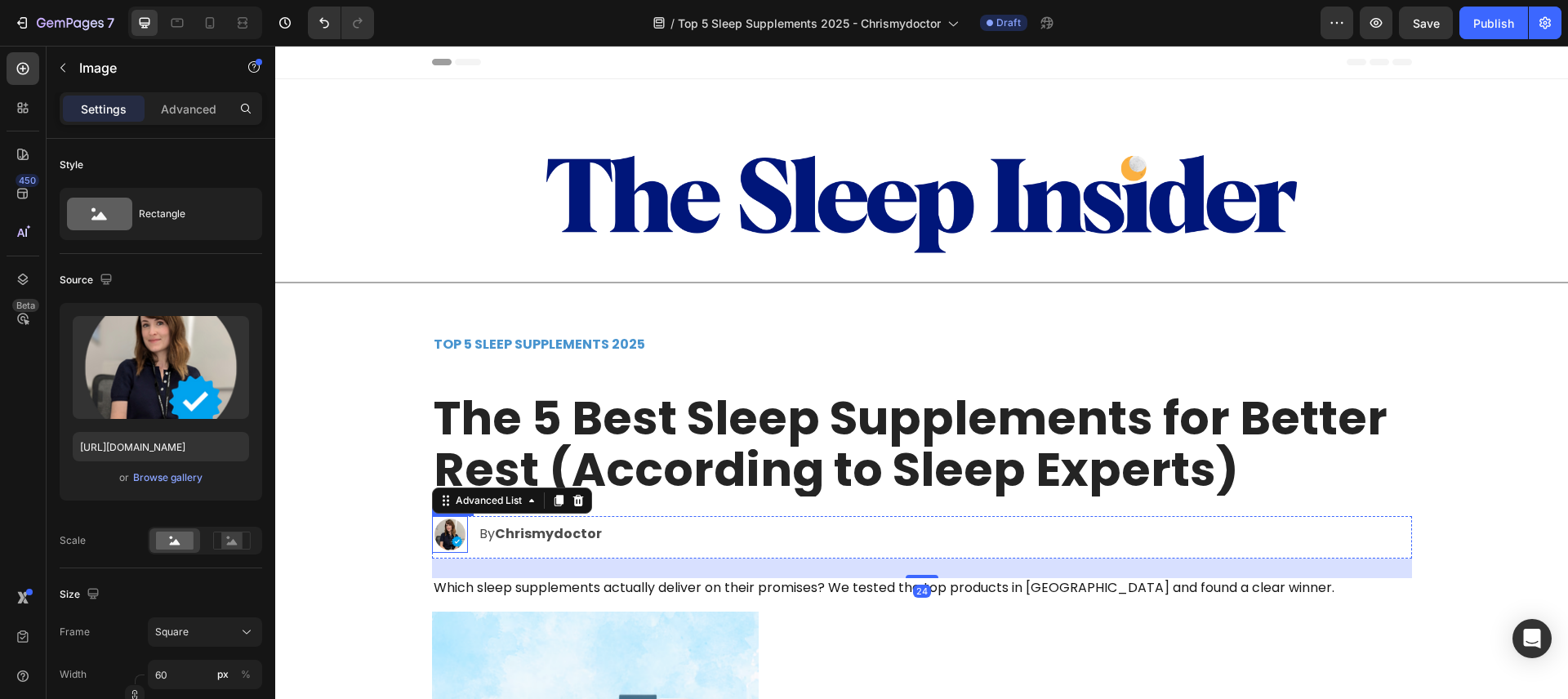
click at [442, 535] on img at bounding box center [451, 535] width 37 height 37
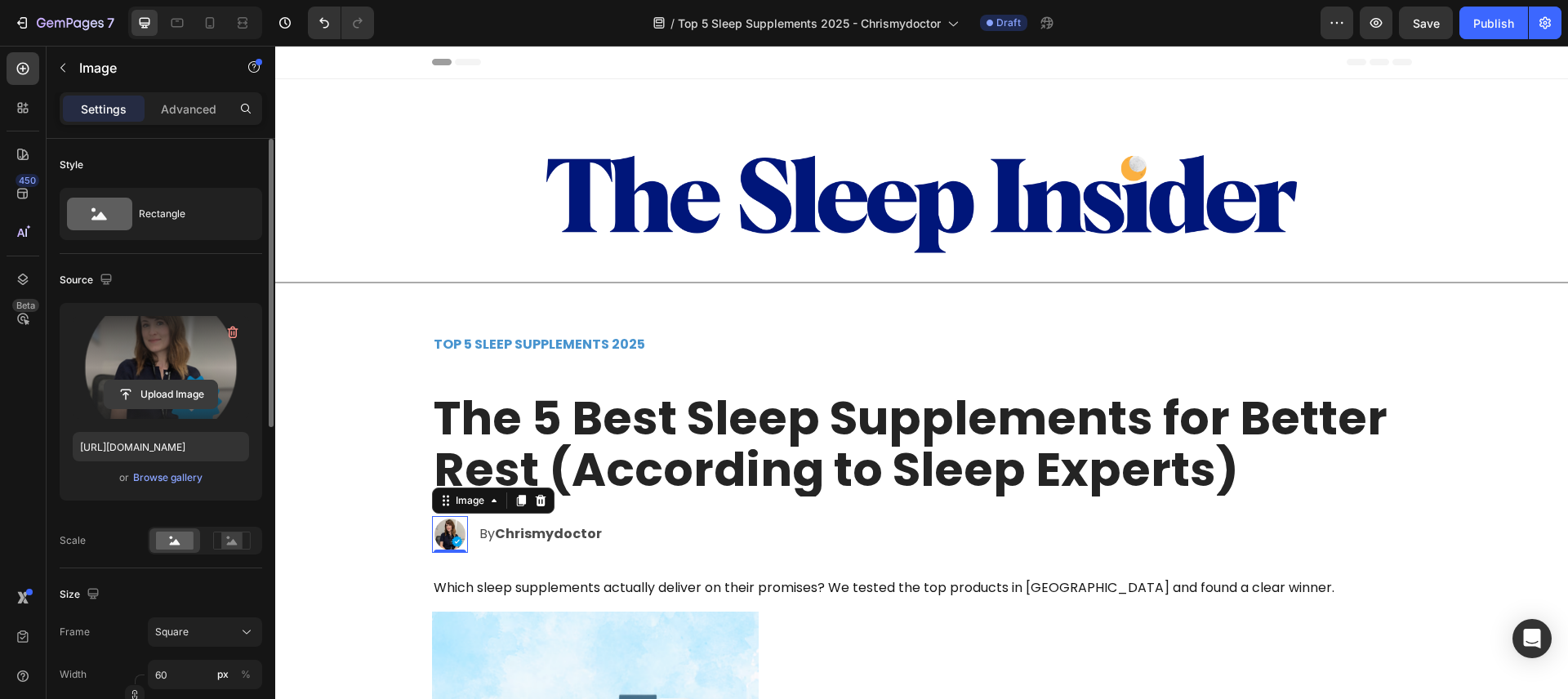
click at [175, 389] on input "file" at bounding box center [161, 393] width 113 height 28
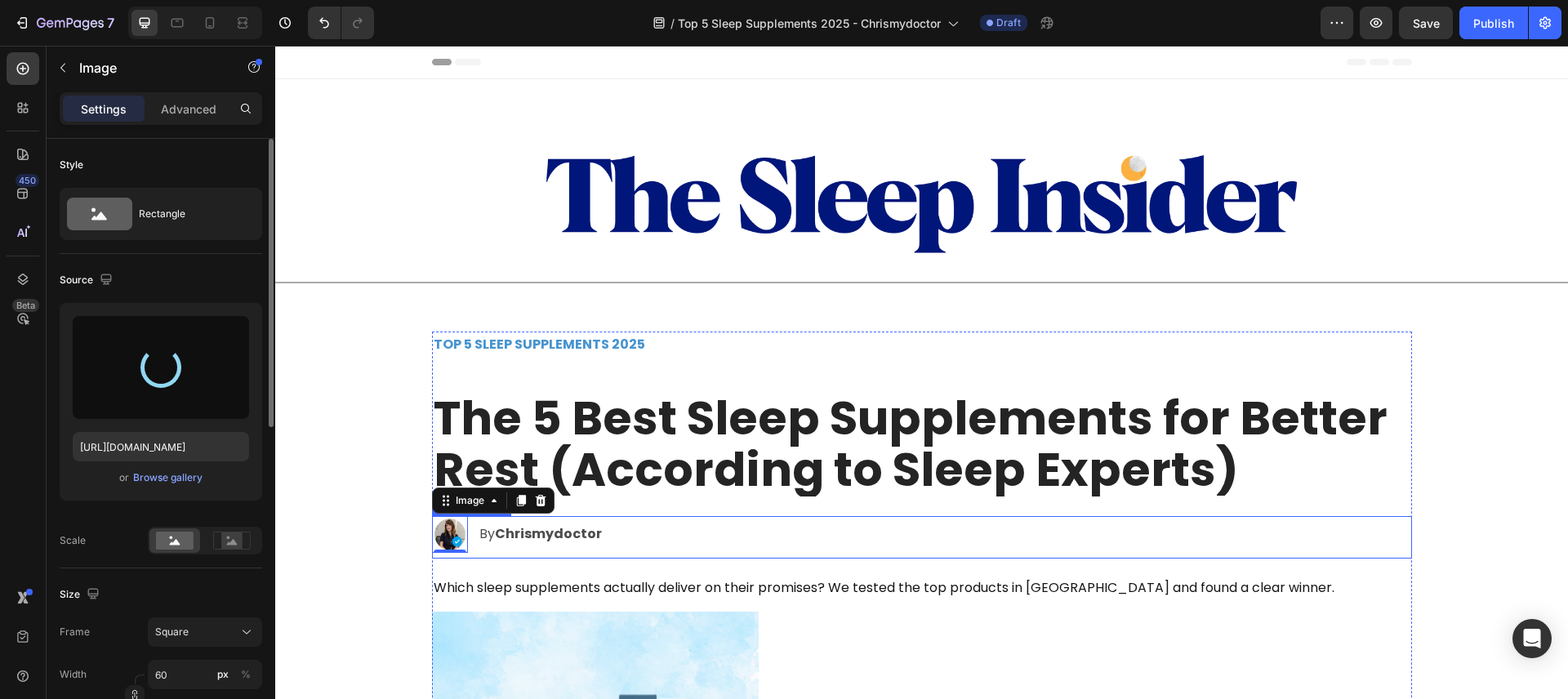
type input "https://cdn.shopify.com/s/files/1/0816/1669/9732/files/gempages_552827962873873…"
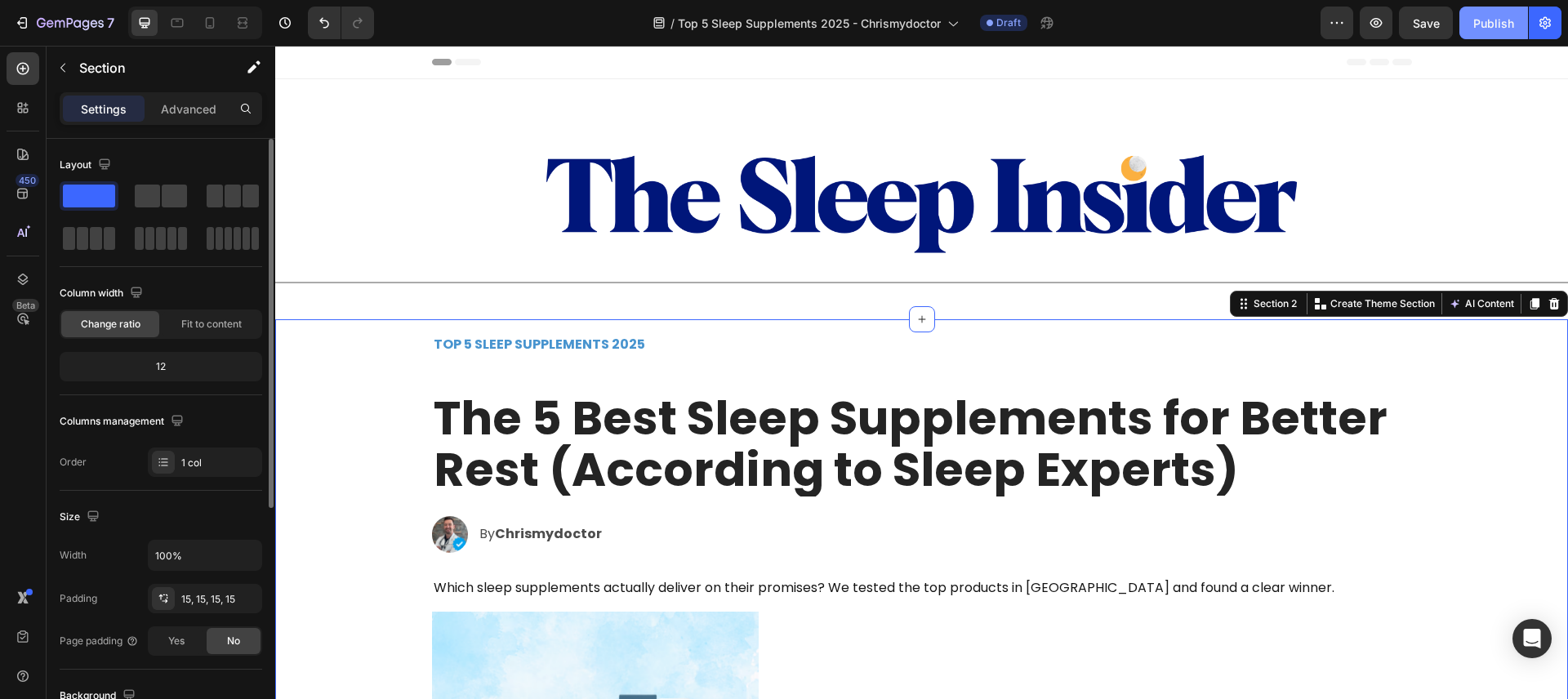
click at [1478, 33] on button "Publish" at bounding box center [1494, 23] width 69 height 33
click at [1342, 24] on icon "button" at bounding box center [1337, 22] width 16 height 16
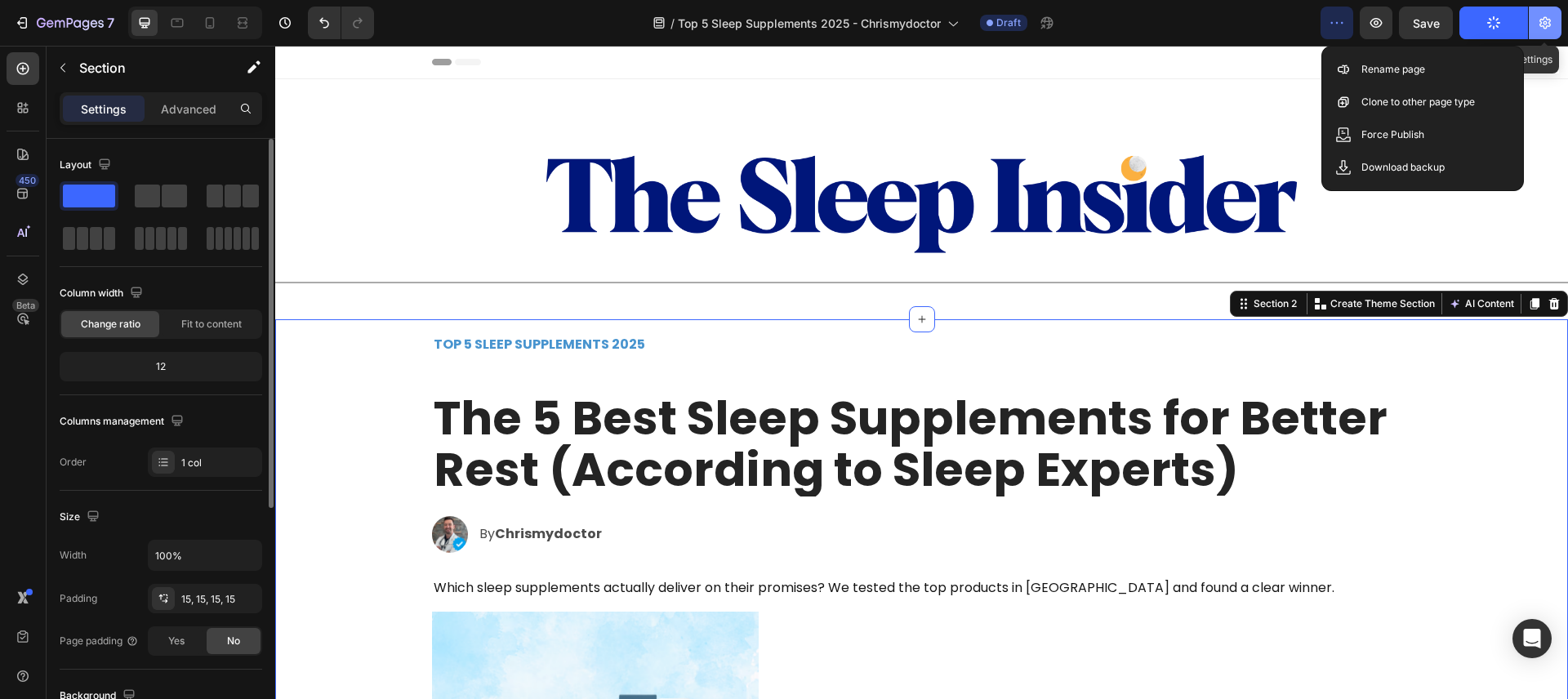
click at [1535, 23] on button "button" at bounding box center [1546, 23] width 33 height 33
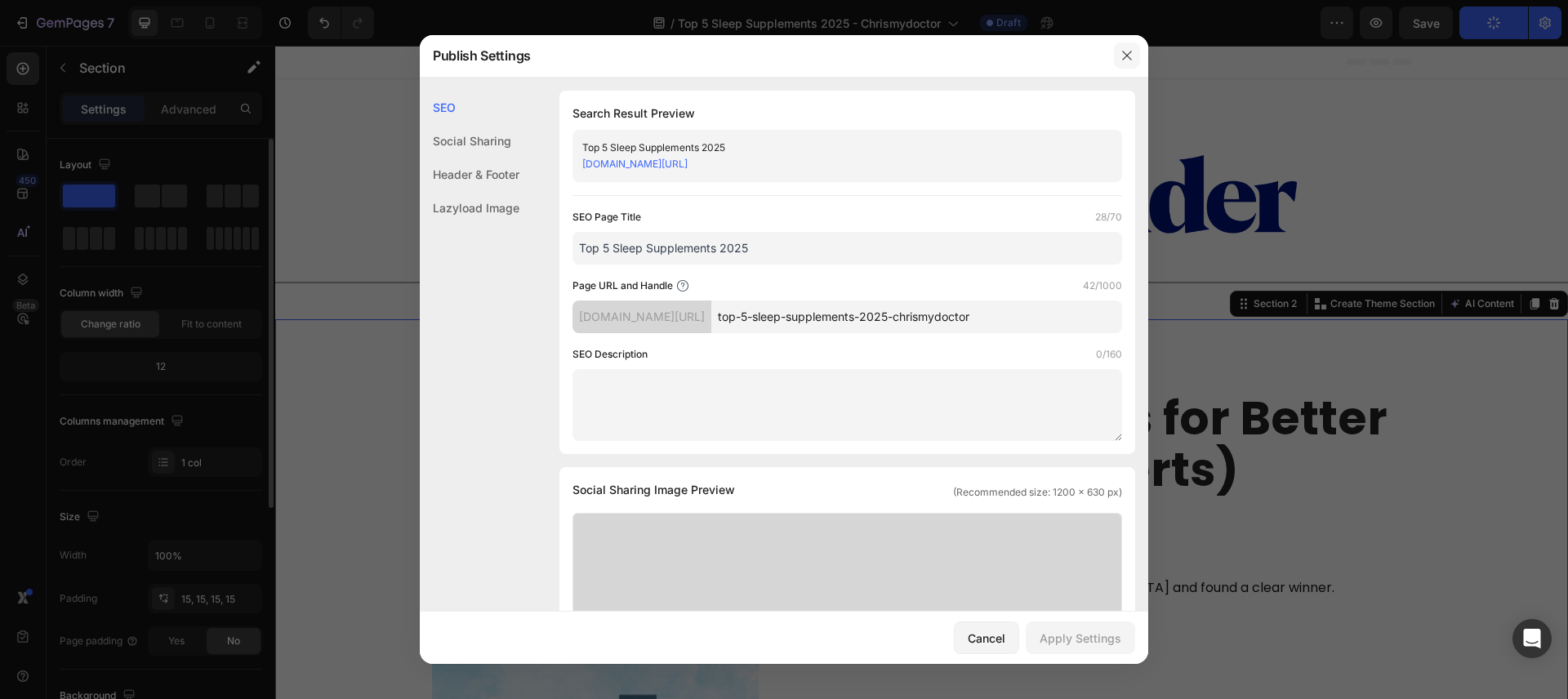
click at [1121, 58] on icon "button" at bounding box center [1128, 56] width 14 height 14
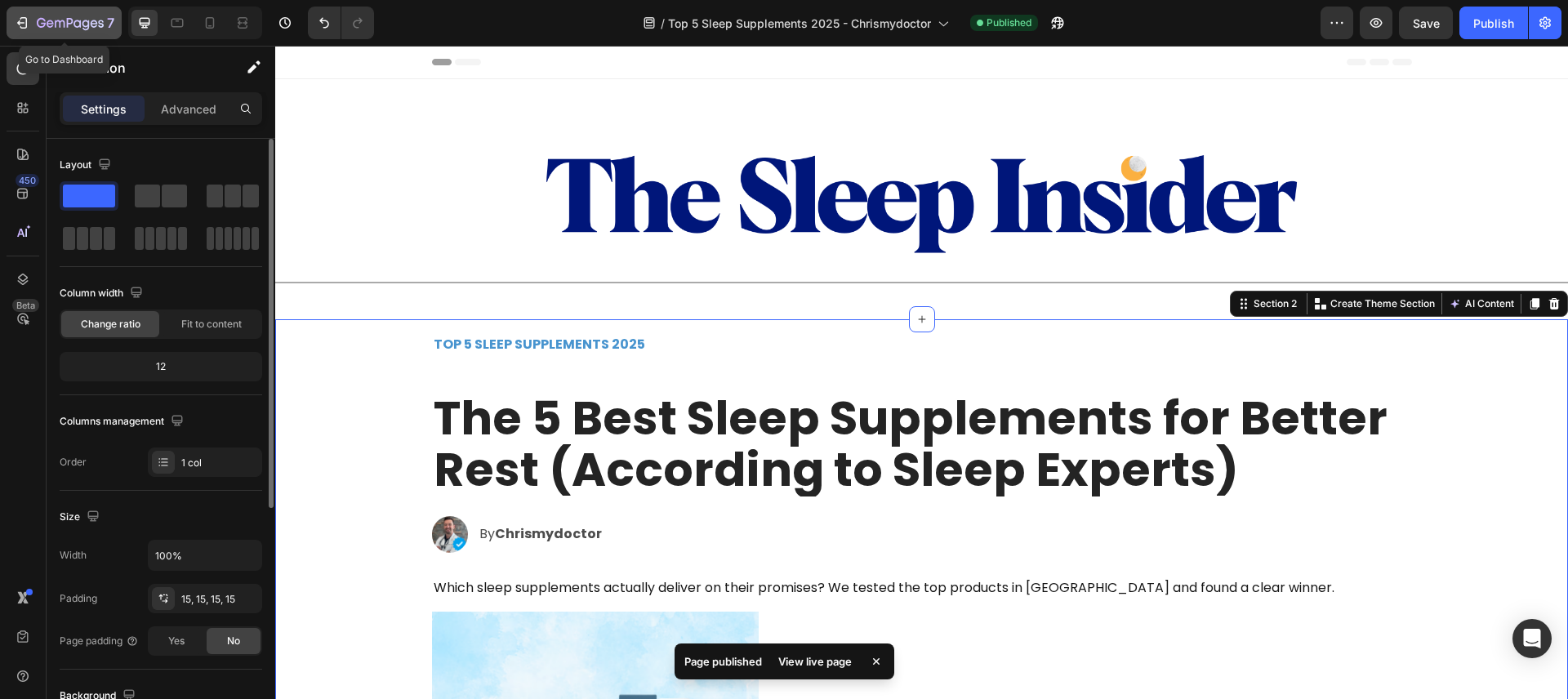
click at [76, 24] on icon "button" at bounding box center [70, 24] width 67 height 14
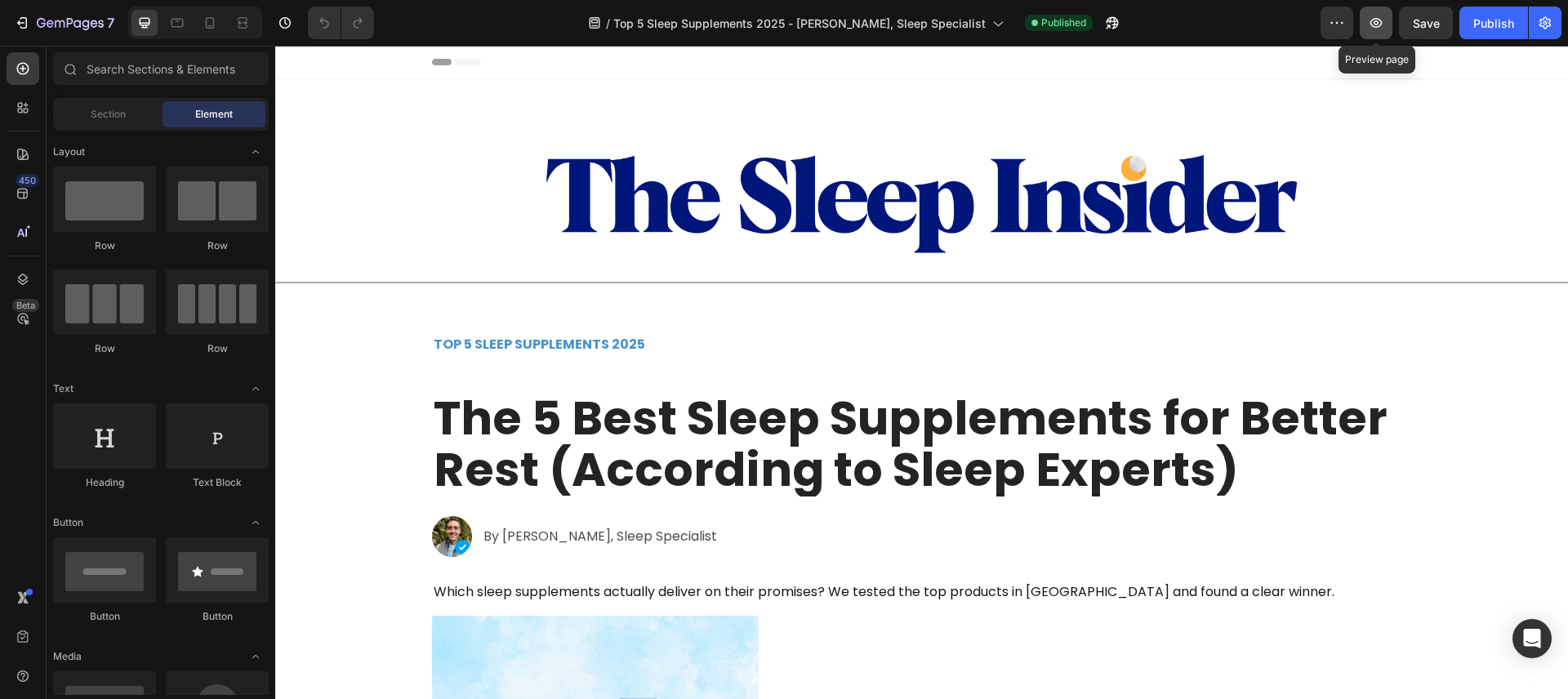
click at [1386, 33] on button "button" at bounding box center [1376, 23] width 33 height 33
click at [19, 24] on icon "button" at bounding box center [21, 22] width 16 height 16
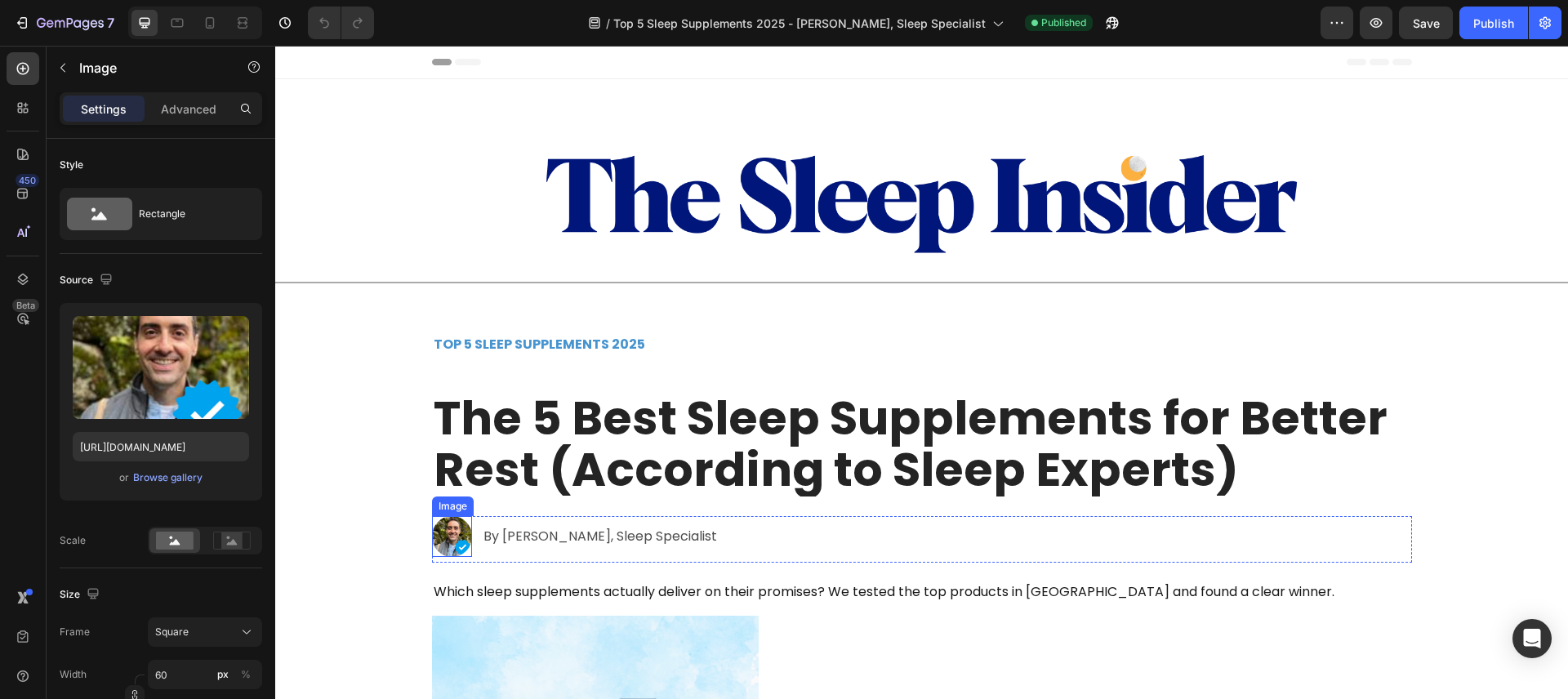
click at [462, 538] on img at bounding box center [453, 537] width 41 height 41
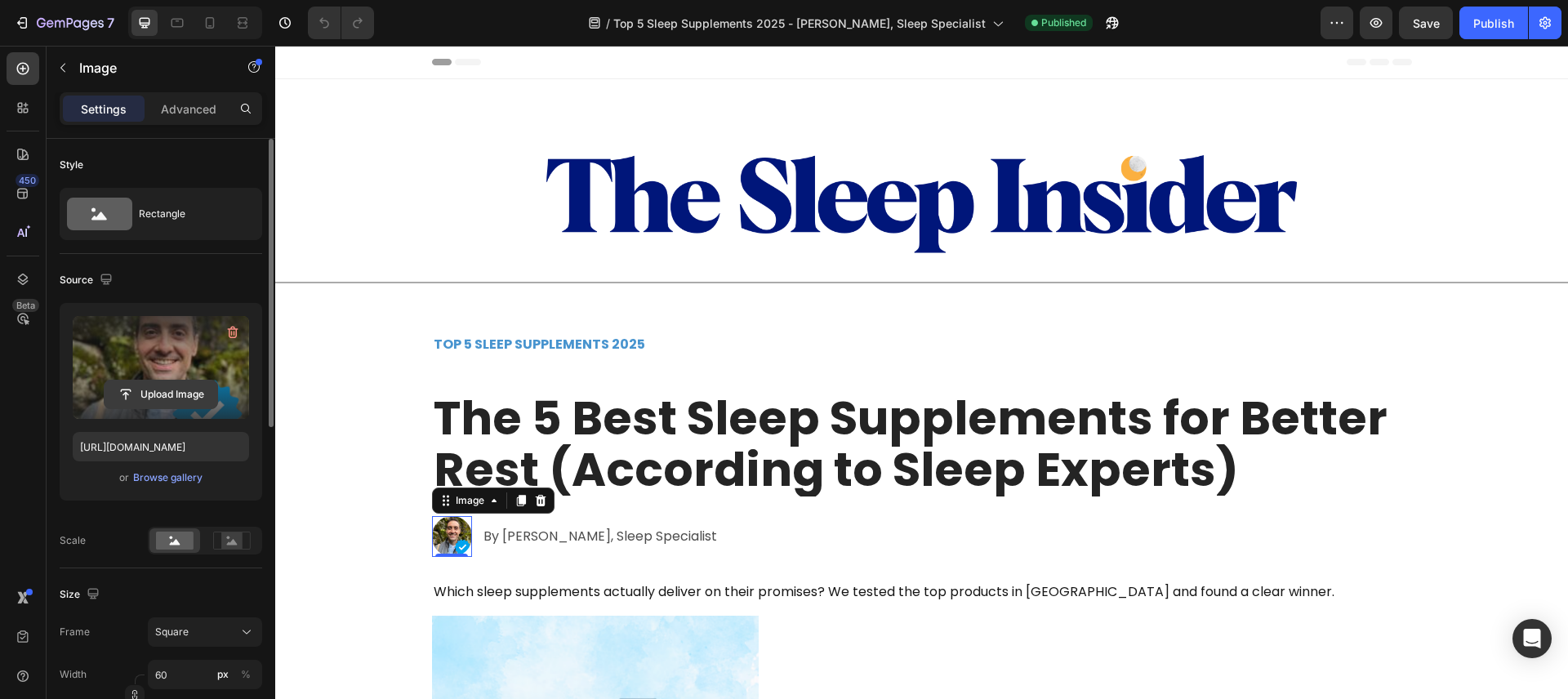
click at [189, 388] on input "file" at bounding box center [161, 393] width 113 height 28
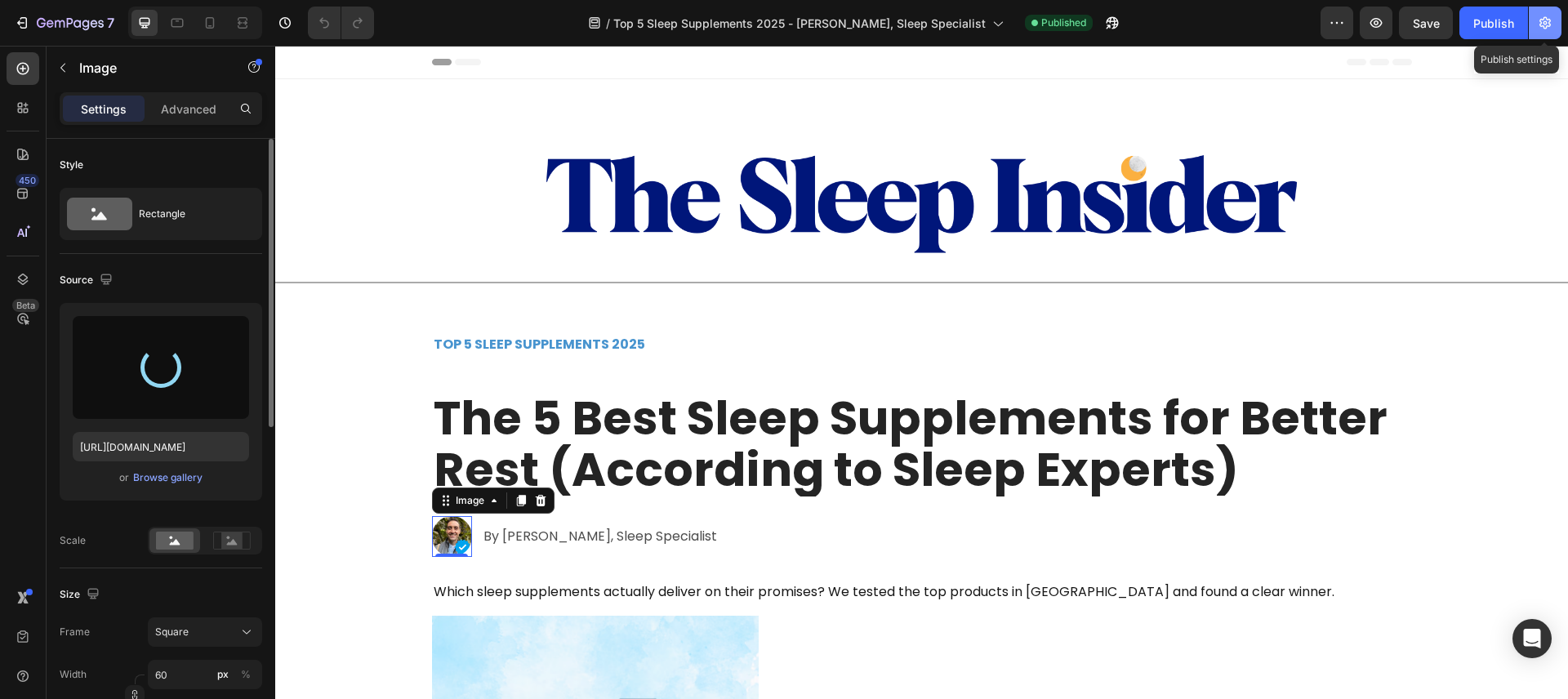
click at [1551, 28] on icon "button" at bounding box center [1545, 22] width 16 height 16
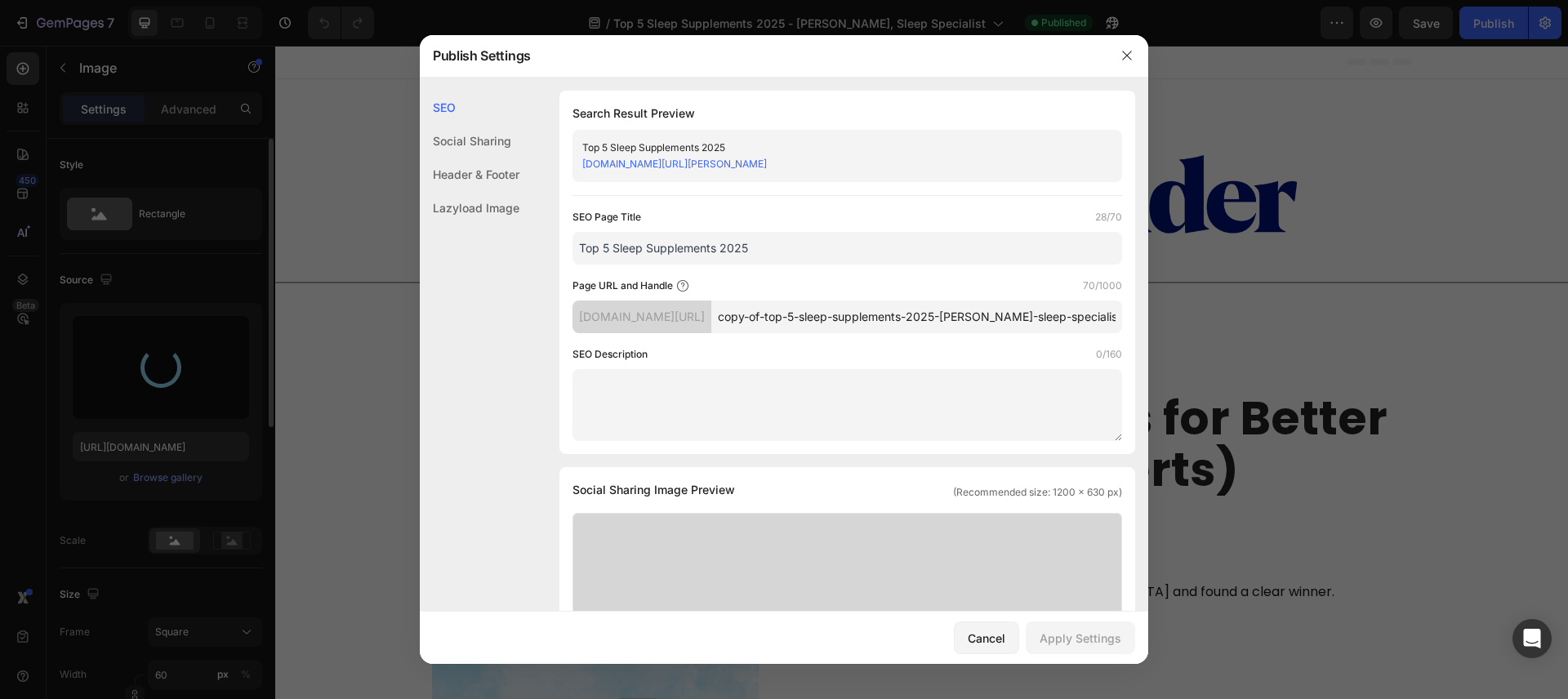
type input "https://cdn.shopify.com/s/files/1/0816/1669/9732/files/gempages_552827962873873…"
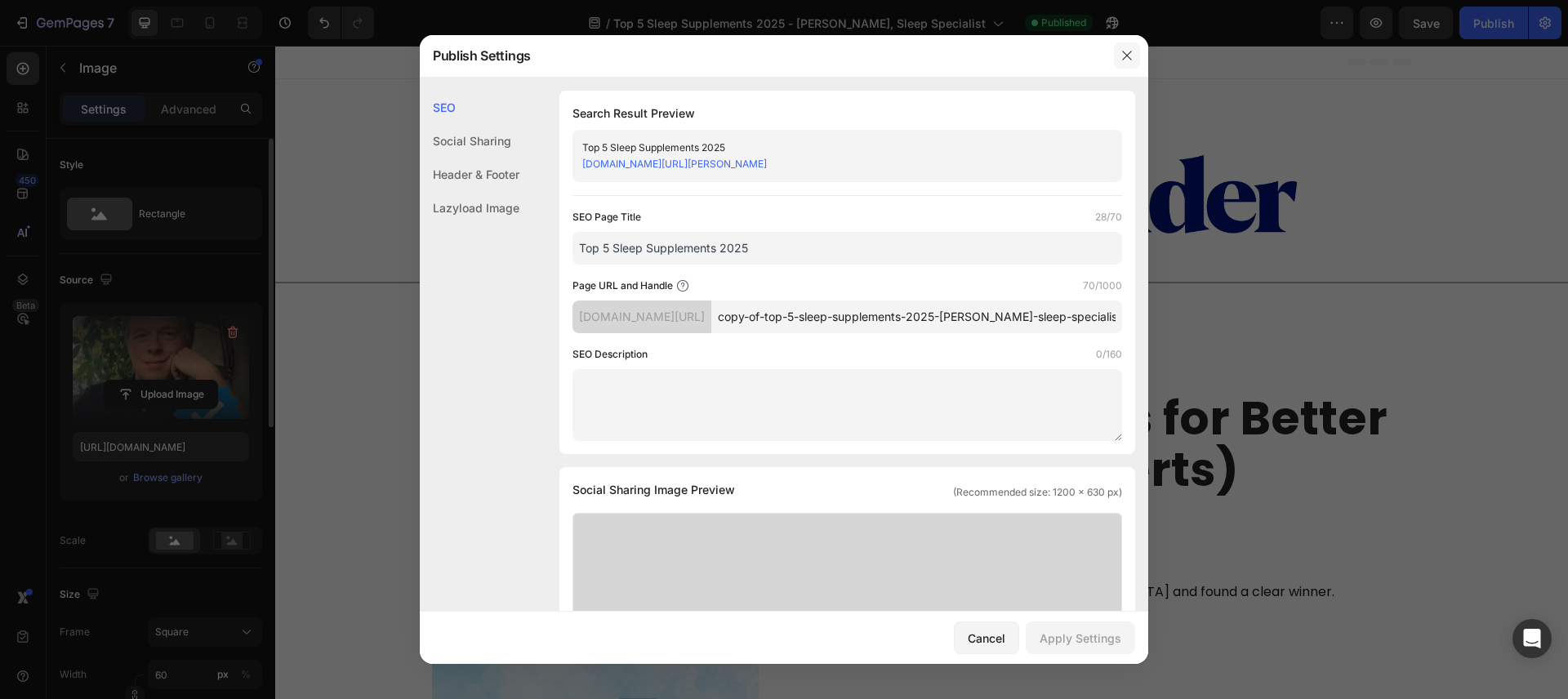
click at [1126, 60] on icon "button" at bounding box center [1128, 56] width 14 height 14
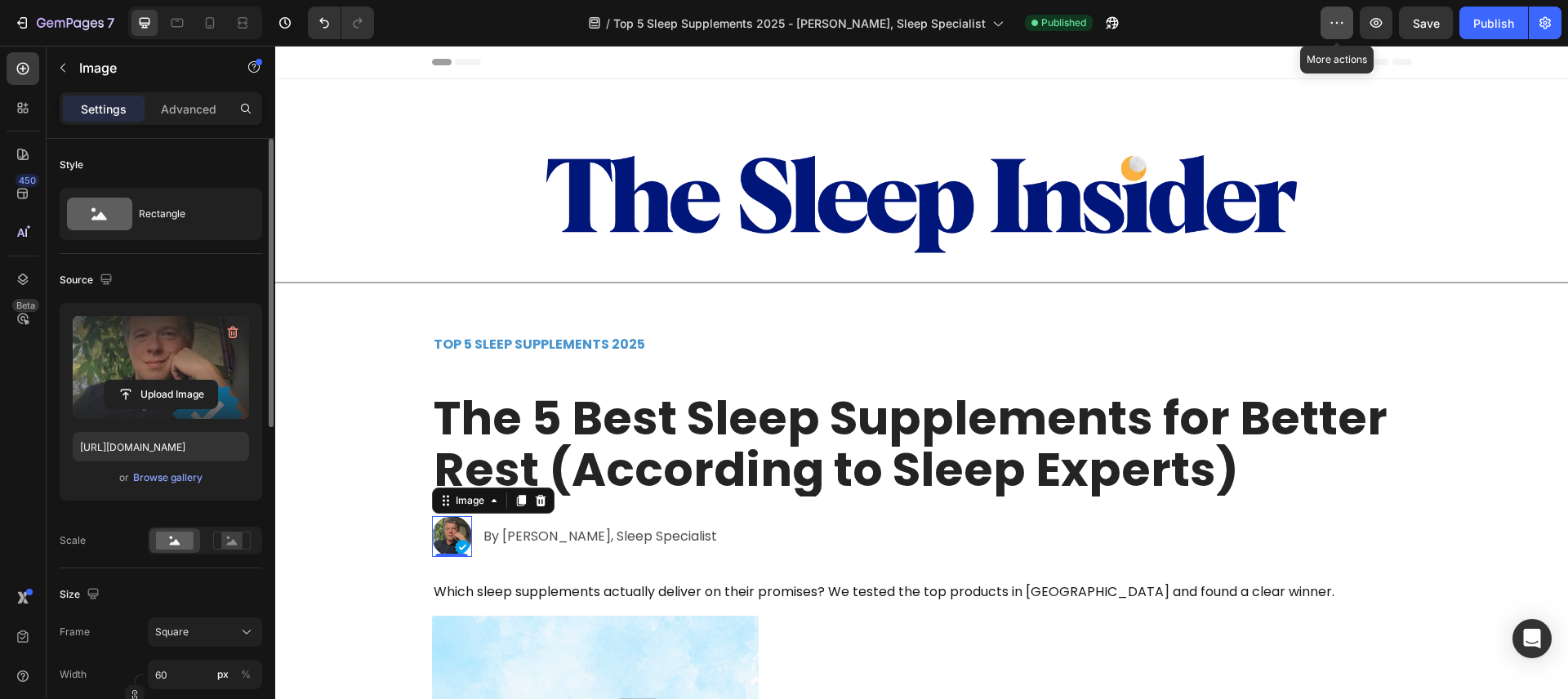
click at [1332, 29] on icon "button" at bounding box center [1337, 22] width 16 height 16
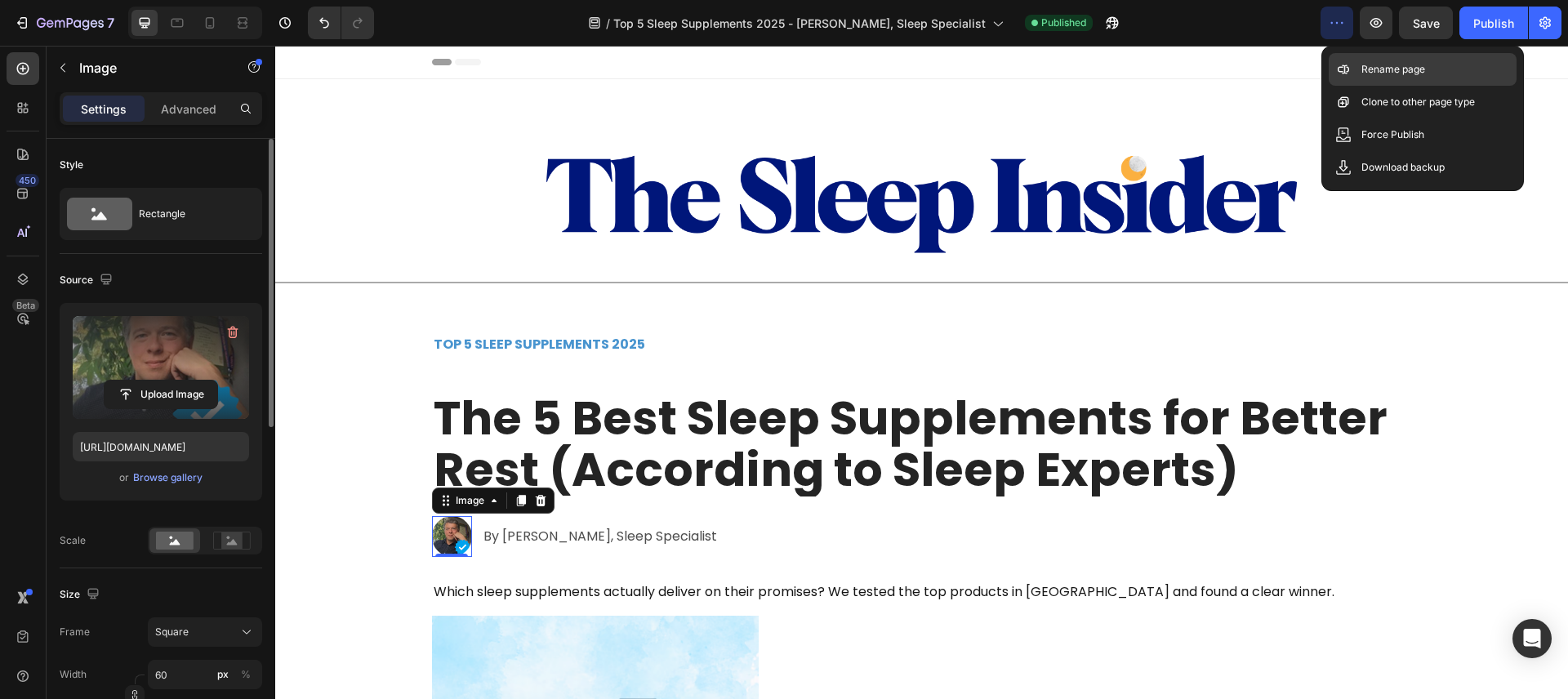
click at [1332, 71] on div "Rename page" at bounding box center [1423, 70] width 188 height 33
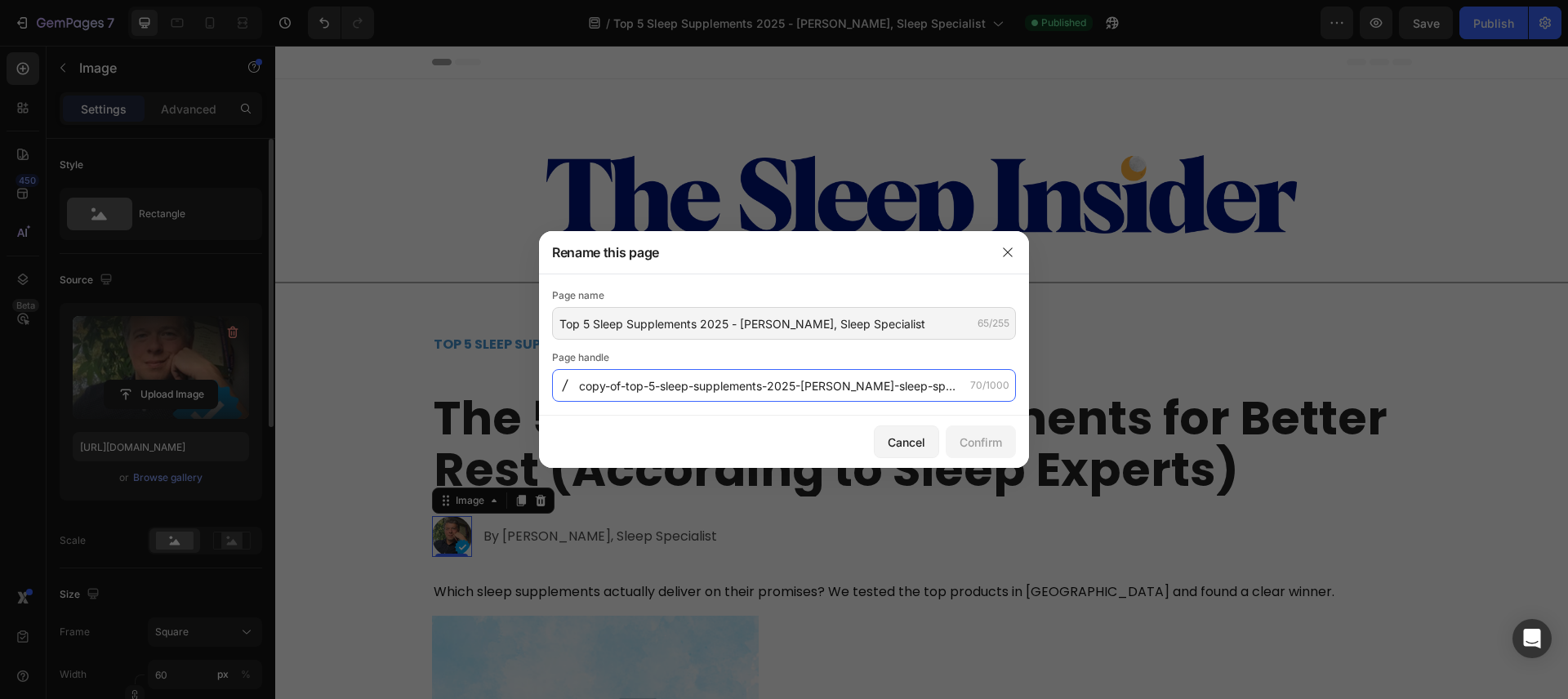
drag, startPoint x: 619, startPoint y: 391, endPoint x: 627, endPoint y: 386, distance: 9.4
click at [627, 386] on input "copy-of-top-5-sleep-supplements-2025-marcus-llewellyn-sleep-specialist" at bounding box center [784, 386] width 464 height 33
click at [783, 426] on div "Cancel Confirm" at bounding box center [784, 442] width 490 height 52
type input "copy-of-top-5-sleep-supplements-2025-marcus-llewellyn-sleep-specialist"
drag, startPoint x: 848, startPoint y: 391, endPoint x: 960, endPoint y: 389, distance: 112.0
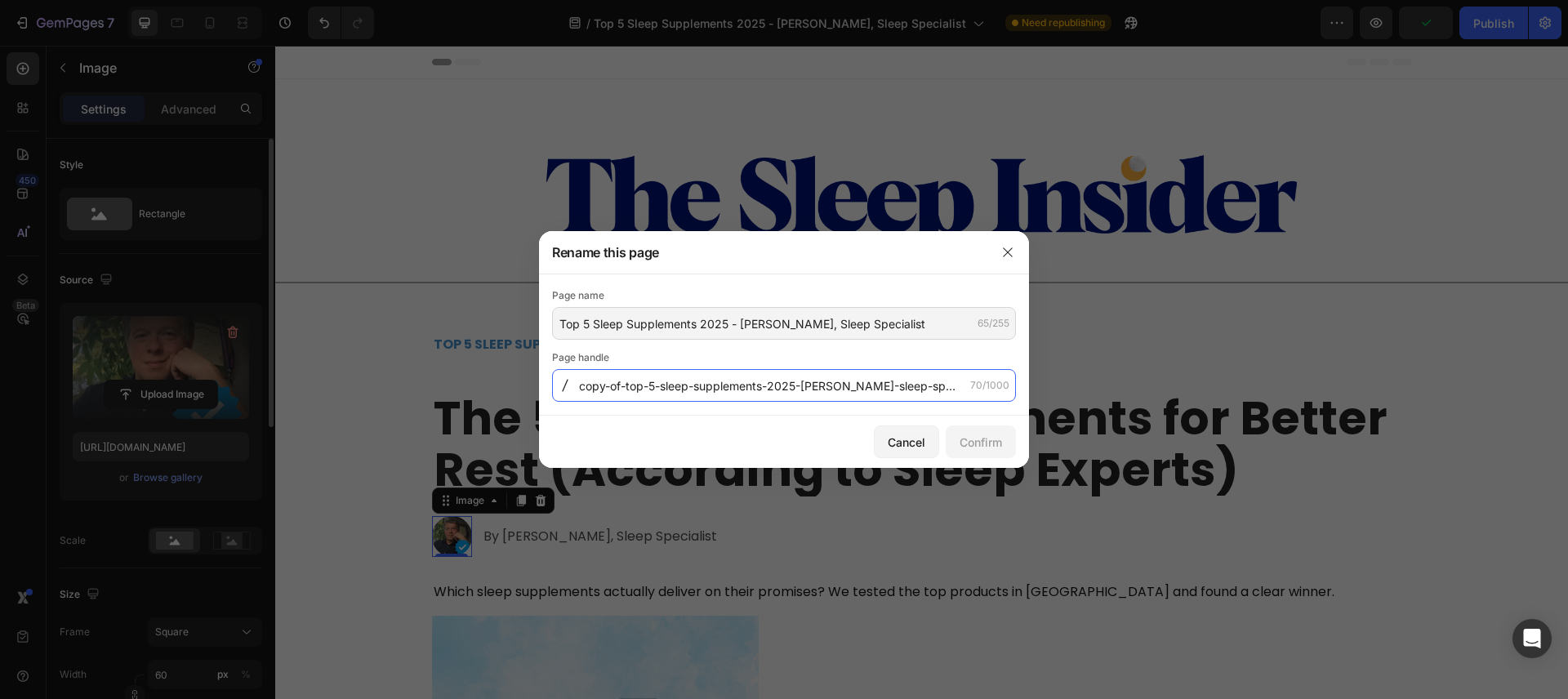
click at [960, 389] on input "copy-of-top-5-sleep-supplements-2025-marcus-llewellyn-sleep-specialist" at bounding box center [784, 386] width 464 height 33
click at [901, 388] on input "copy-of-top-5-sleep-supplements-2025-marcus-llewellyn-sleep-specialist" at bounding box center [784, 386] width 464 height 33
click at [901, 443] on div "Cancel" at bounding box center [906, 442] width 38 height 17
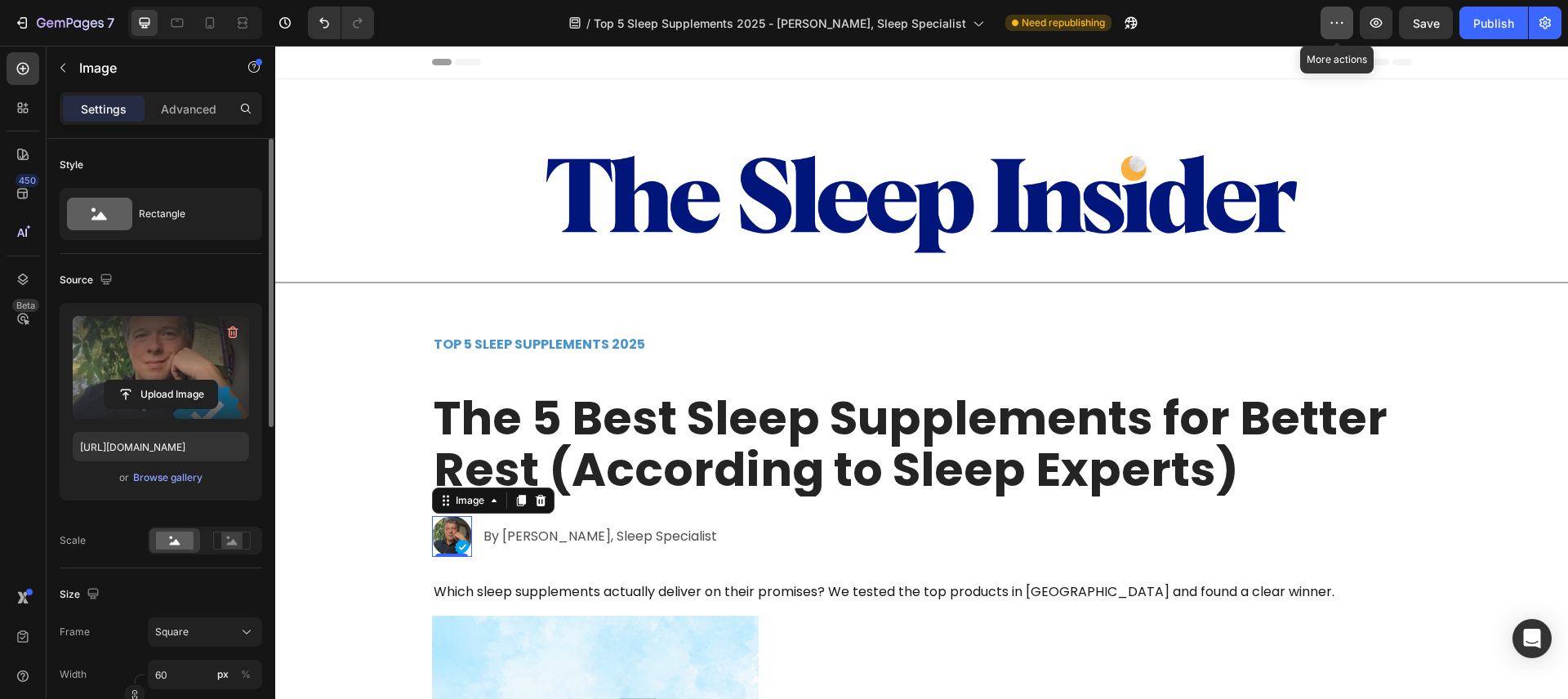
click at [1340, 24] on icon "button" at bounding box center [1337, 22] width 16 height 16
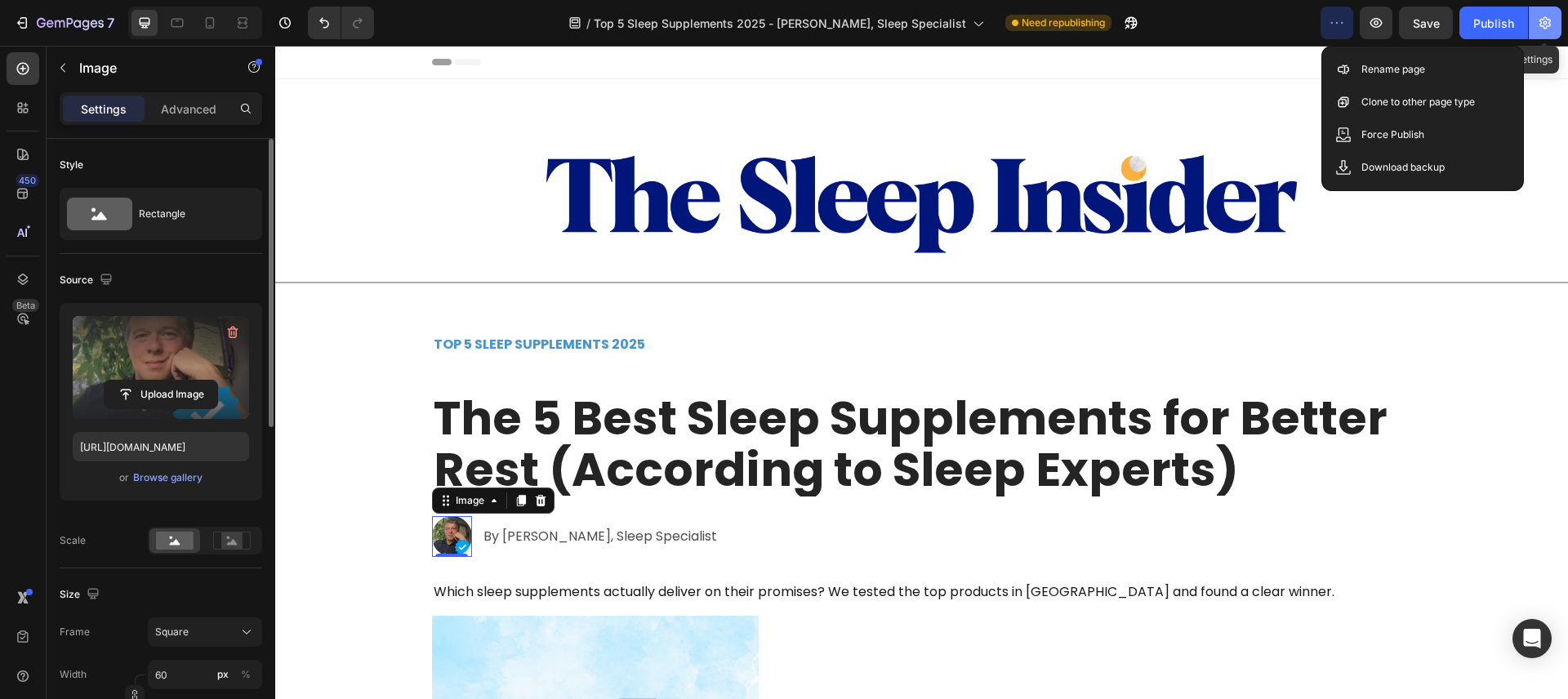
click at [1538, 19] on icon "button" at bounding box center [1545, 22] width 16 height 16
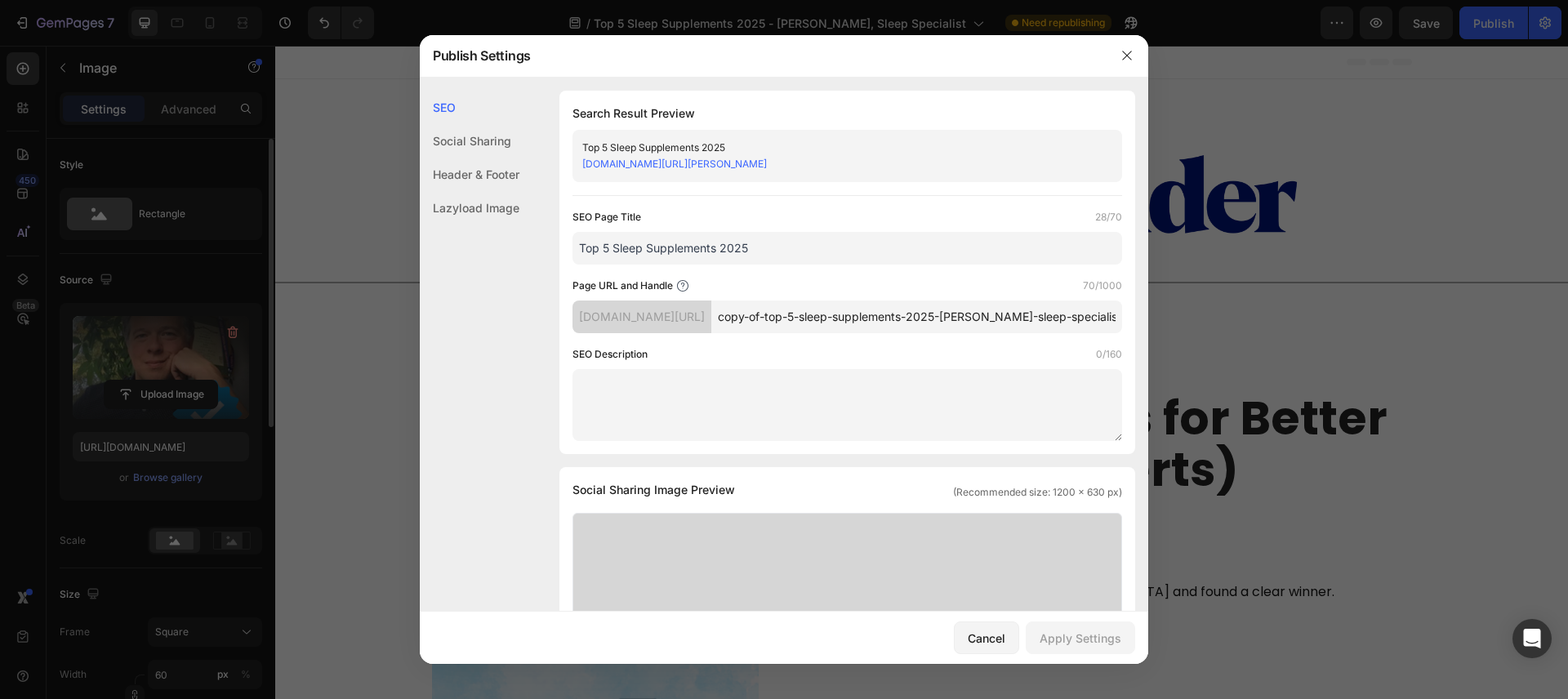
drag, startPoint x: 822, startPoint y: 335, endPoint x: 838, endPoint y: 347, distance: 20.0
click at [822, 334] on input "copy-of-top-5-sleep-supplements-2025-marcus-llewellyn-sleep-specialist" at bounding box center [916, 317] width 411 height 33
click at [1093, 317] on input "top-5-sleep-supplements-2025-marcus-llewellyn-sleep-specialist" at bounding box center [916, 317] width 411 height 33
type input "top-5-sleep-supplements-2025-marcus-llewellyn"
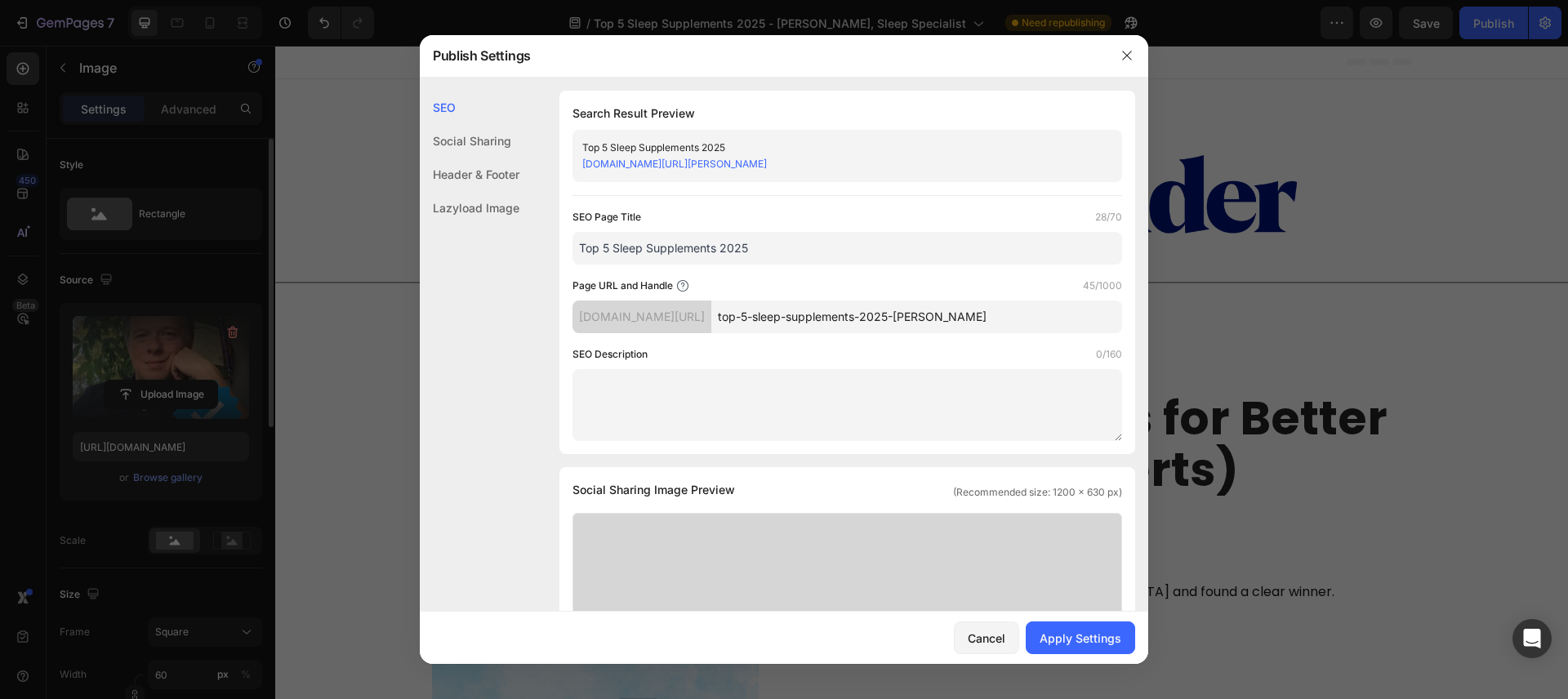
click at [1032, 284] on div "Page URL and Handle 45/1000" at bounding box center [847, 285] width 549 height 16
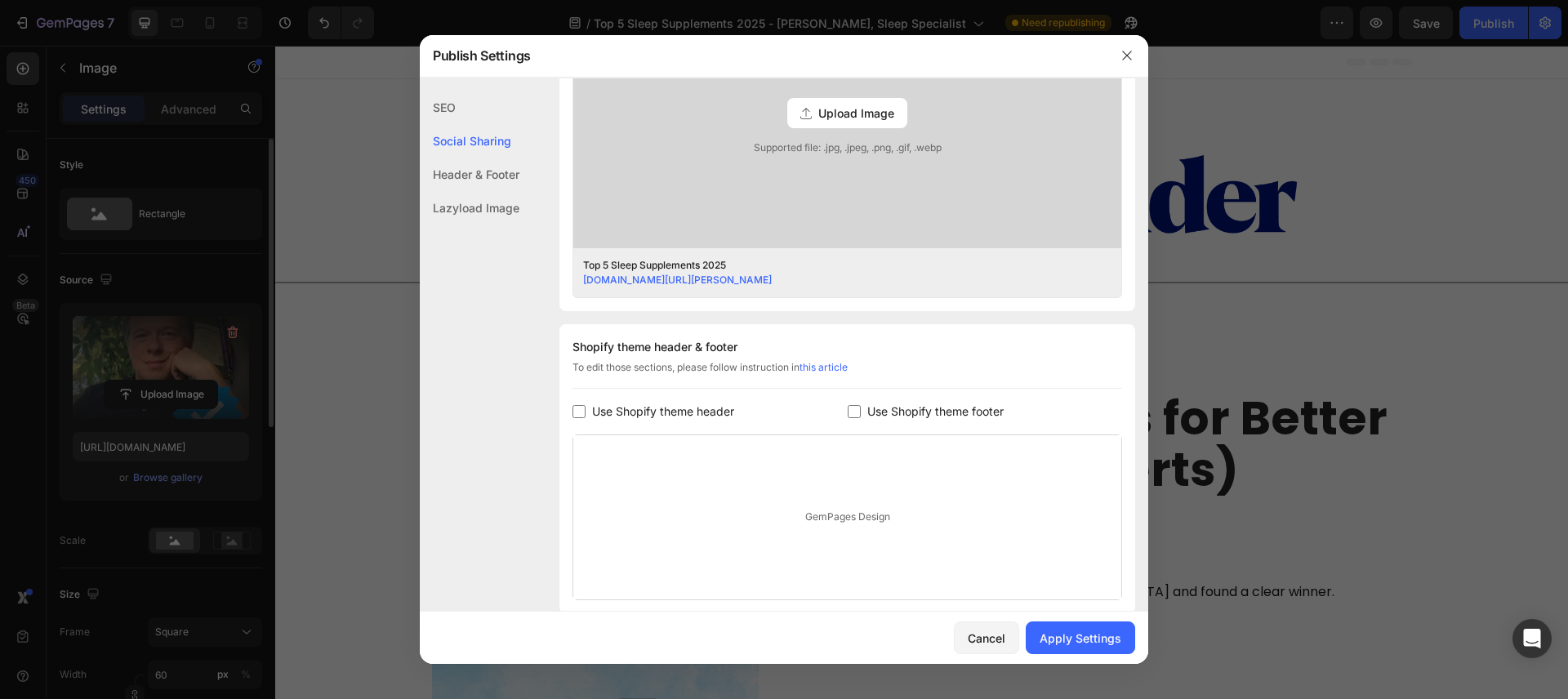
scroll to position [656, 0]
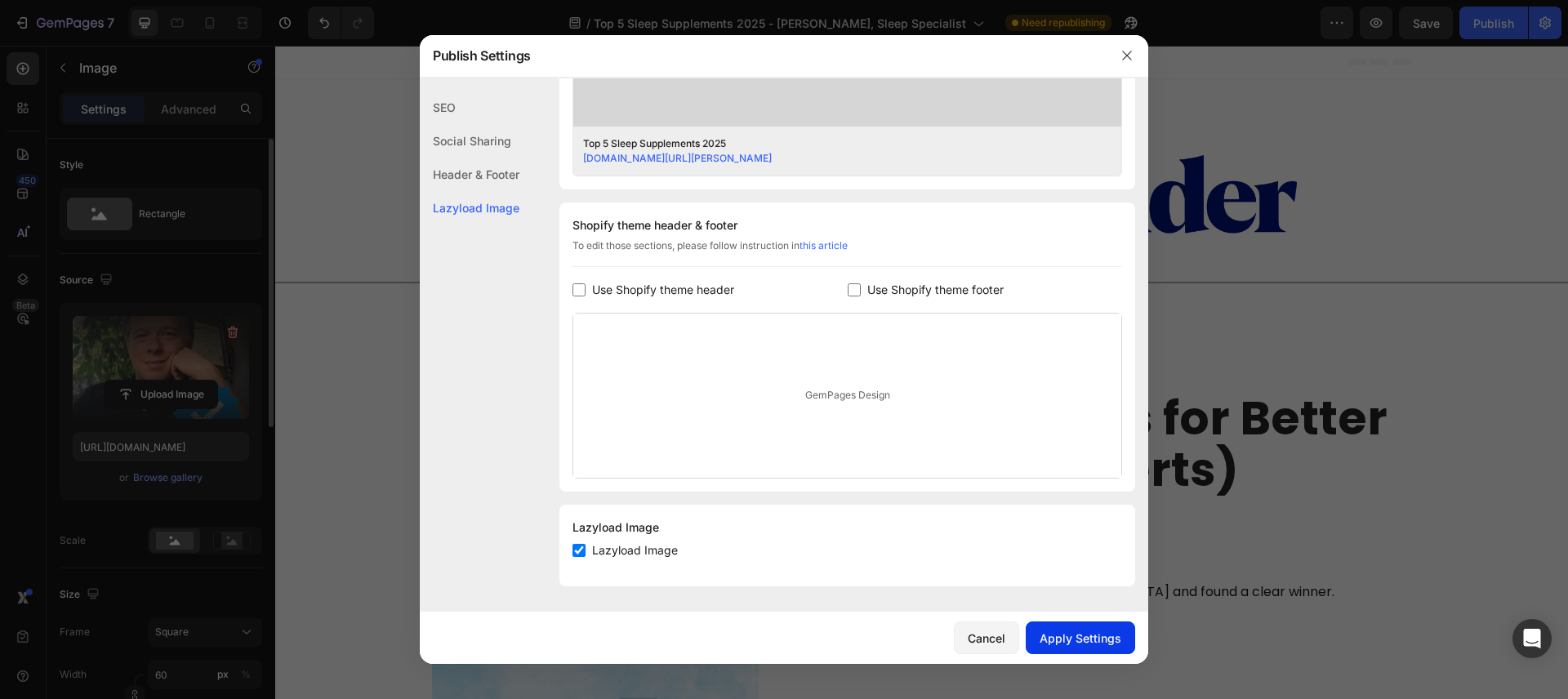
click at [1098, 627] on button "Apply Settings" at bounding box center [1080, 638] width 109 height 33
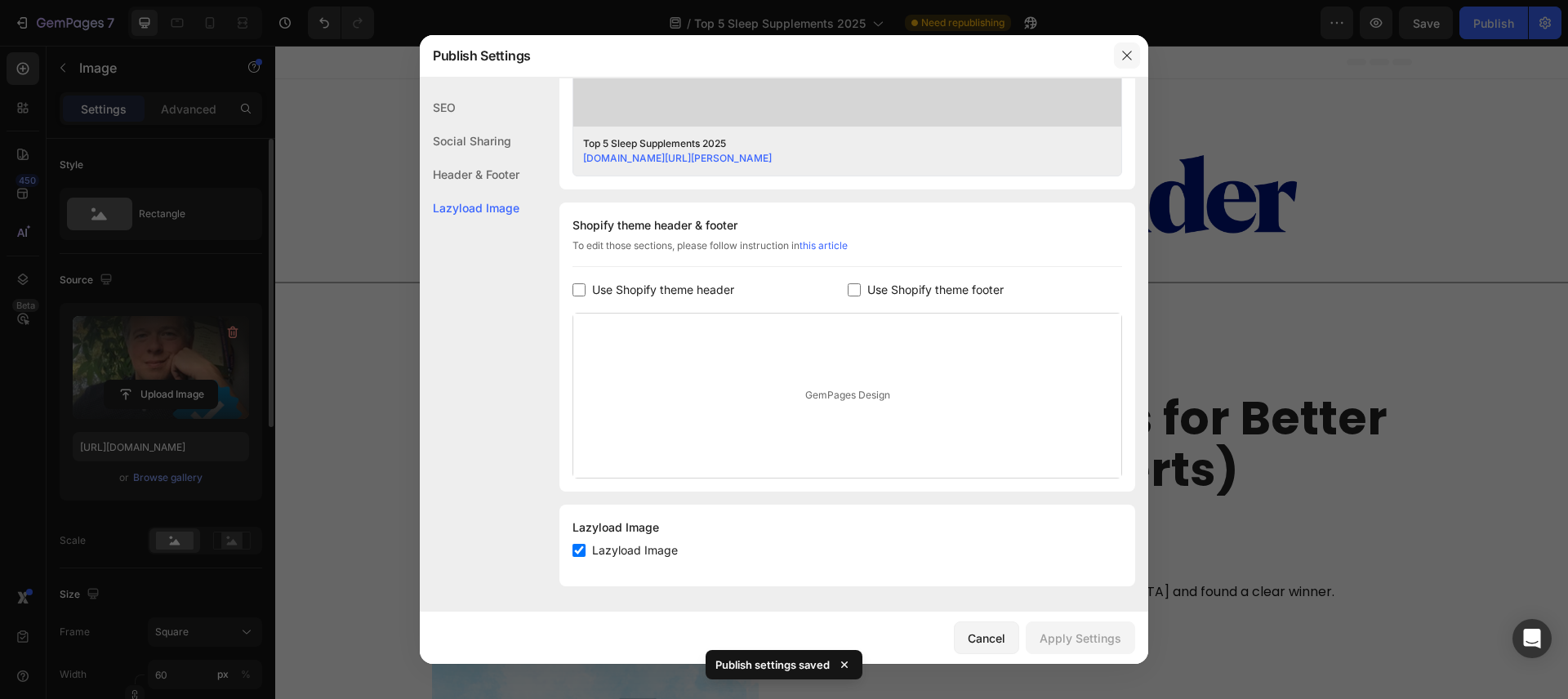
click at [1133, 63] on button "button" at bounding box center [1127, 55] width 26 height 26
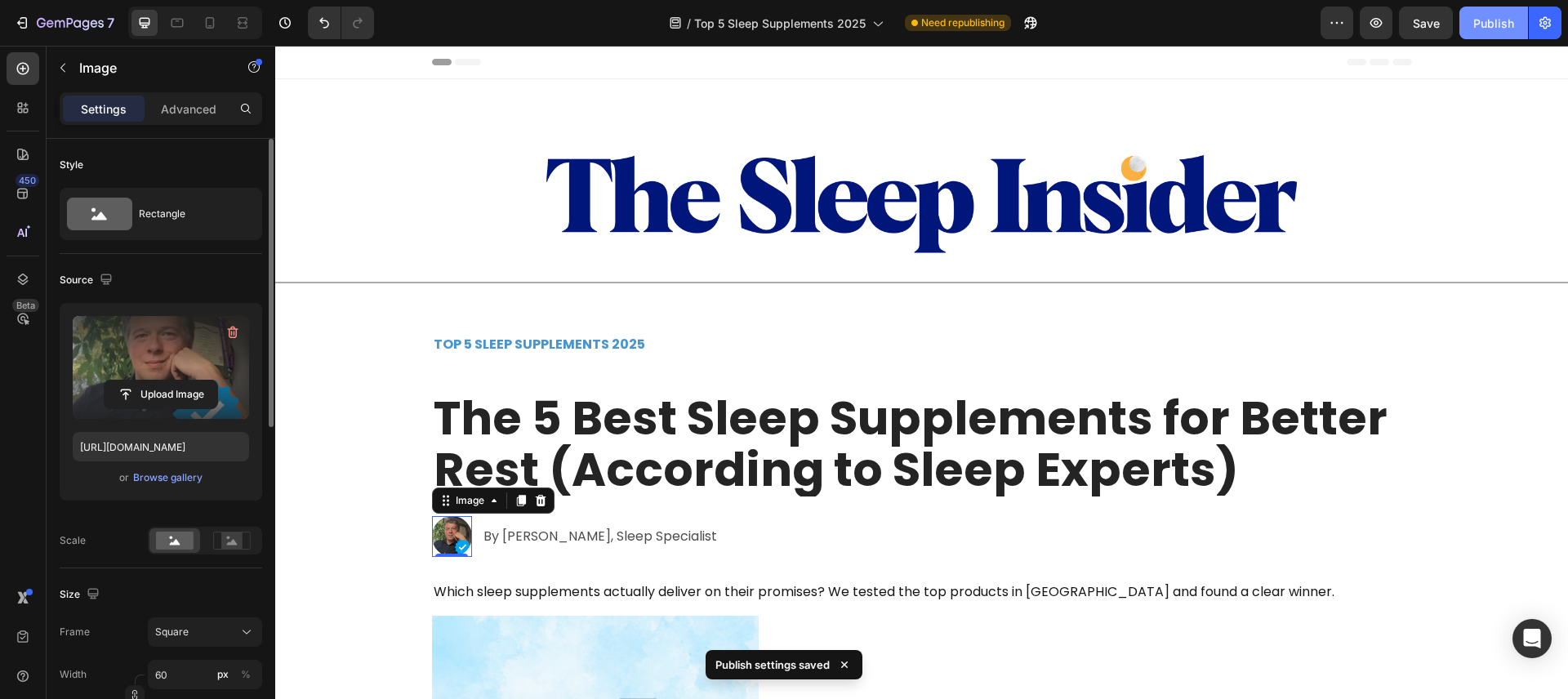
click at [1500, 32] on button "Publish" at bounding box center [1494, 23] width 69 height 33
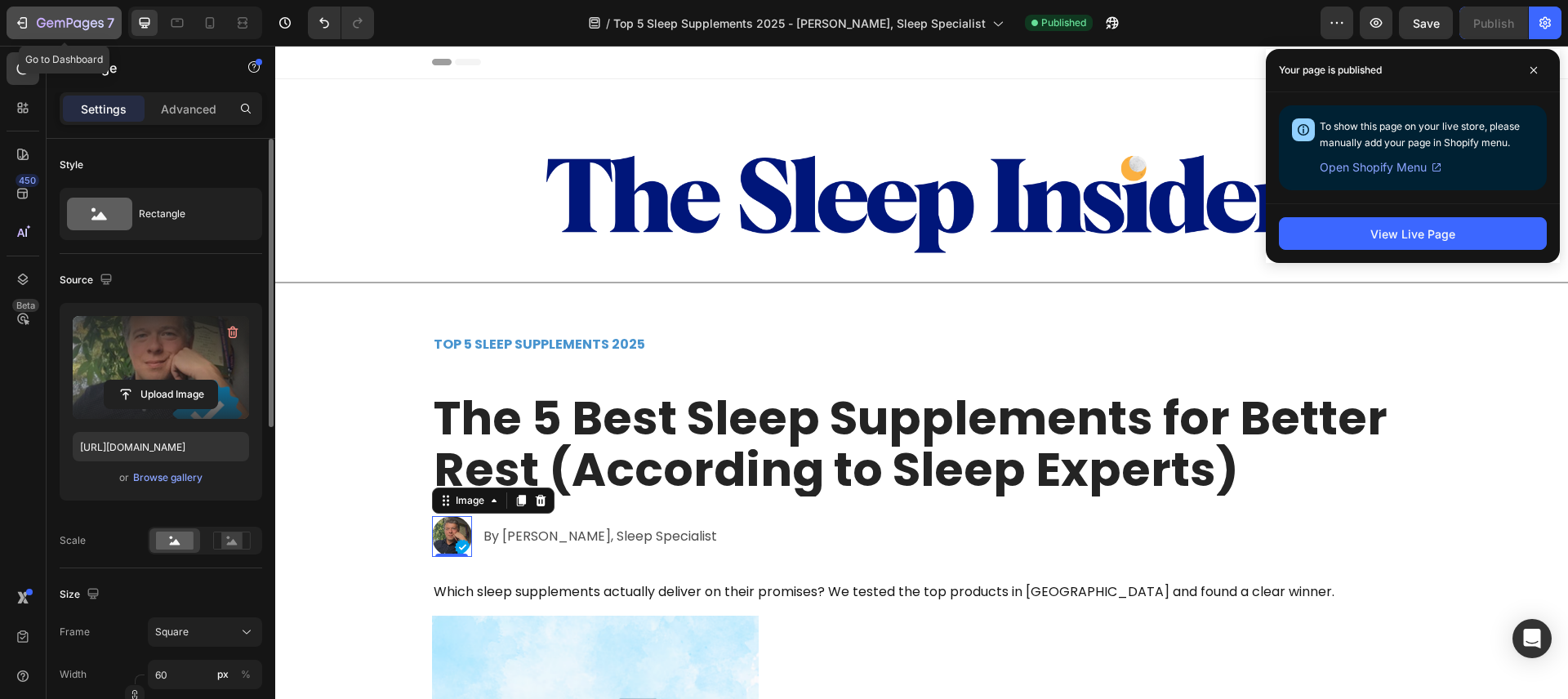
click at [23, 29] on icon "button" at bounding box center [21, 22] width 16 height 16
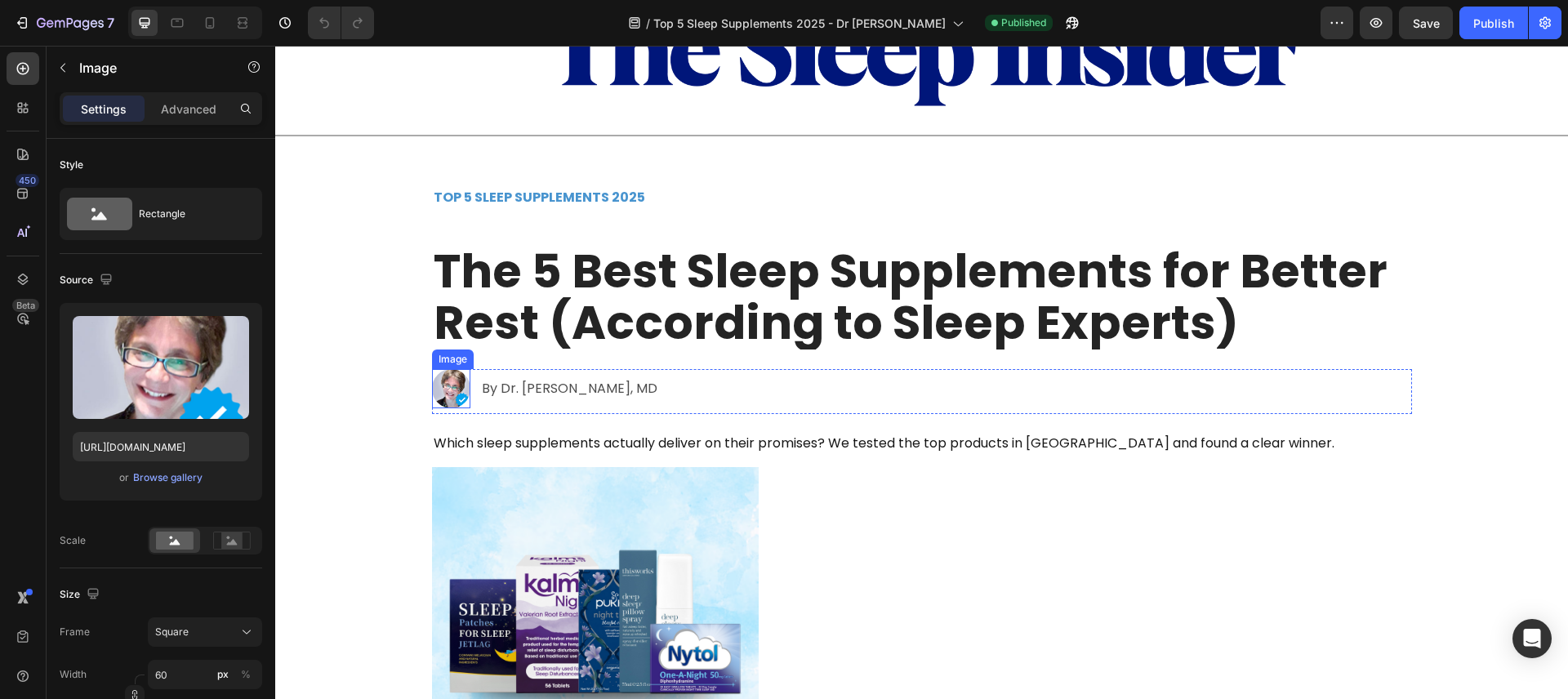
click at [449, 391] on img at bounding box center [452, 389] width 40 height 40
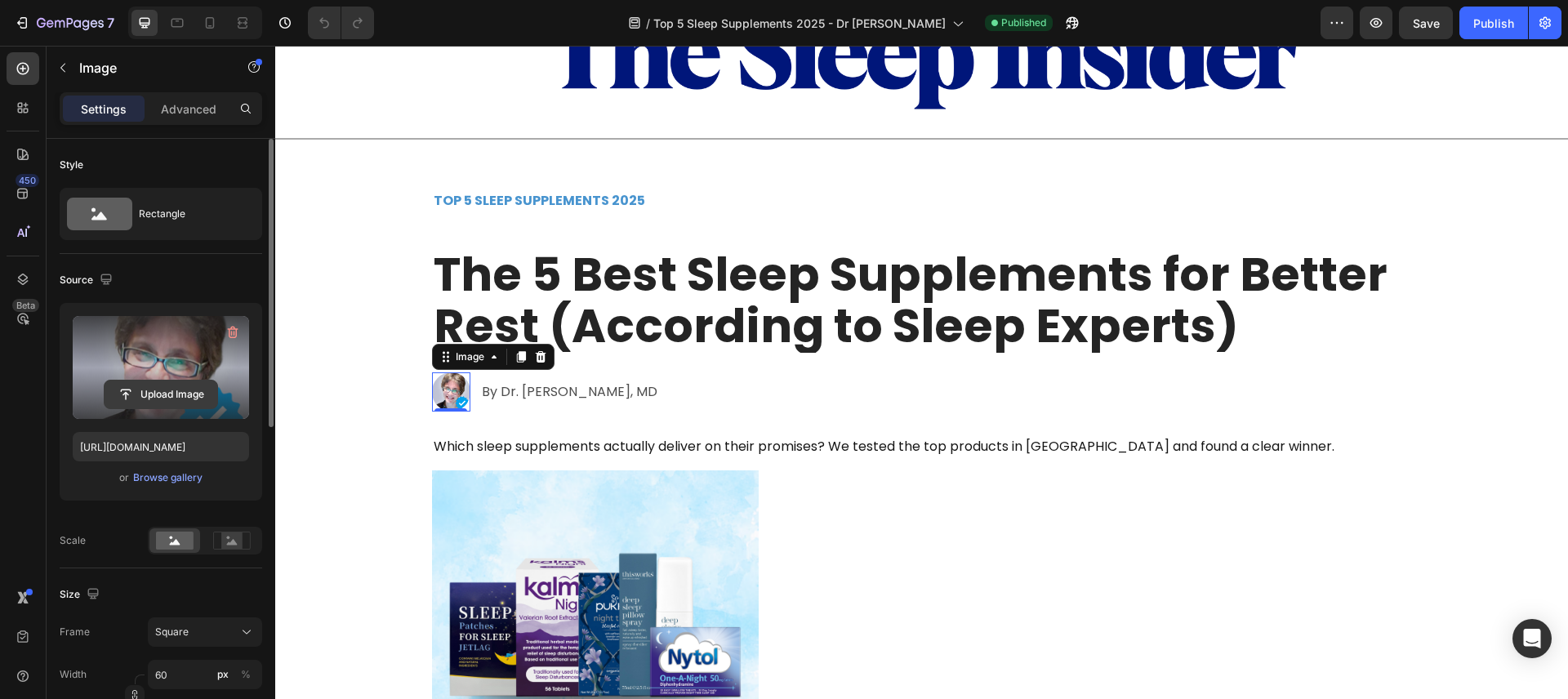
click at [171, 386] on input "file" at bounding box center [161, 393] width 113 height 28
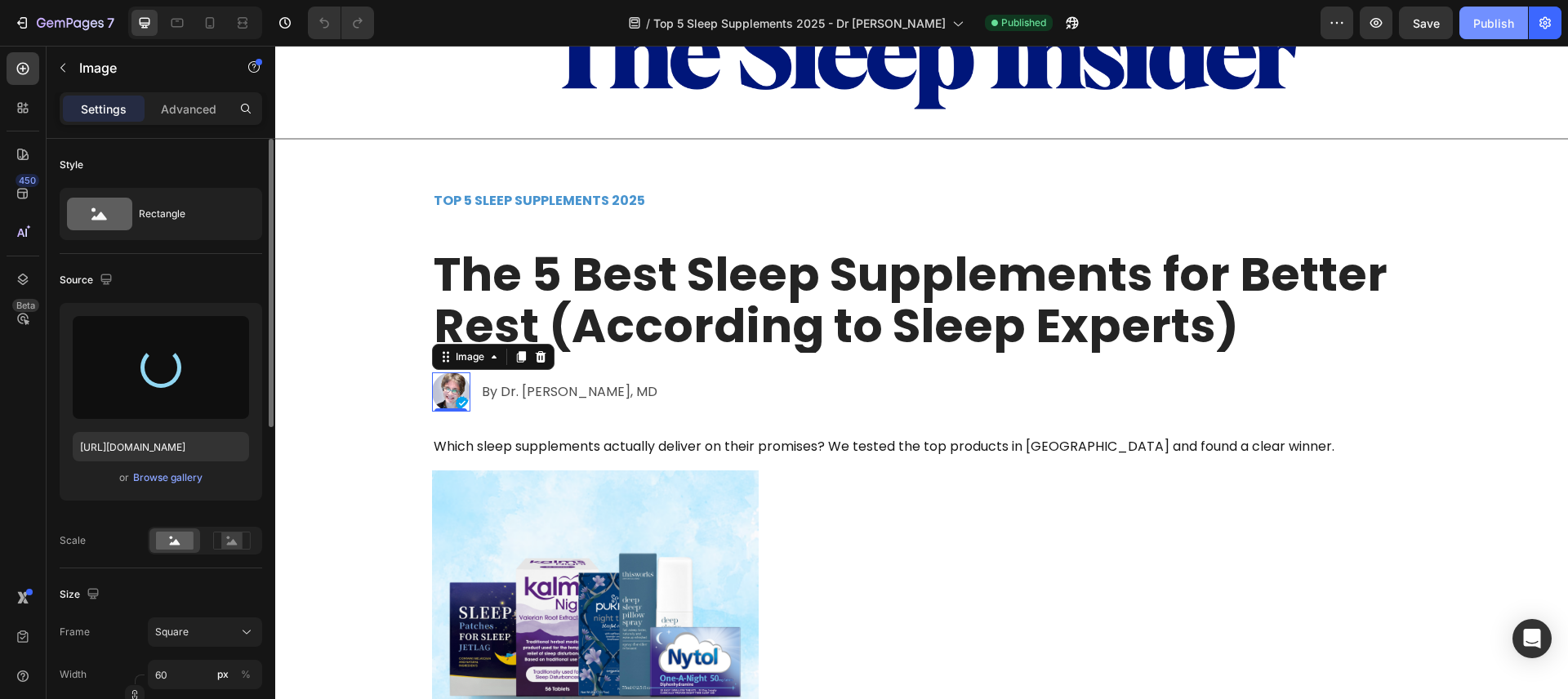
type input "[URL][DOMAIN_NAME]"
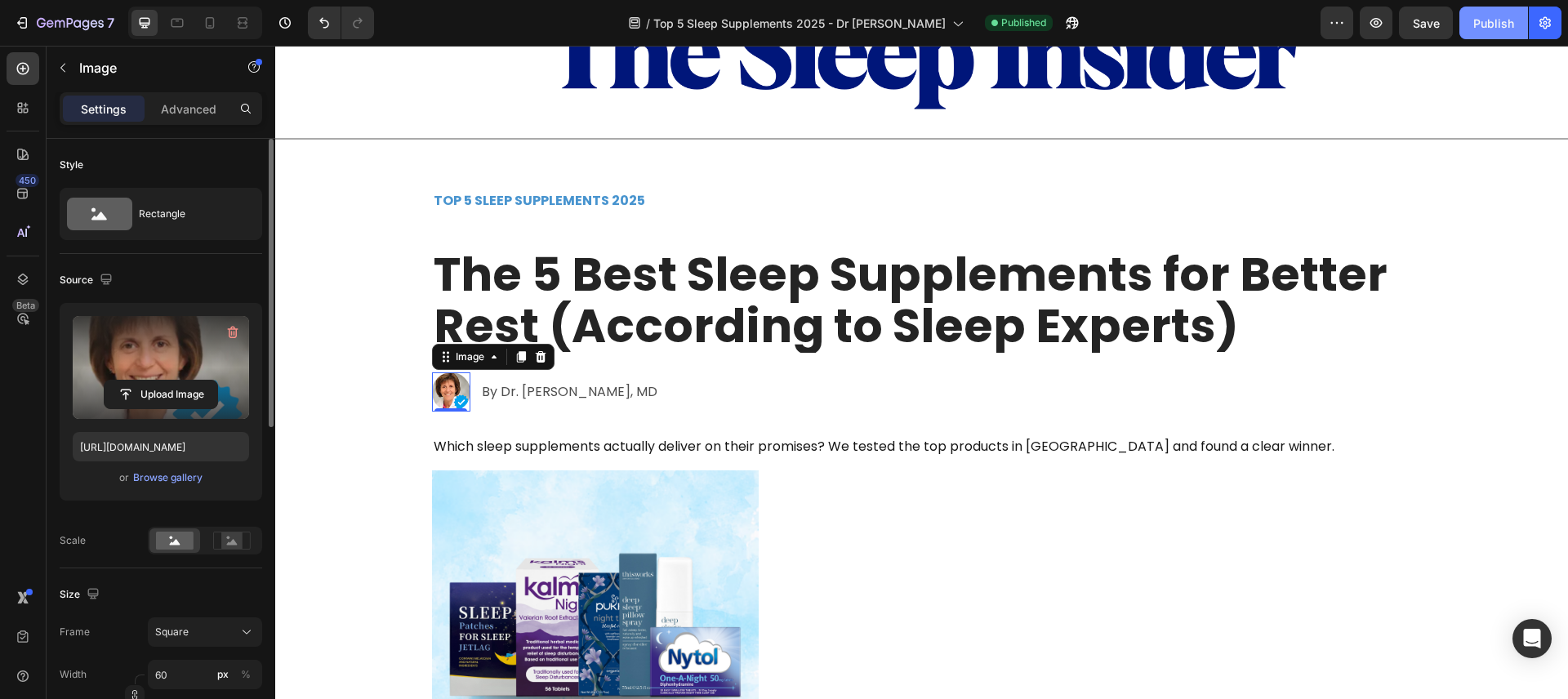
click at [1465, 23] on button "Publish" at bounding box center [1494, 23] width 69 height 33
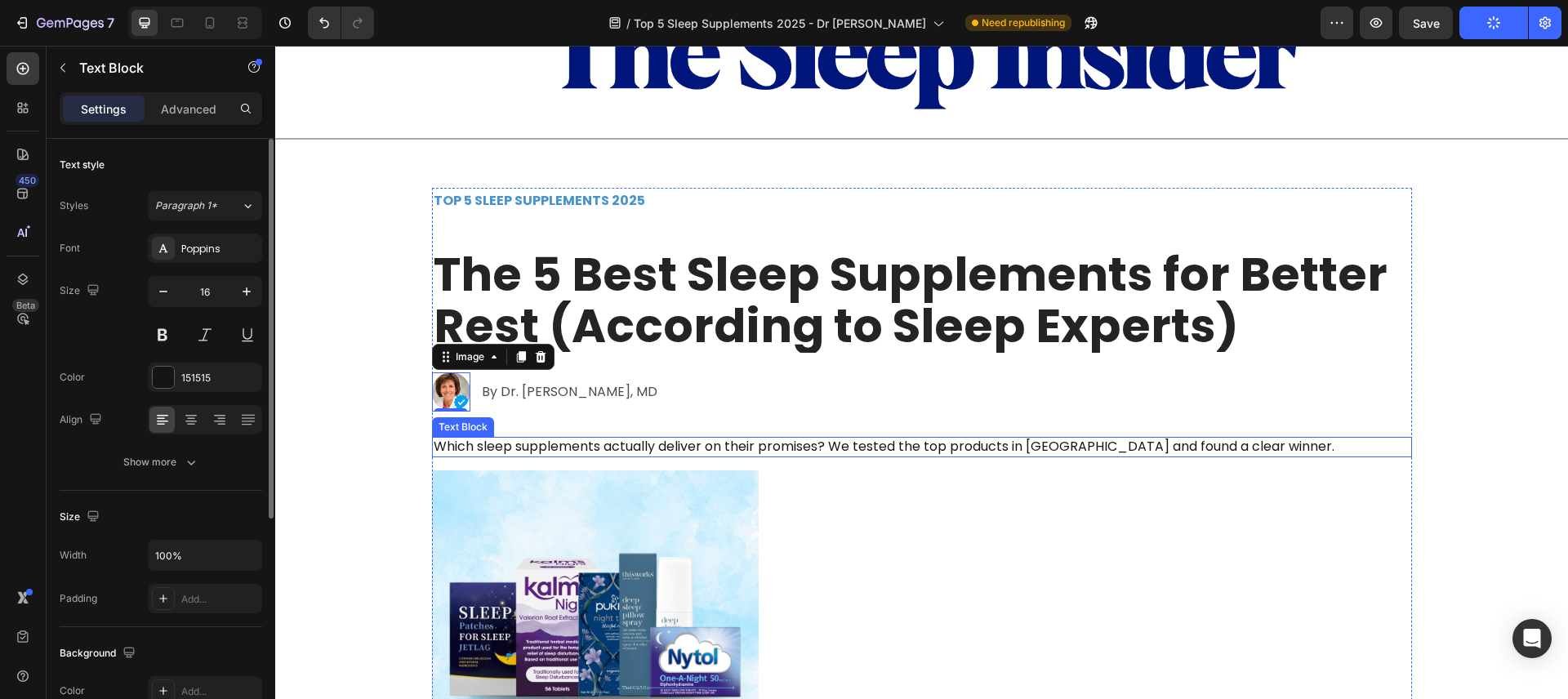
click at [633, 444] on p "Which sleep supplements actually deliver on their promises? We tested the top p…" at bounding box center [922, 447] width 977 height 17
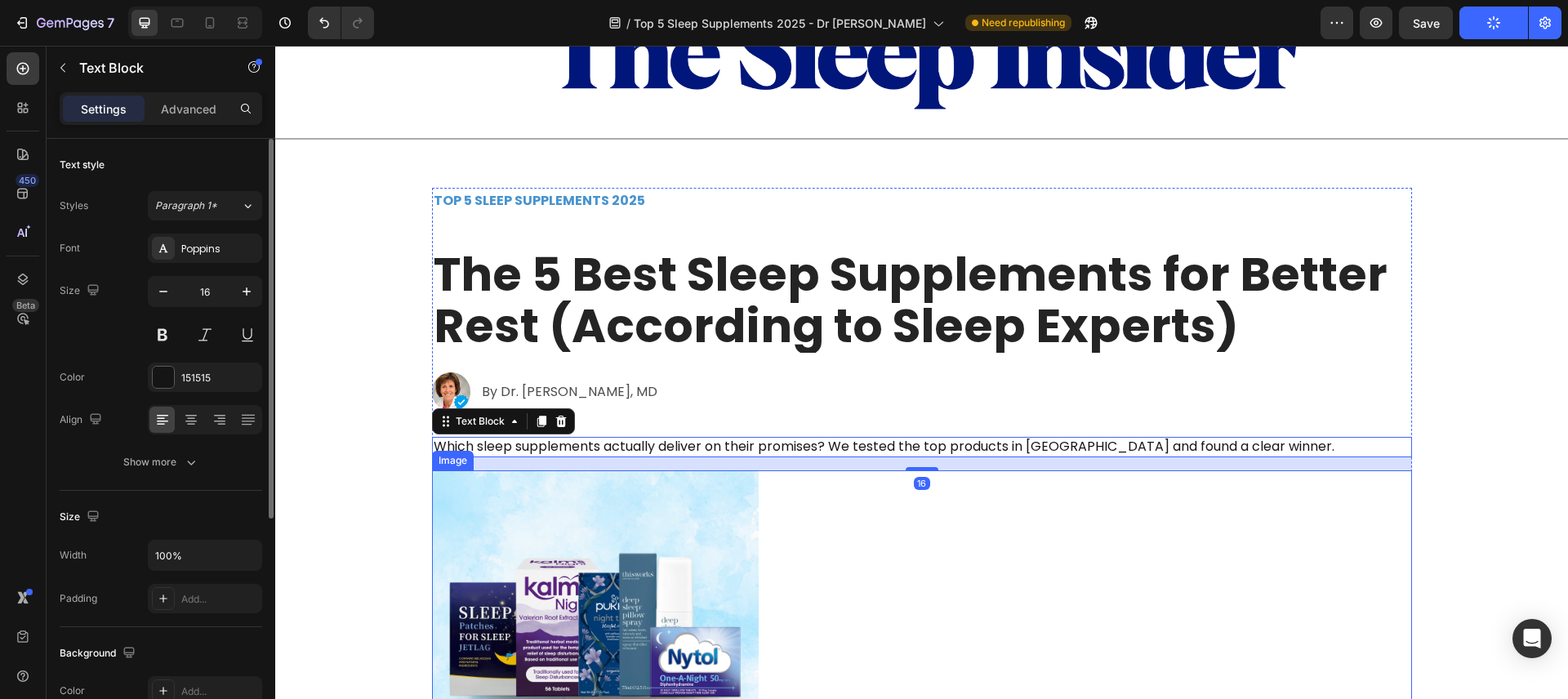
scroll to position [225, 0]
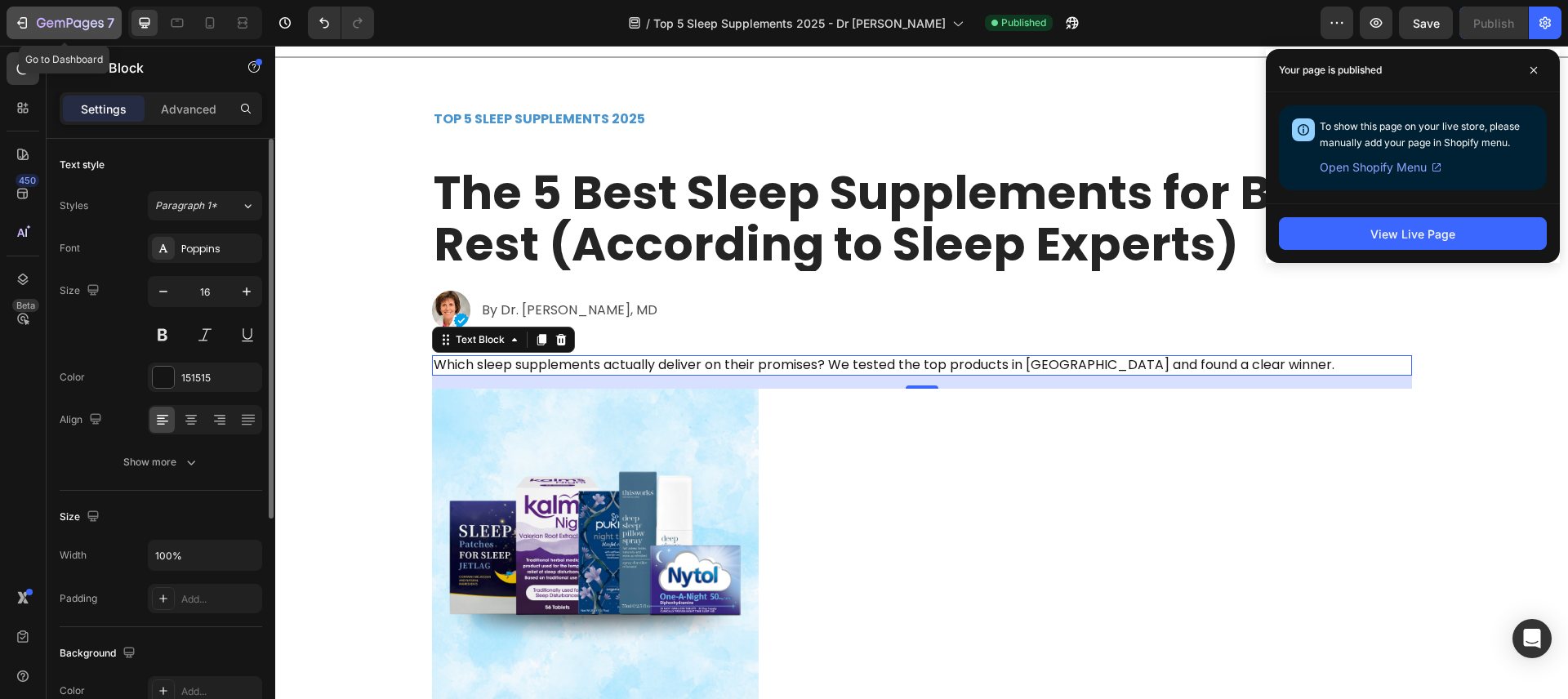
click at [35, 28] on div "7" at bounding box center [64, 23] width 101 height 19
